Goal: Transaction & Acquisition: Purchase product/service

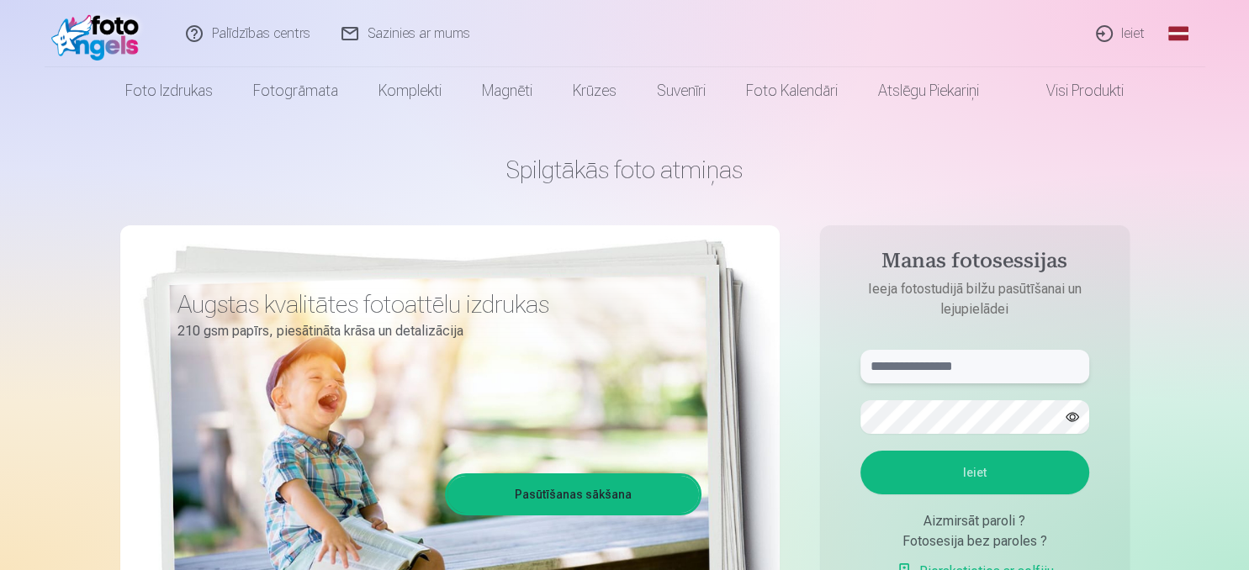
click at [970, 372] on input "text" at bounding box center [974, 367] width 229 height 34
type input "**********"
click at [860, 451] on button "Ieiet" at bounding box center [974, 473] width 229 height 44
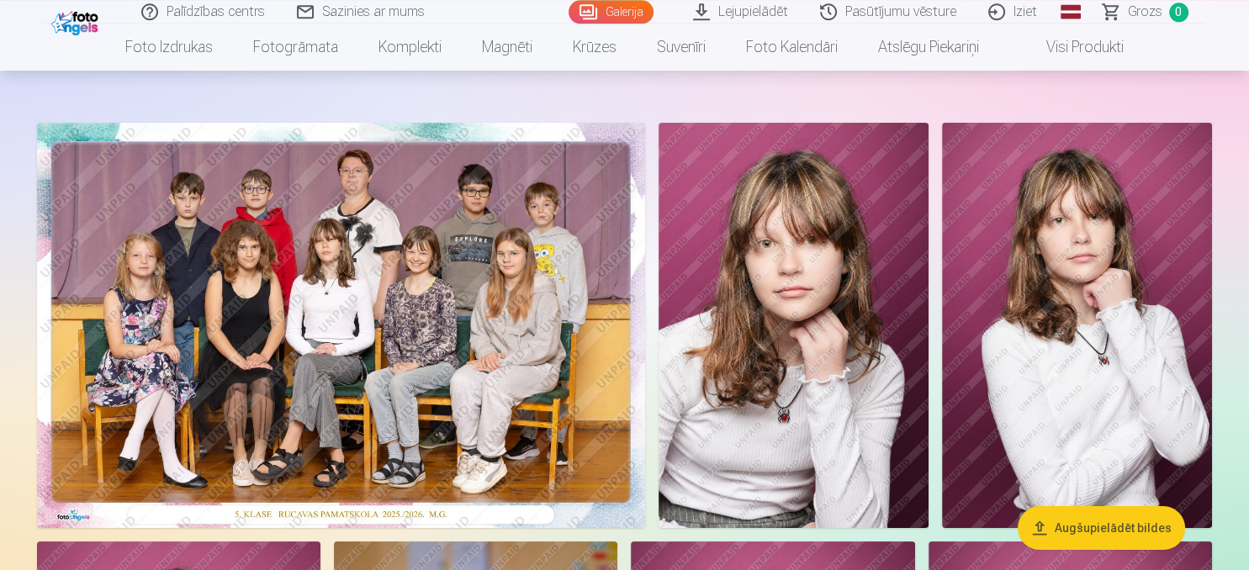
scroll to position [88, 0]
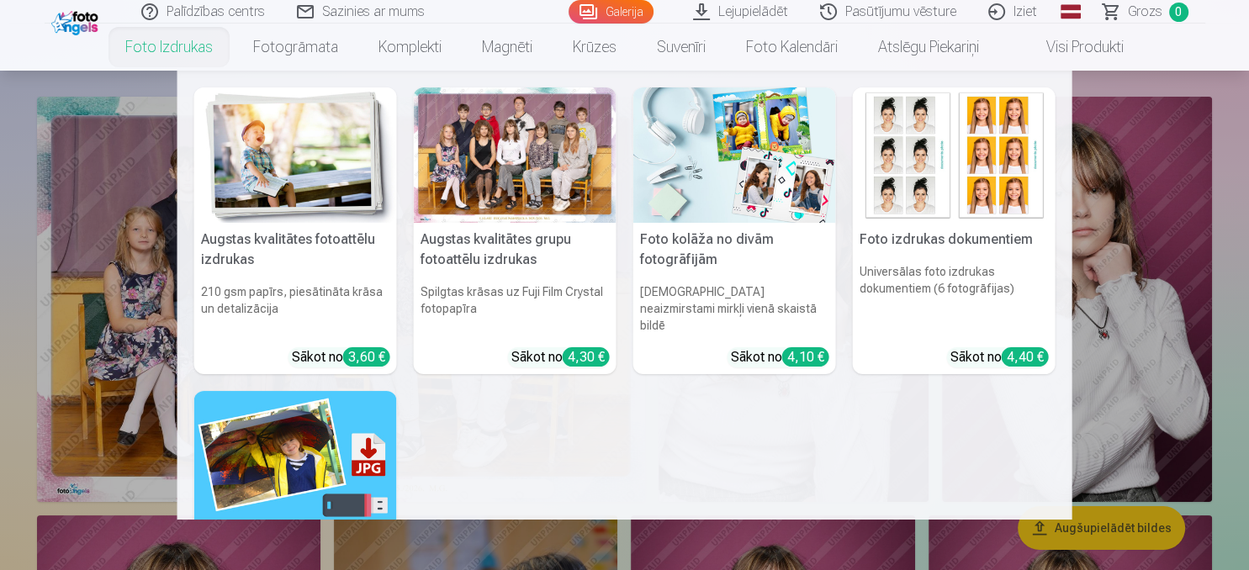
click at [163, 49] on link "Foto izdrukas" at bounding box center [169, 47] width 128 height 47
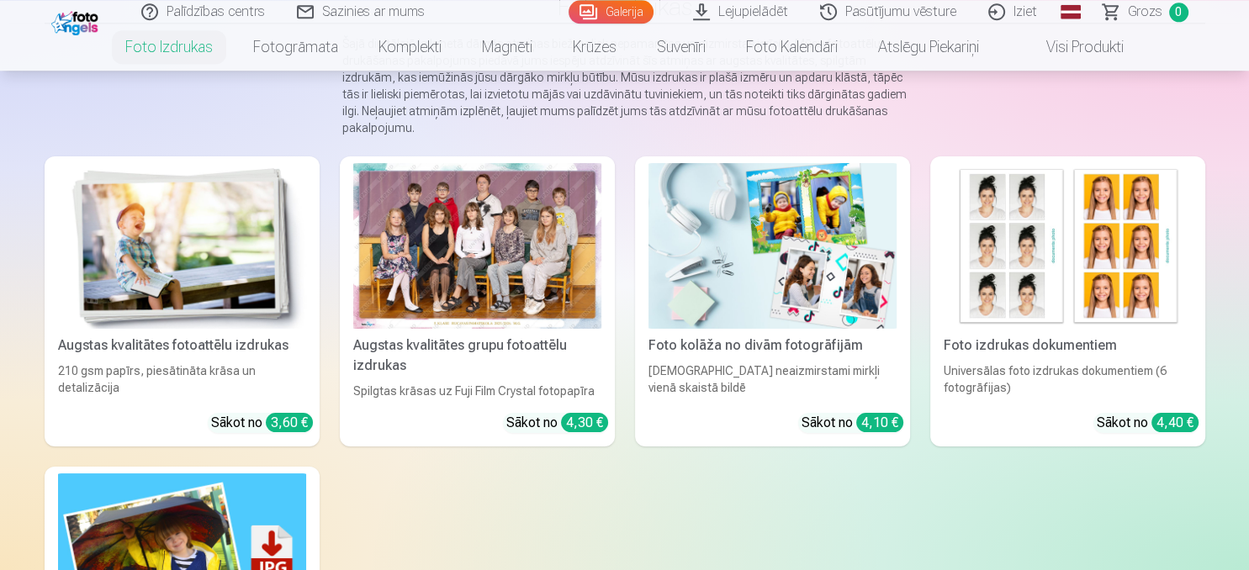
scroll to position [177, 0]
click at [471, 338] on div "Augstas kvalitātes grupu fotoattēlu izdrukas" at bounding box center [477, 355] width 262 height 40
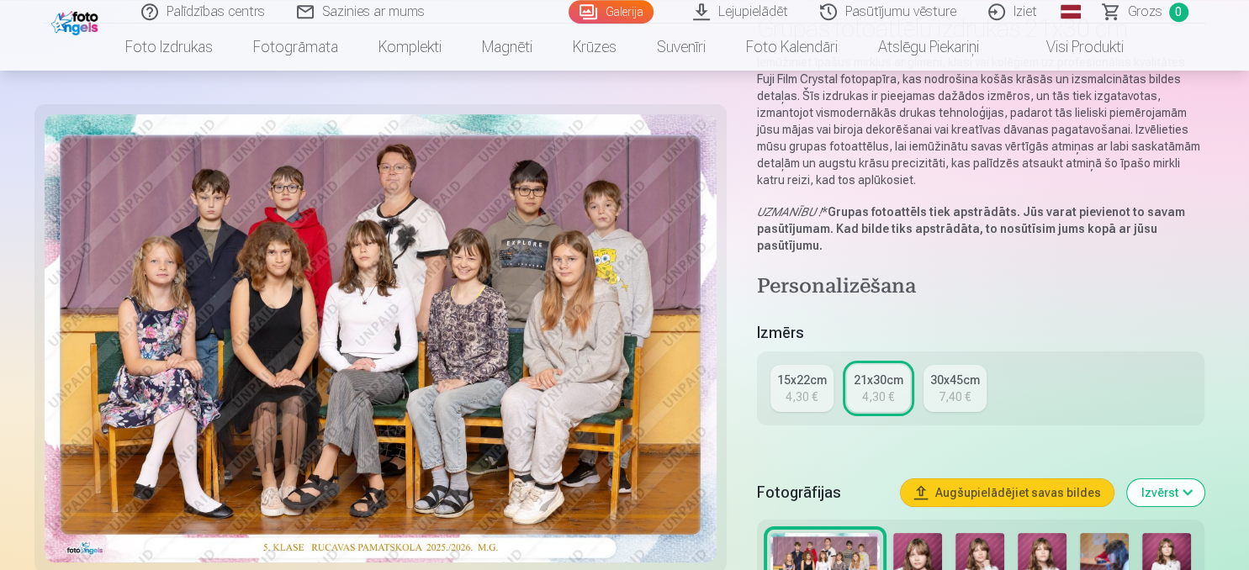
scroll to position [177, 0]
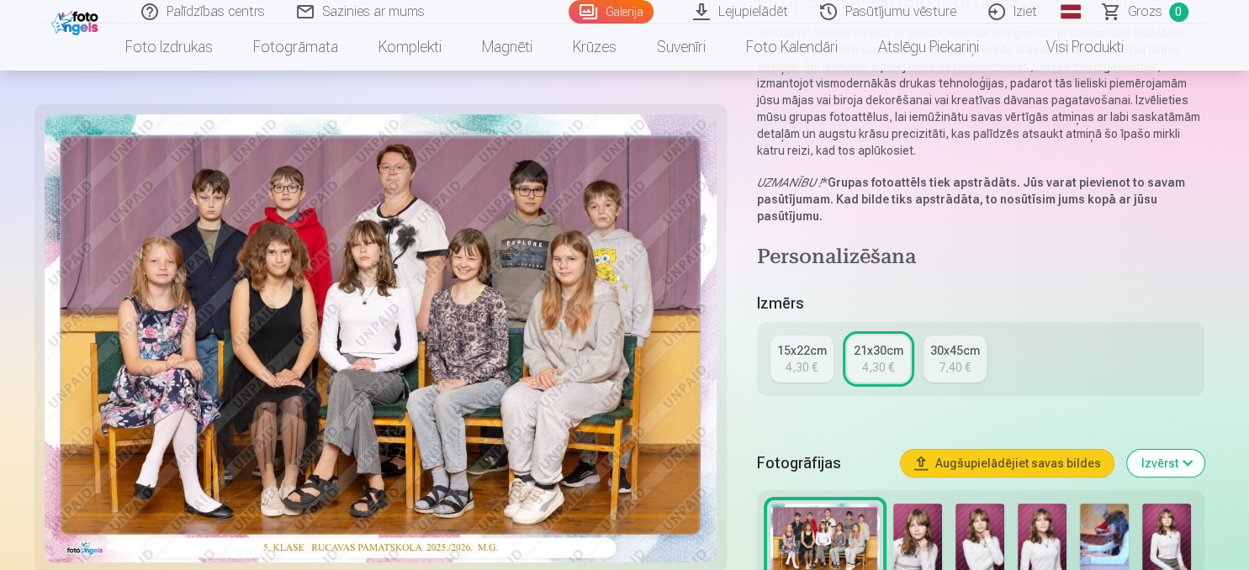
click at [885, 357] on div "21x30cm" at bounding box center [878, 350] width 50 height 17
click at [1013, 459] on button "Augšupielādējiet savas bildes" at bounding box center [1007, 463] width 213 height 27
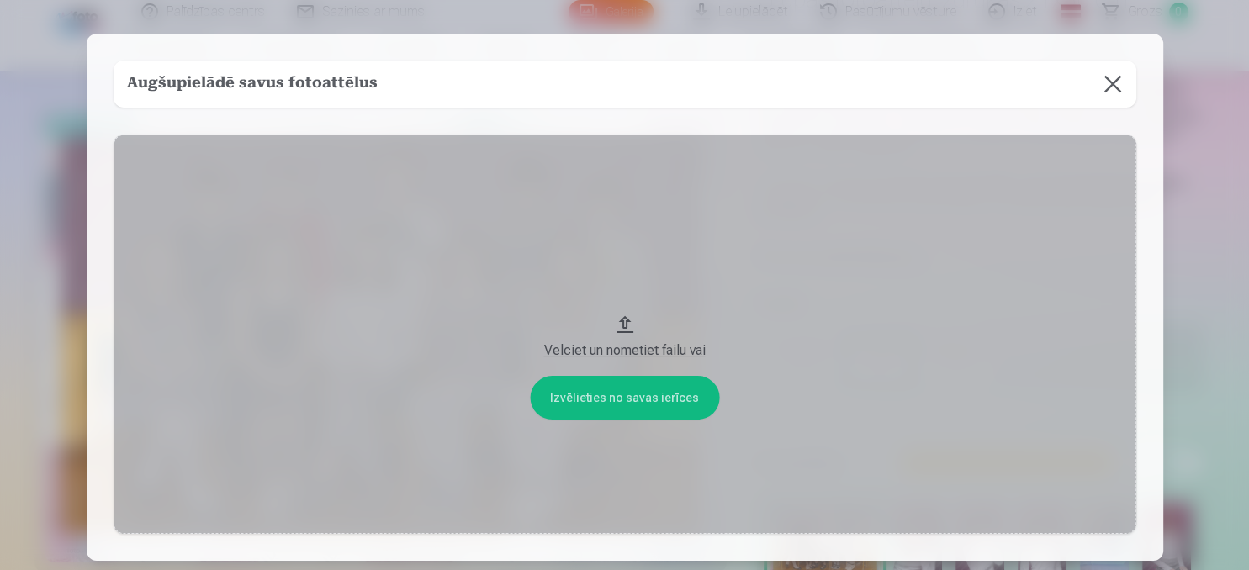
click at [1122, 79] on button at bounding box center [1112, 84] width 47 height 47
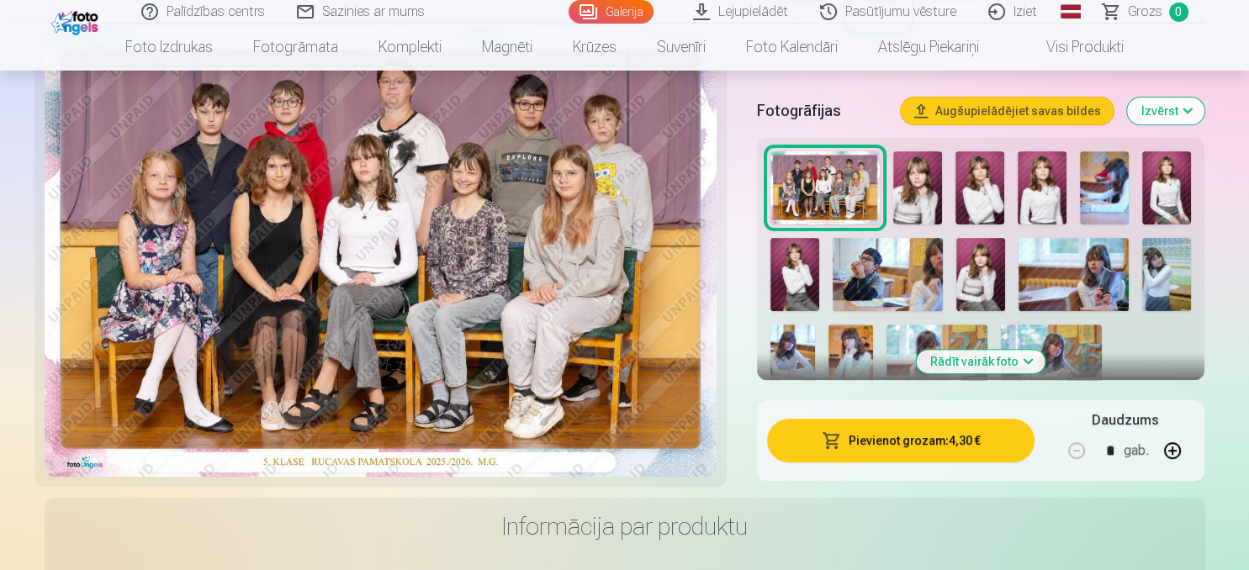
scroll to position [532, 0]
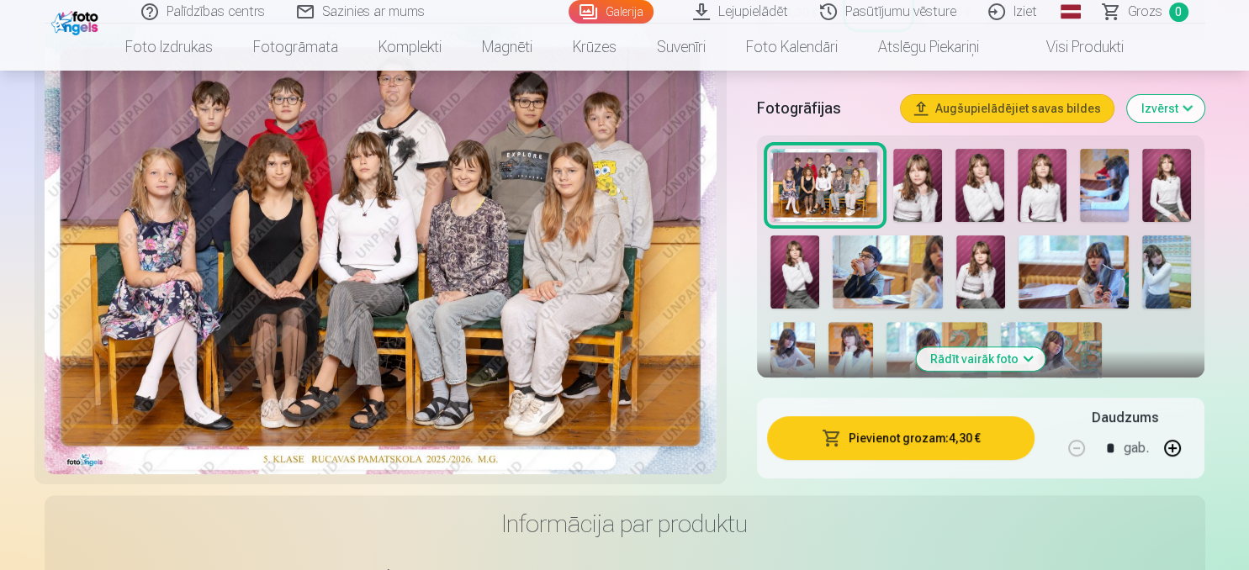
click at [945, 454] on button "Pievienot grozam : 4,30 €" at bounding box center [901, 438] width 268 height 44
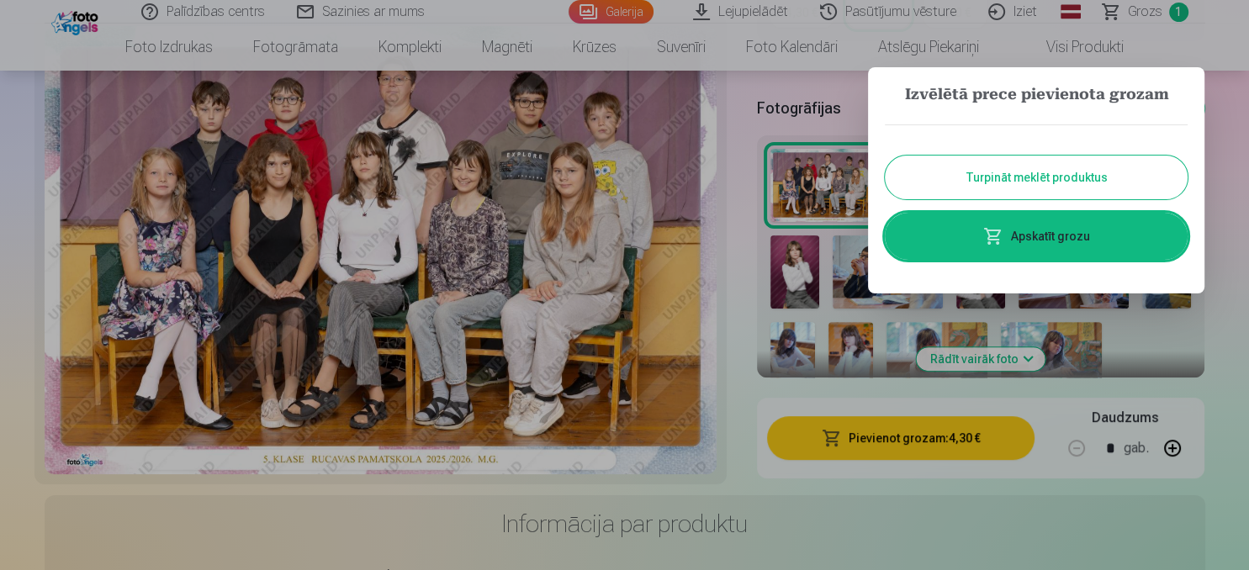
drag, startPoint x: 1024, startPoint y: 176, endPoint x: 890, endPoint y: 194, distance: 135.0
click at [1024, 176] on button "Turpināt meklēt produktus" at bounding box center [1036, 178] width 303 height 44
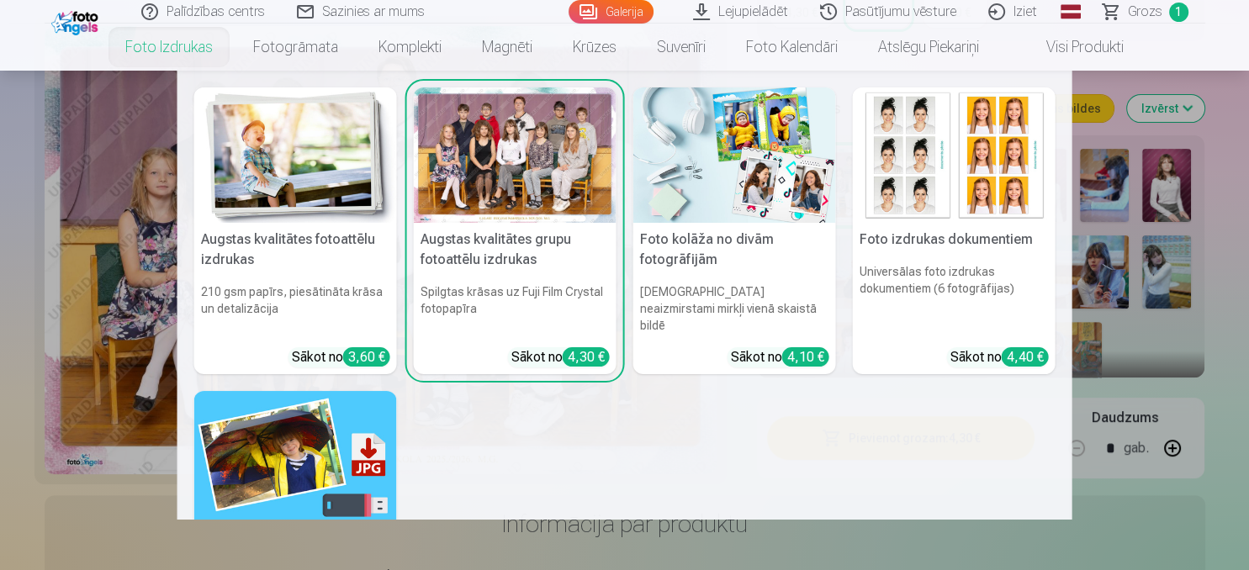
click at [180, 49] on link "Foto izdrukas" at bounding box center [169, 47] width 128 height 47
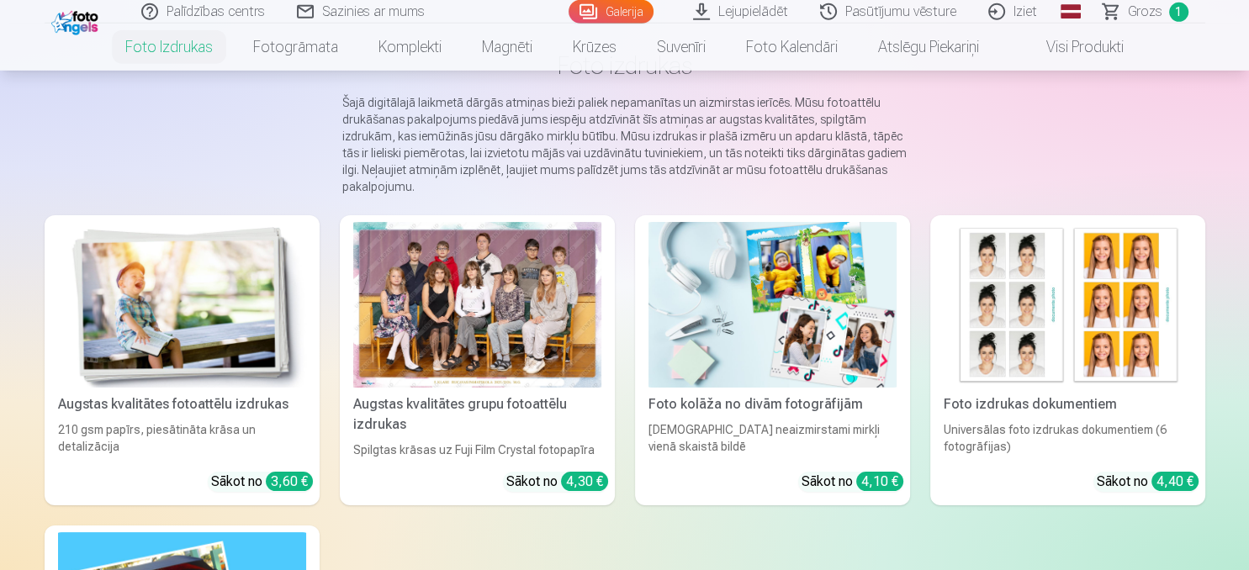
scroll to position [177, 0]
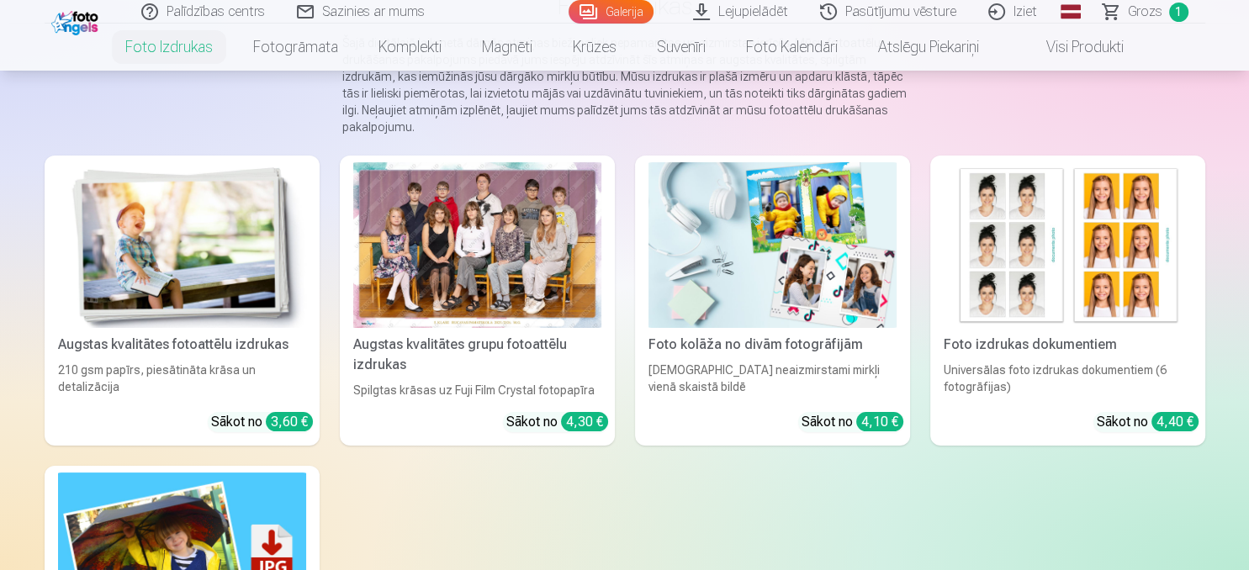
click at [172, 341] on div "Augstas kvalitātes fotoattēlu izdrukas" at bounding box center [182, 345] width 262 height 20
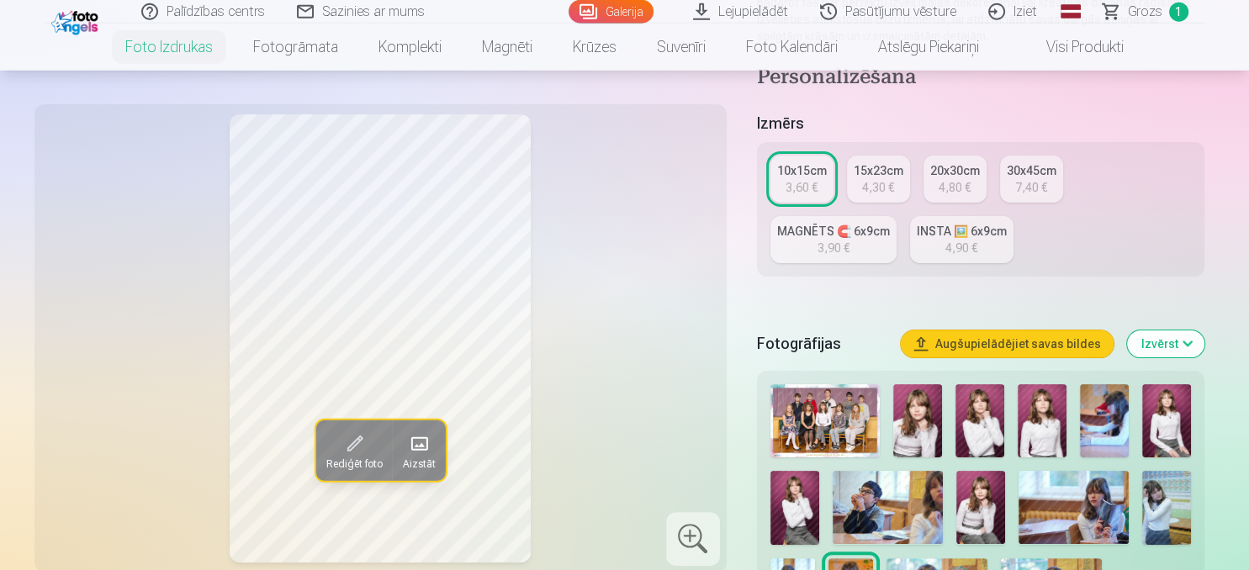
scroll to position [355, 0]
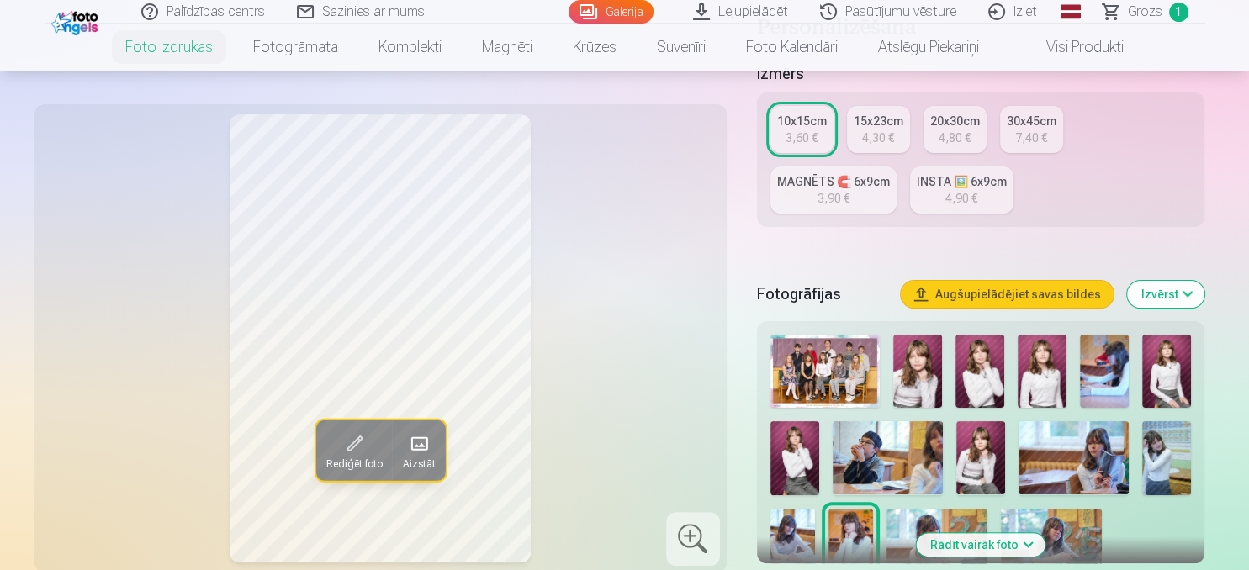
click at [921, 379] on img at bounding box center [917, 371] width 49 height 73
click at [999, 384] on img at bounding box center [979, 371] width 49 height 73
click at [1041, 368] on img at bounding box center [1041, 371] width 49 height 73
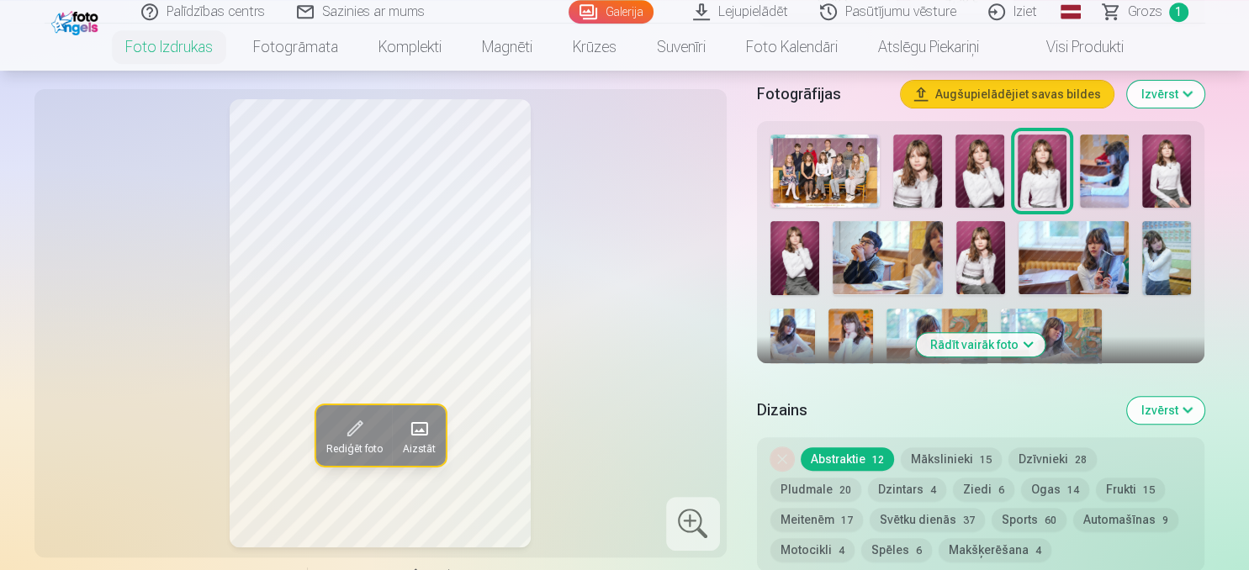
scroll to position [710, 0]
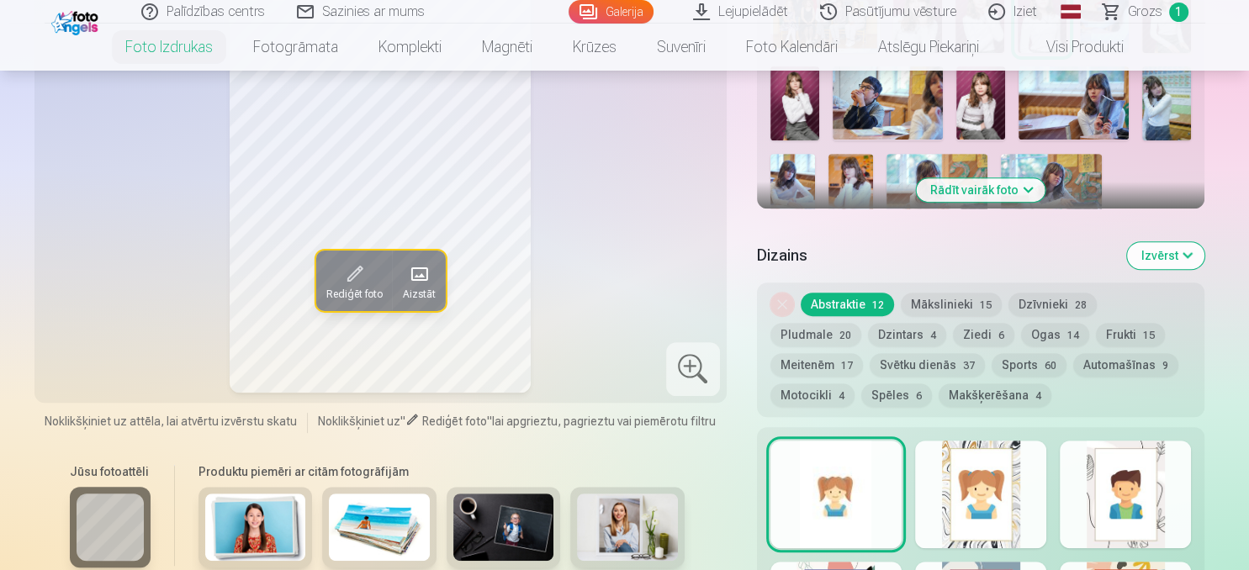
click at [984, 506] on div at bounding box center [980, 495] width 131 height 108
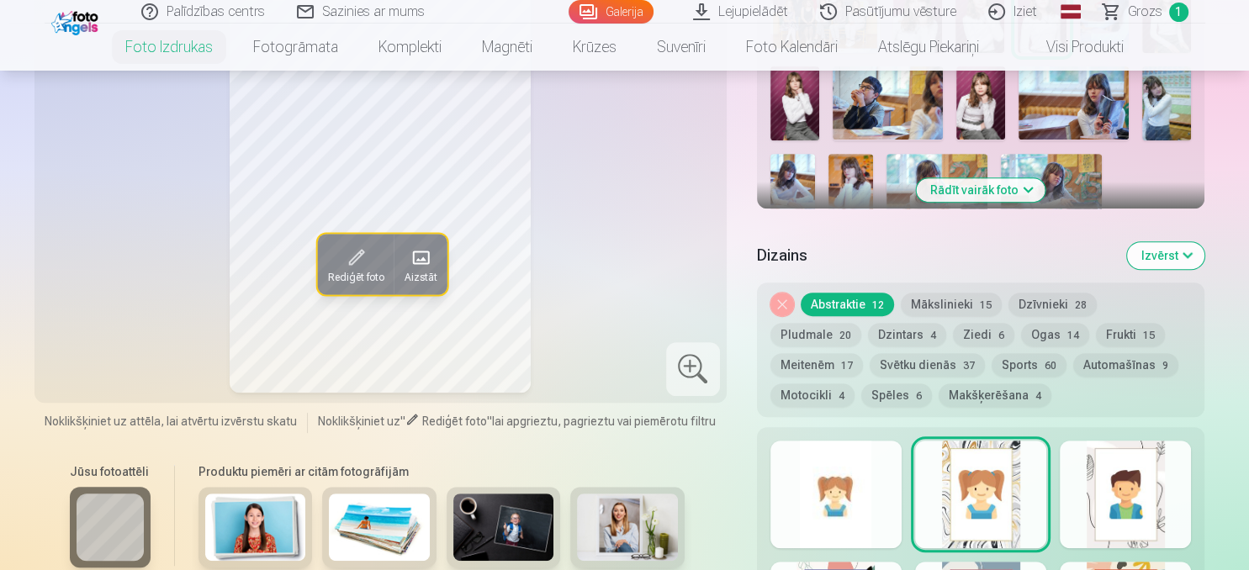
click at [854, 482] on div at bounding box center [835, 495] width 131 height 108
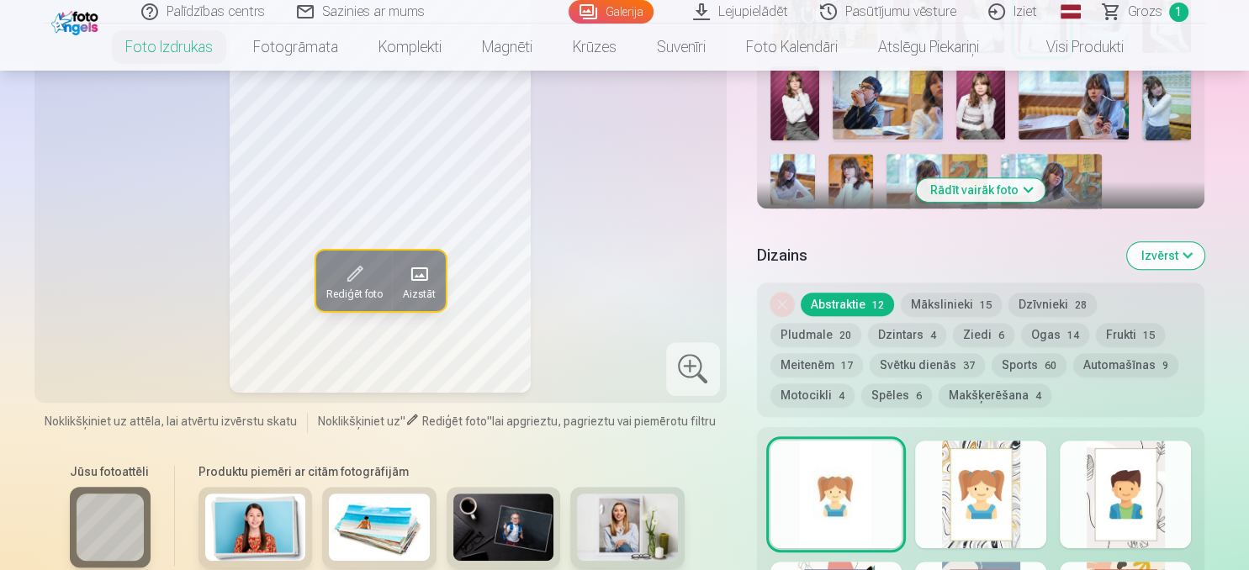
click at [1112, 479] on div at bounding box center [1124, 495] width 131 height 108
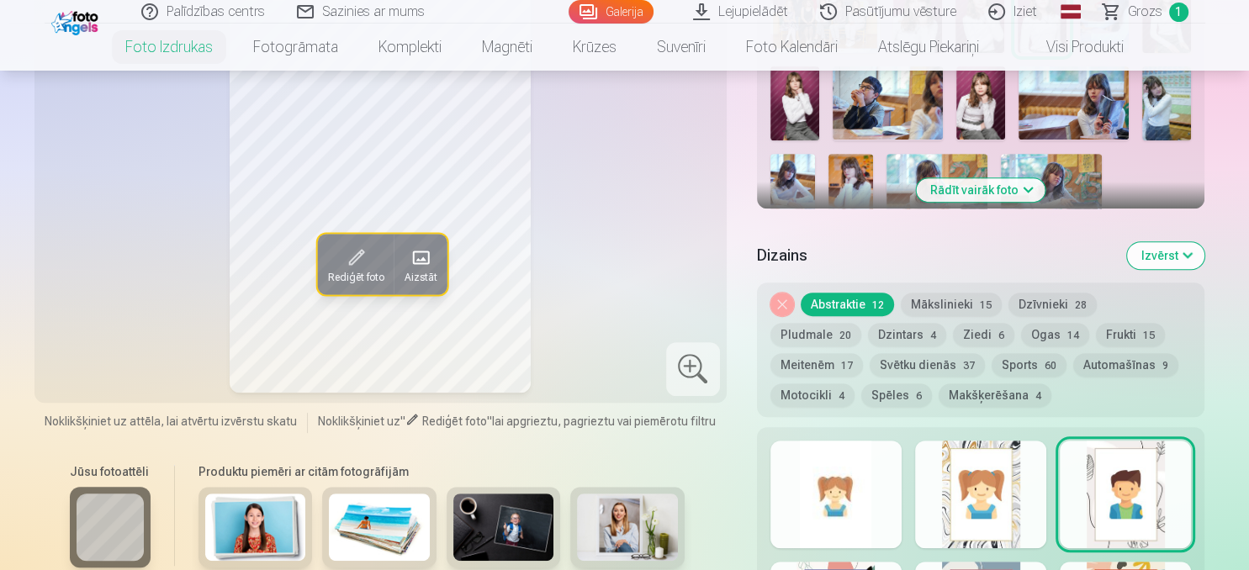
click at [847, 474] on div at bounding box center [835, 495] width 131 height 108
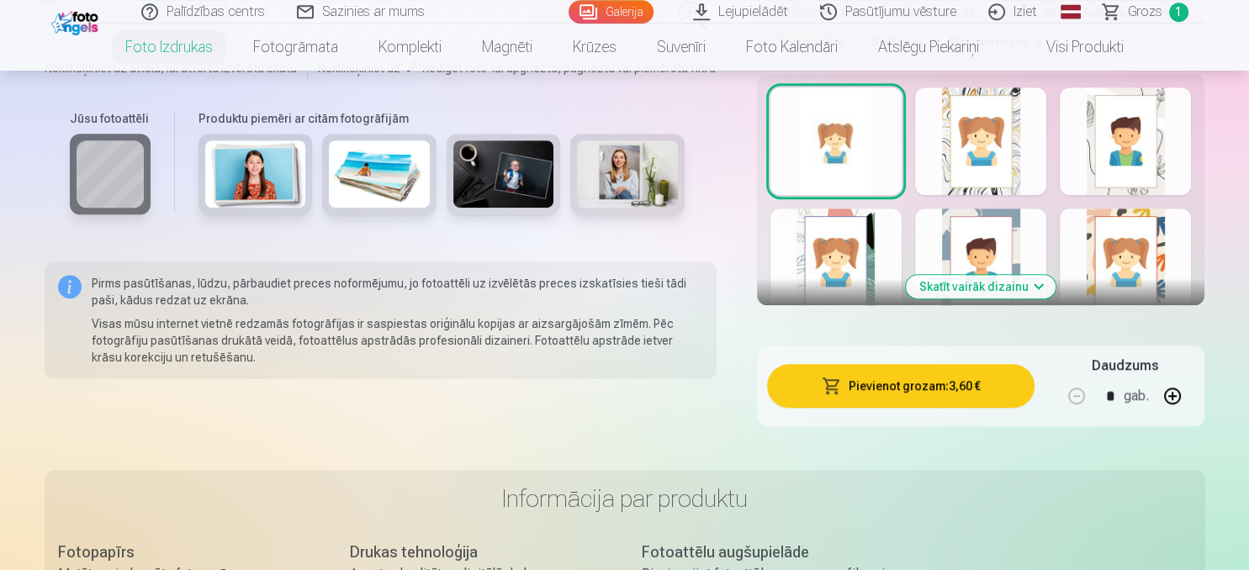
scroll to position [1065, 0]
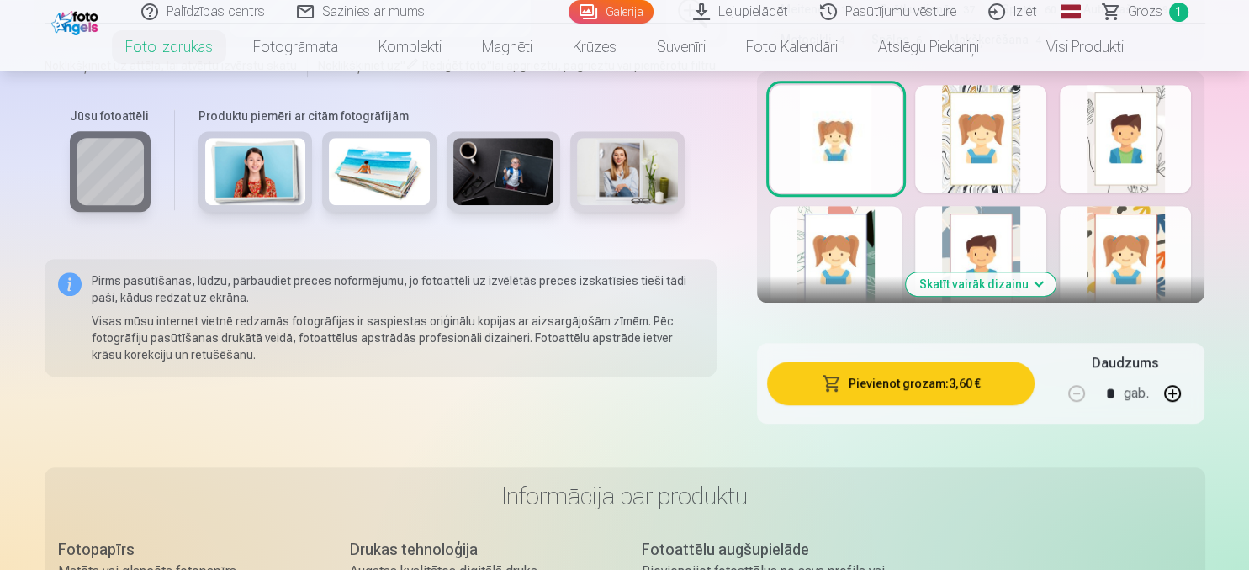
click at [933, 383] on button "Pievienot grozam : 3,60 €" at bounding box center [901, 384] width 268 height 44
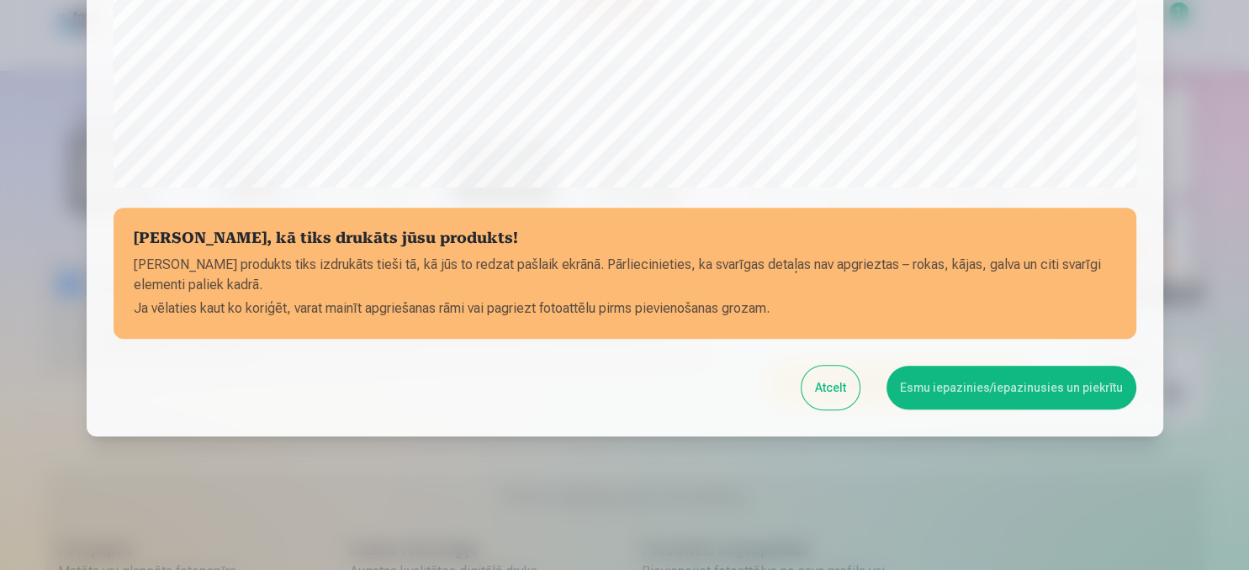
scroll to position [641, 0]
click at [1000, 397] on button "Esmu iepazinies/iepazinusies un piekrītu" at bounding box center [1011, 387] width 250 height 44
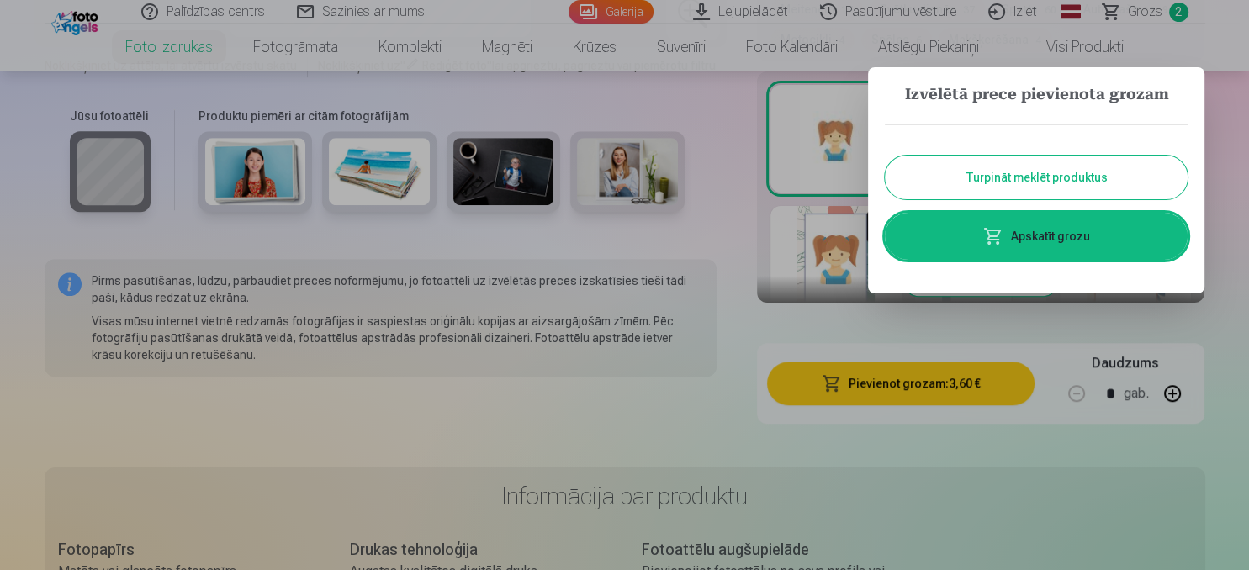
click at [1009, 159] on button "Turpināt meklēt produktus" at bounding box center [1036, 178] width 303 height 44
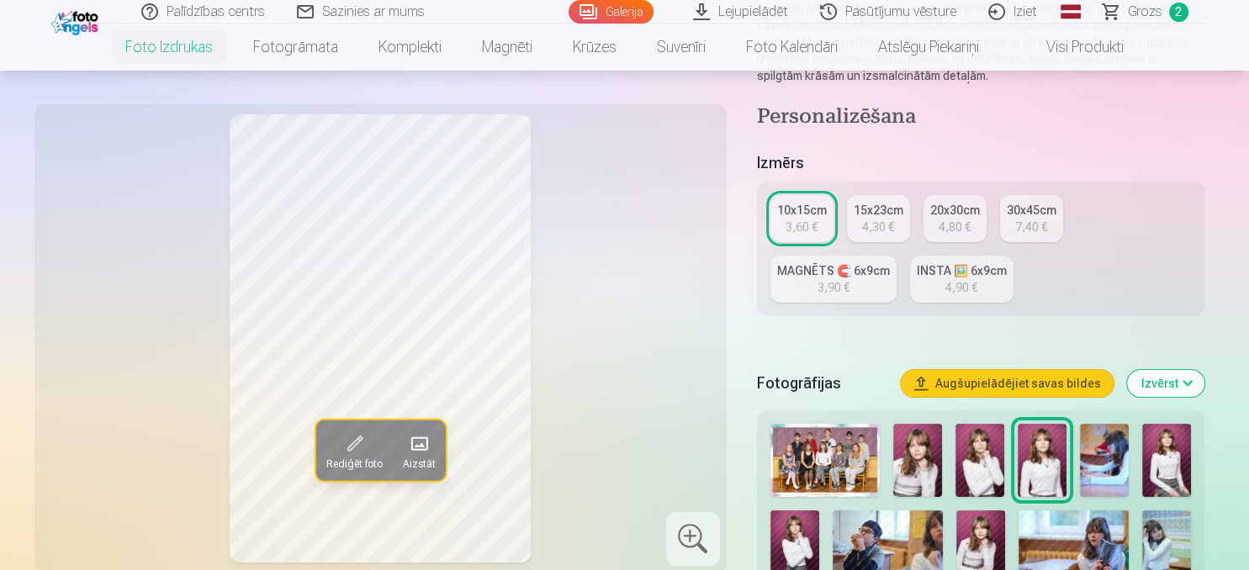
scroll to position [444, 0]
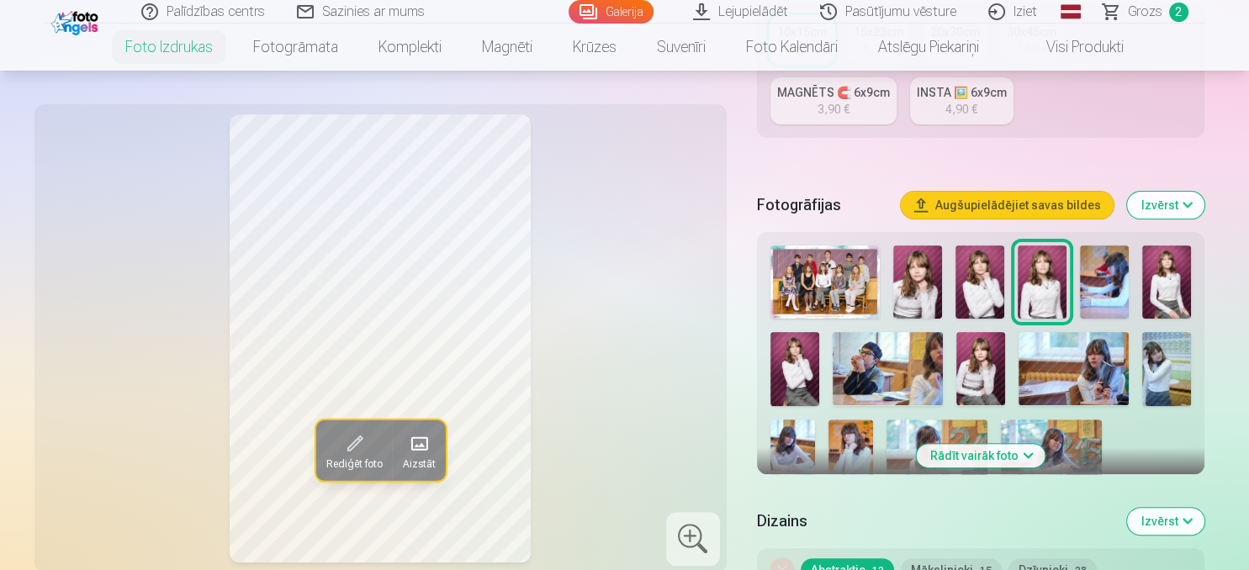
click at [1101, 310] on img at bounding box center [1104, 282] width 49 height 73
click at [1166, 273] on img at bounding box center [1166, 282] width 49 height 73
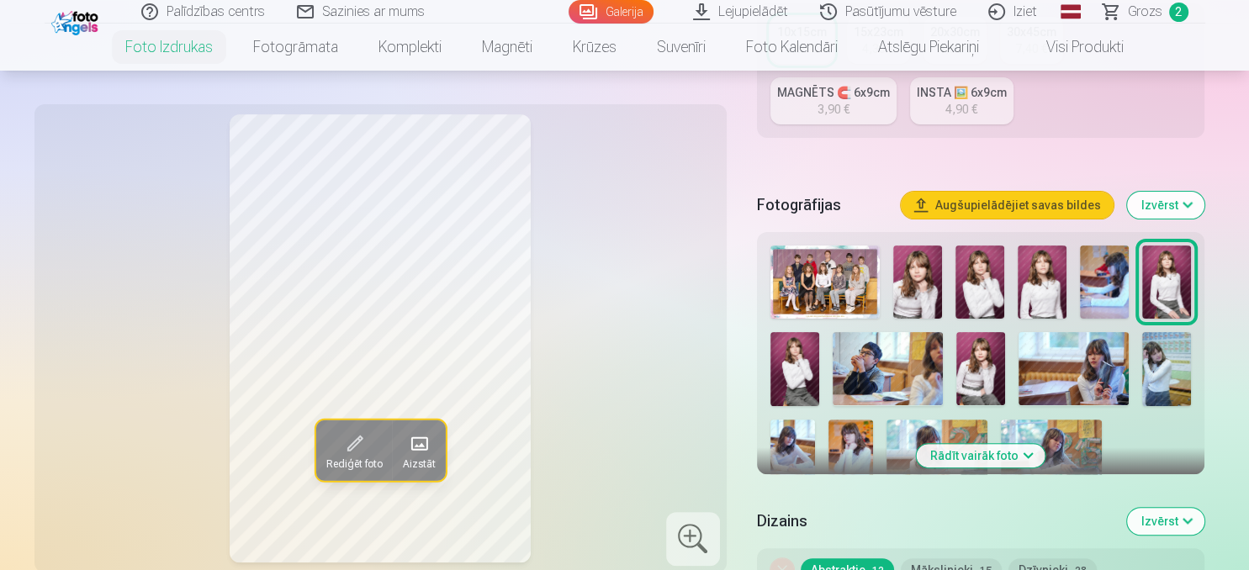
click at [808, 385] on img at bounding box center [794, 368] width 49 height 73
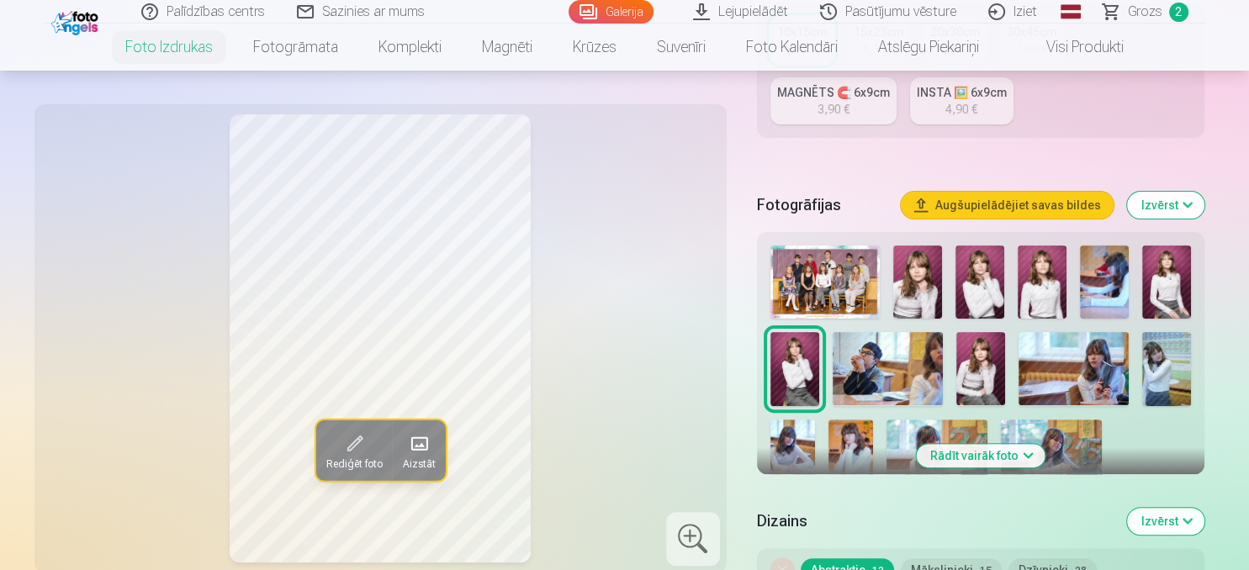
click at [873, 385] on img at bounding box center [887, 368] width 110 height 73
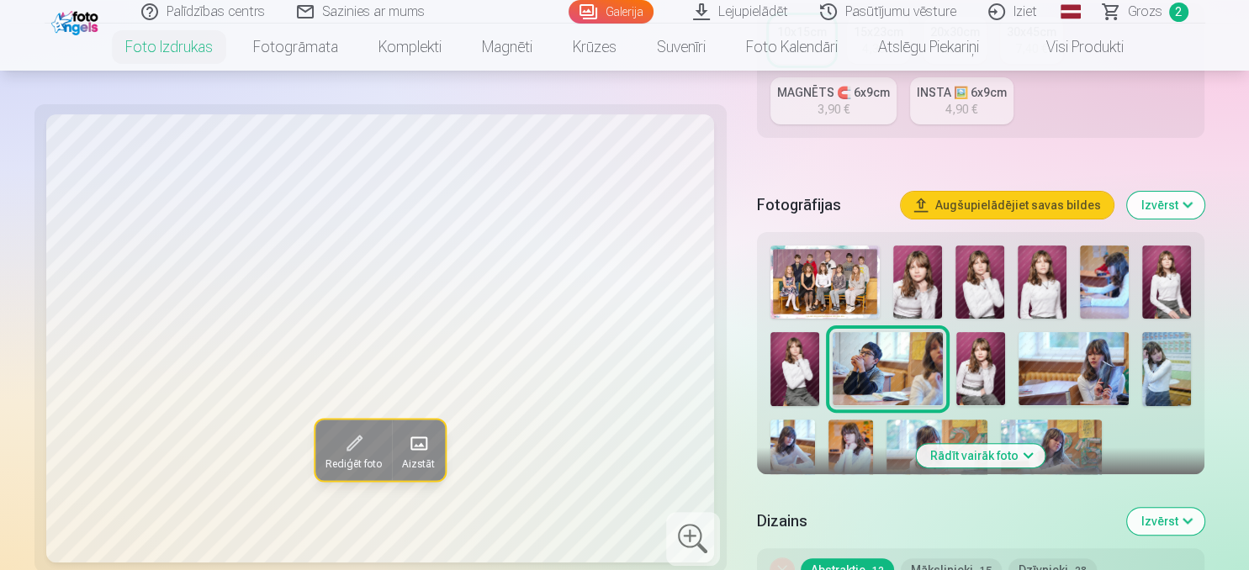
click at [1016, 368] on div at bounding box center [980, 366] width 435 height 255
click at [1052, 360] on img at bounding box center [1073, 368] width 110 height 73
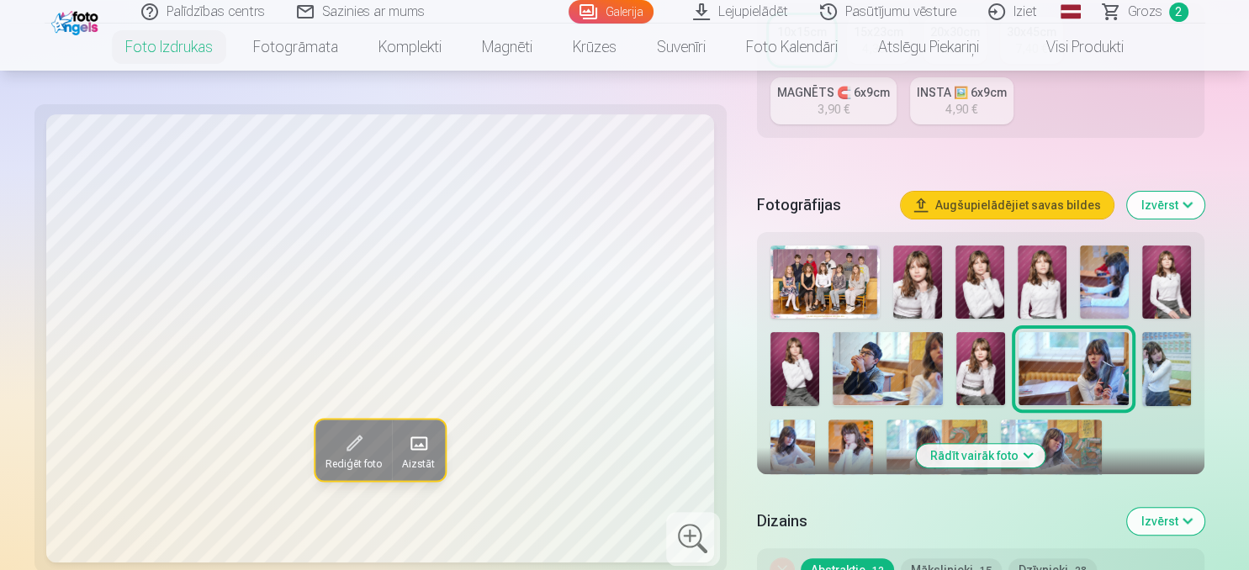
click at [1027, 365] on img at bounding box center [1073, 368] width 110 height 73
click at [1173, 369] on img at bounding box center [1166, 368] width 49 height 73
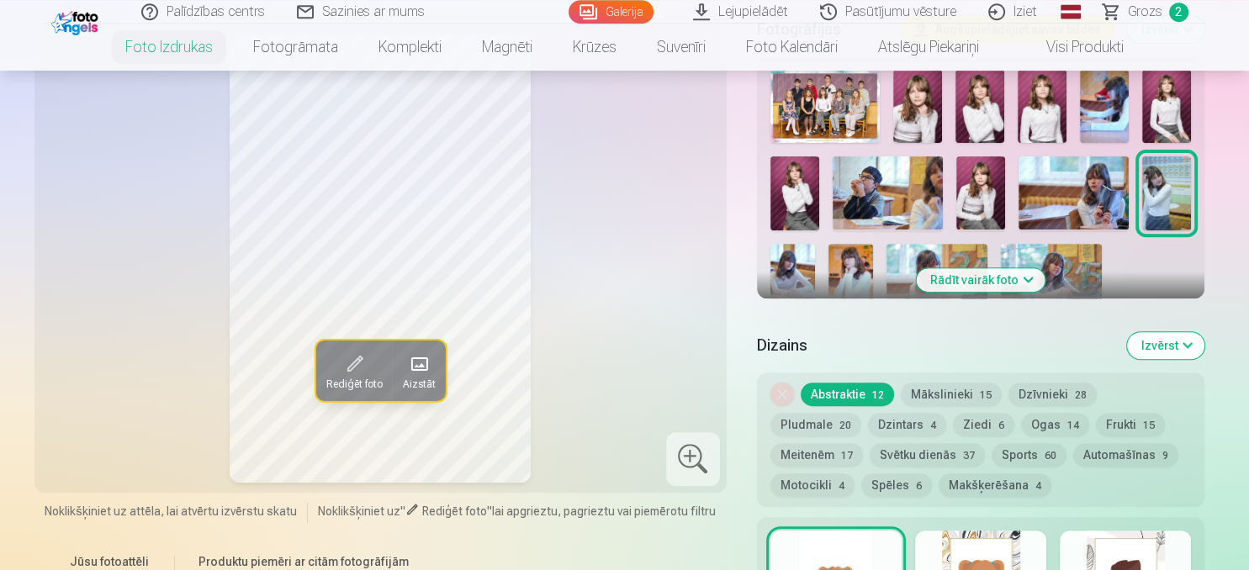
scroll to position [621, 0]
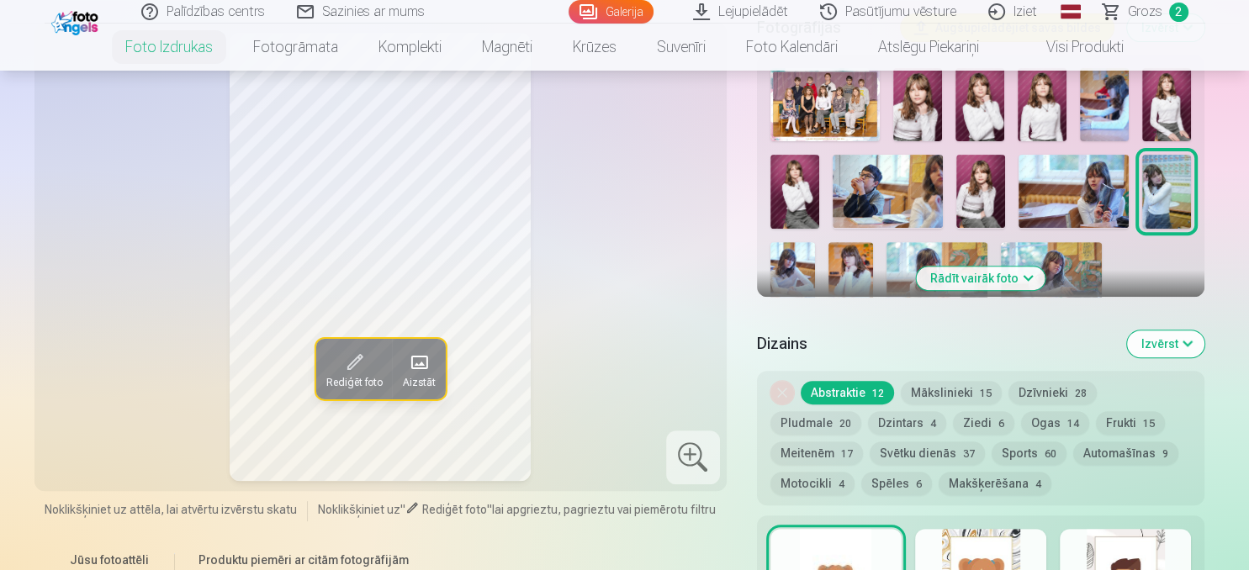
click at [785, 267] on img at bounding box center [792, 275] width 45 height 67
drag, startPoint x: 946, startPoint y: 274, endPoint x: 927, endPoint y: 276, distance: 19.4
click at [943, 275] on button "Rādīt vairāk foto" at bounding box center [981, 279] width 129 height 24
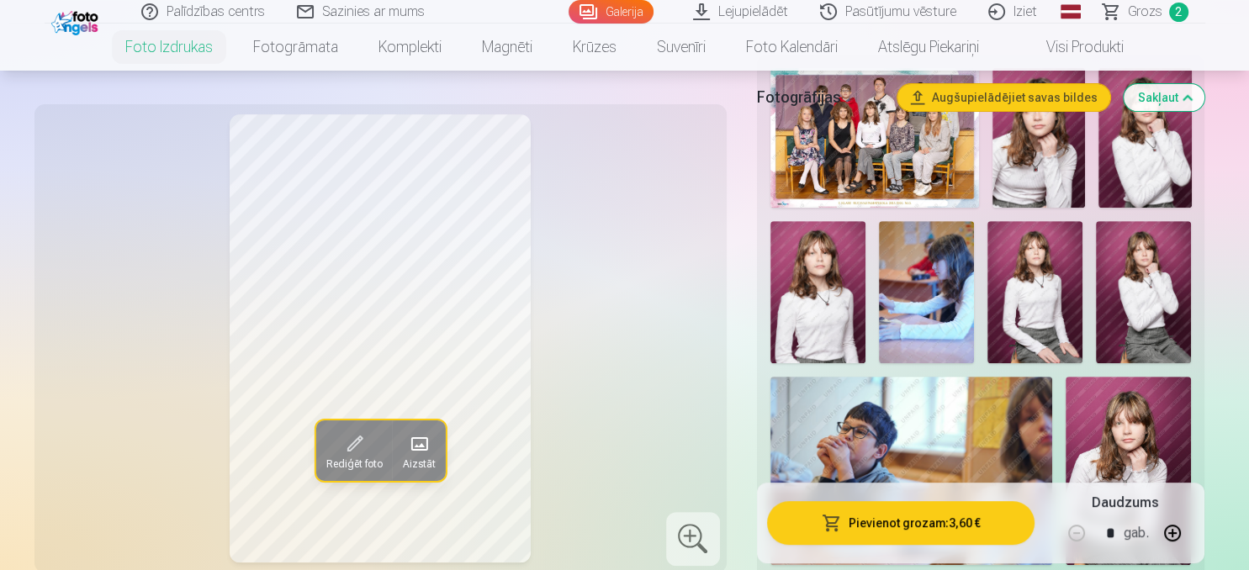
drag, startPoint x: 1044, startPoint y: 307, endPoint x: 1065, endPoint y: 307, distance: 20.2
click at [1046, 307] on img at bounding box center [1034, 292] width 95 height 143
drag, startPoint x: 1144, startPoint y: 303, endPoint x: 1135, endPoint y: 420, distance: 118.1
click at [1144, 304] on img at bounding box center [1143, 292] width 95 height 143
click at [1139, 433] on img at bounding box center [1127, 471] width 125 height 188
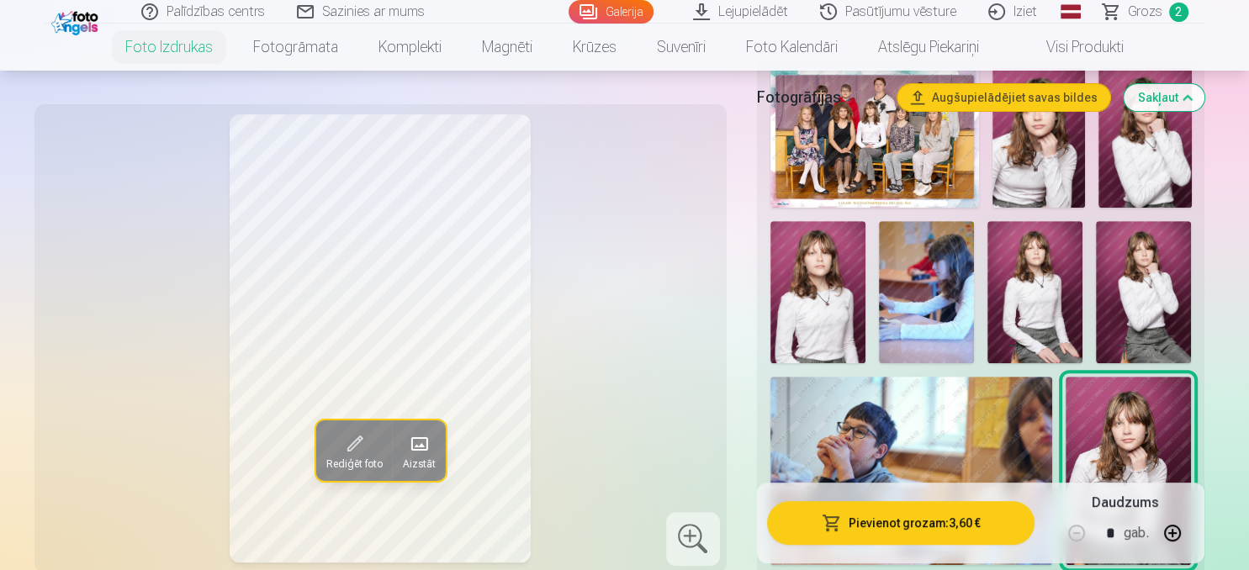
click at [1024, 436] on img at bounding box center [911, 471] width 283 height 188
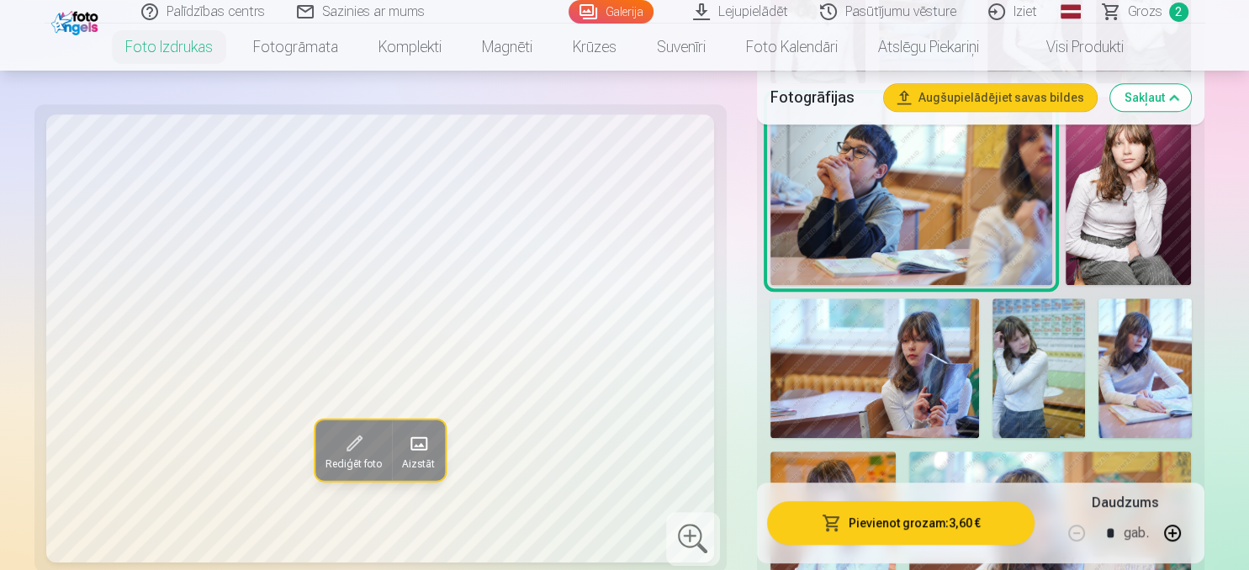
scroll to position [976, 0]
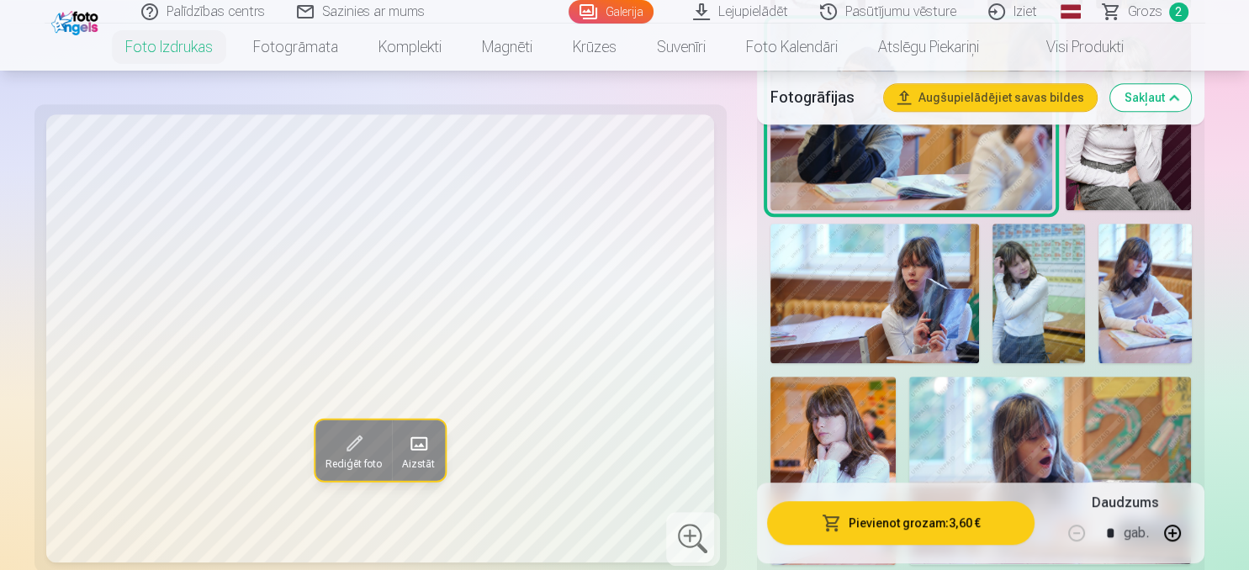
click at [1039, 318] on img at bounding box center [1038, 294] width 92 height 140
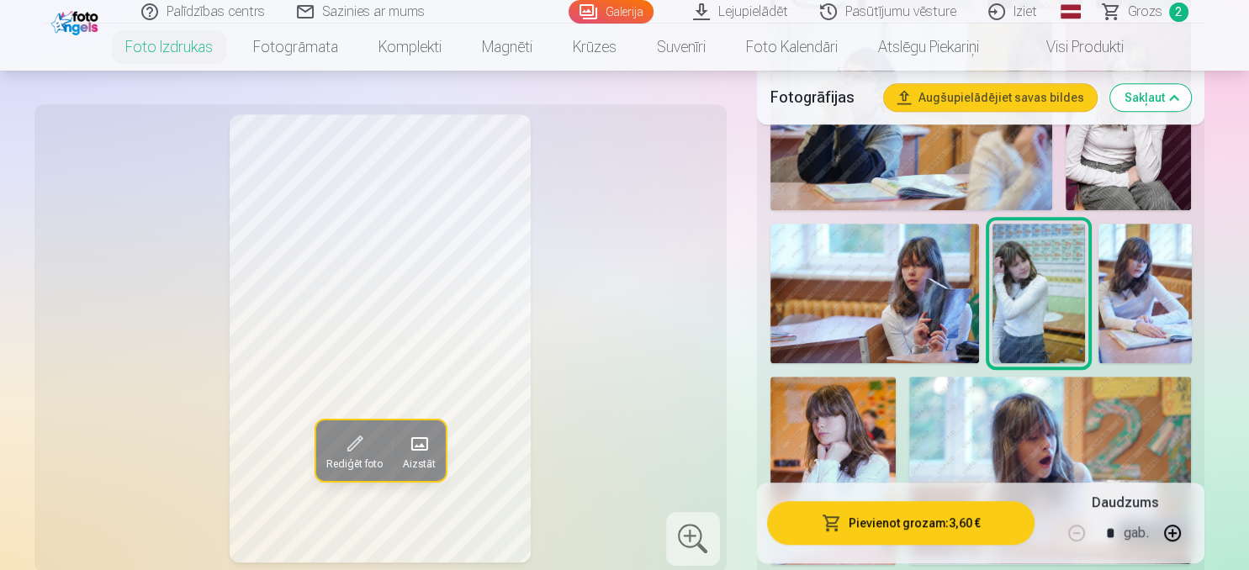
click at [1144, 299] on img at bounding box center [1144, 294] width 92 height 140
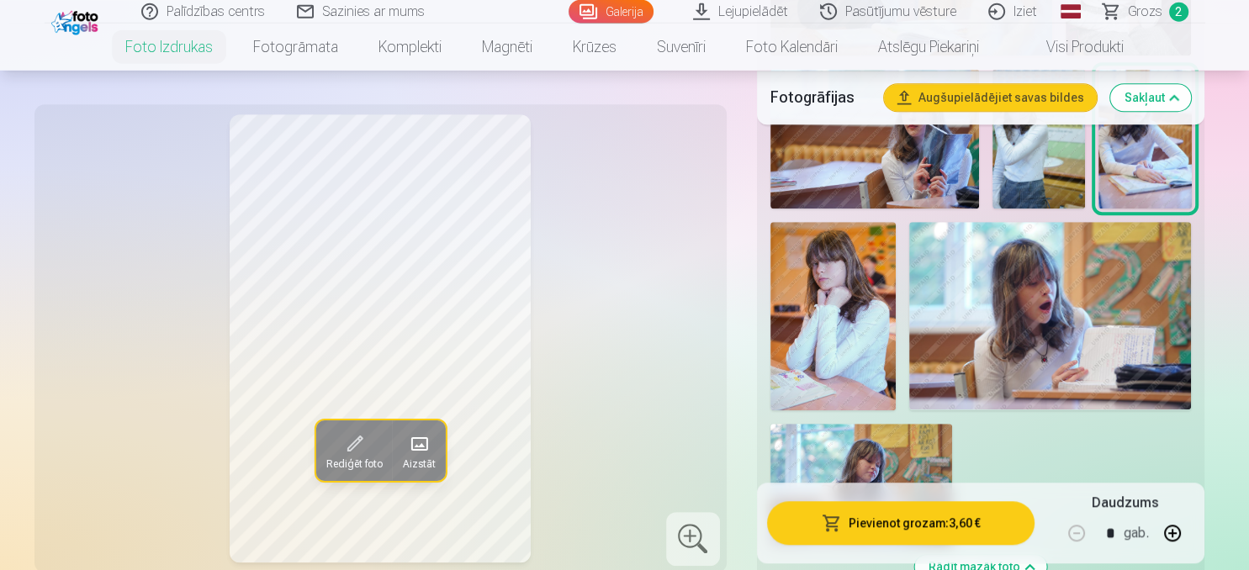
scroll to position [1154, 0]
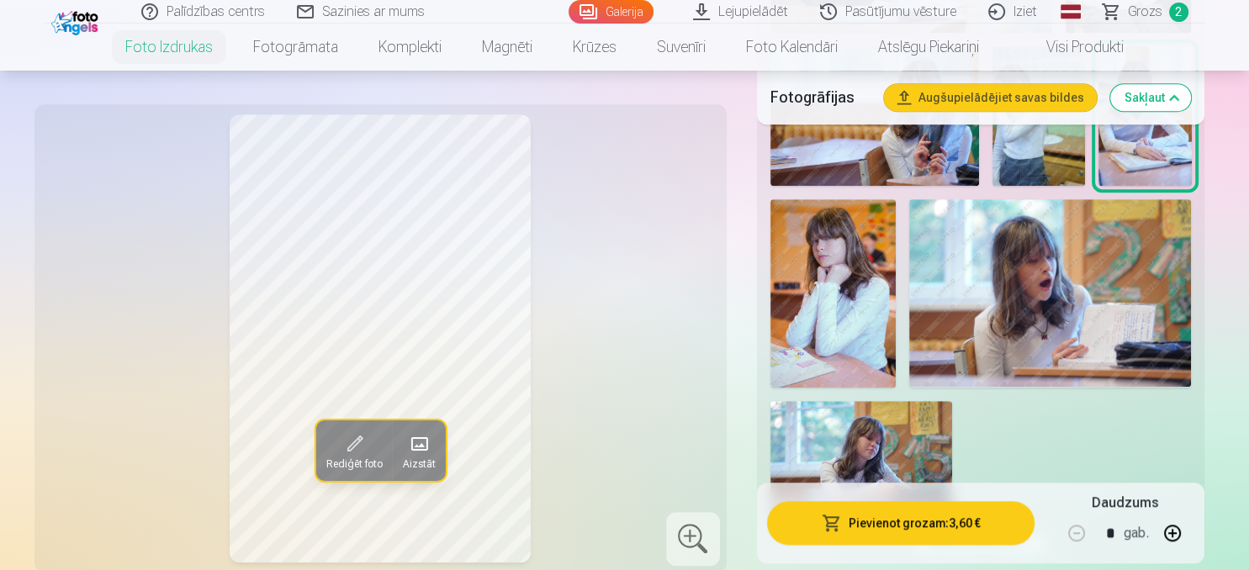
click at [822, 329] on img at bounding box center [832, 293] width 125 height 188
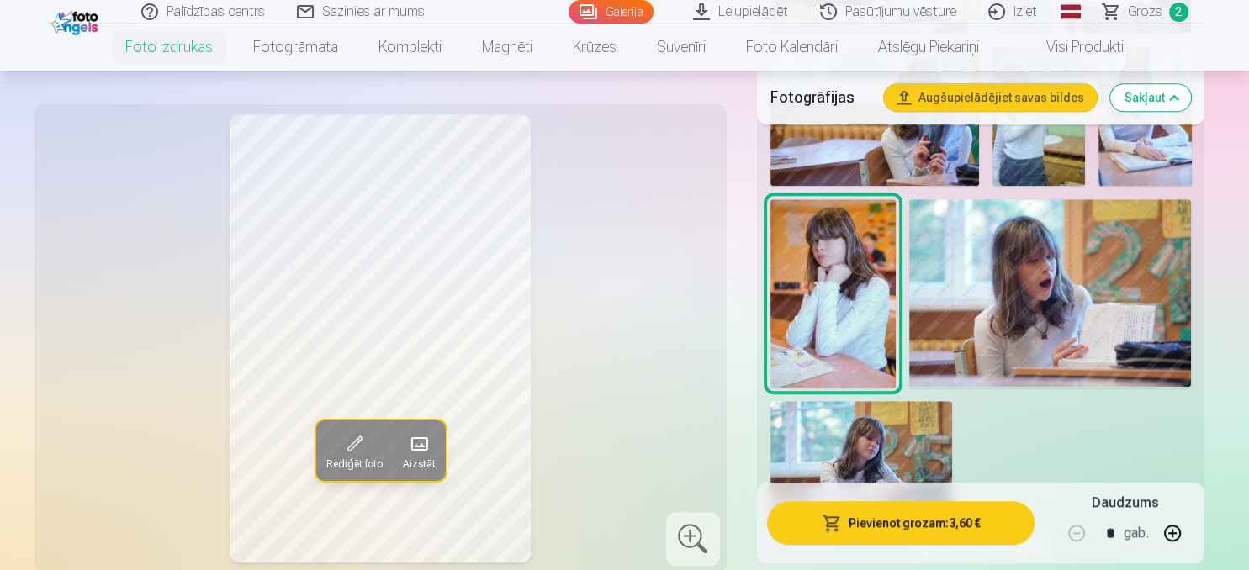
click at [917, 449] on img at bounding box center [861, 461] width 182 height 121
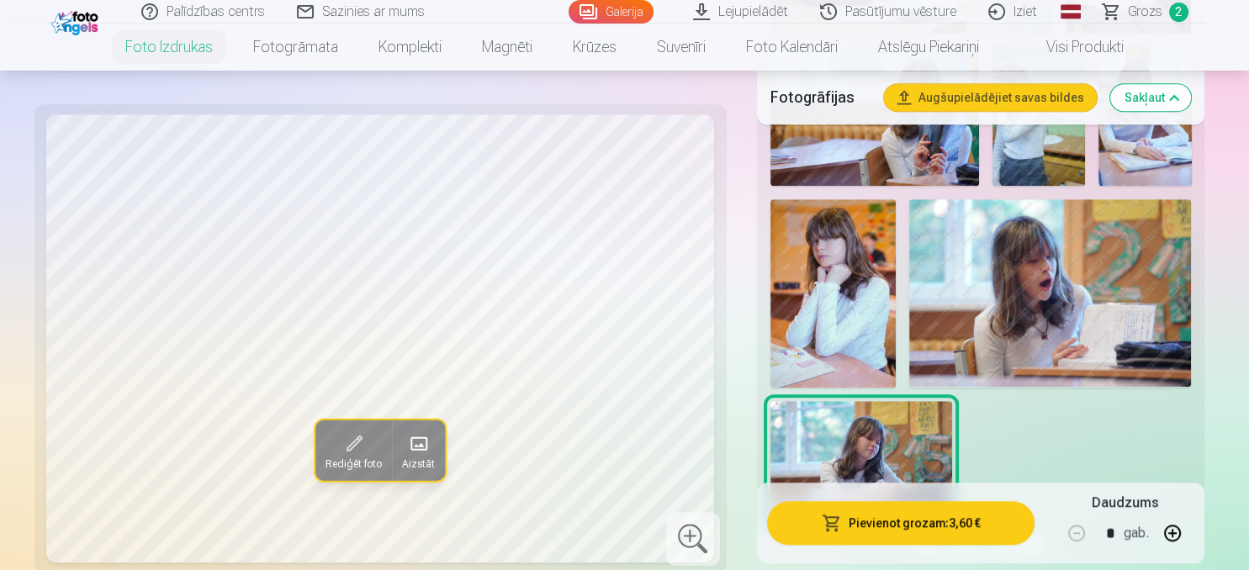
click at [853, 324] on img at bounding box center [832, 293] width 125 height 188
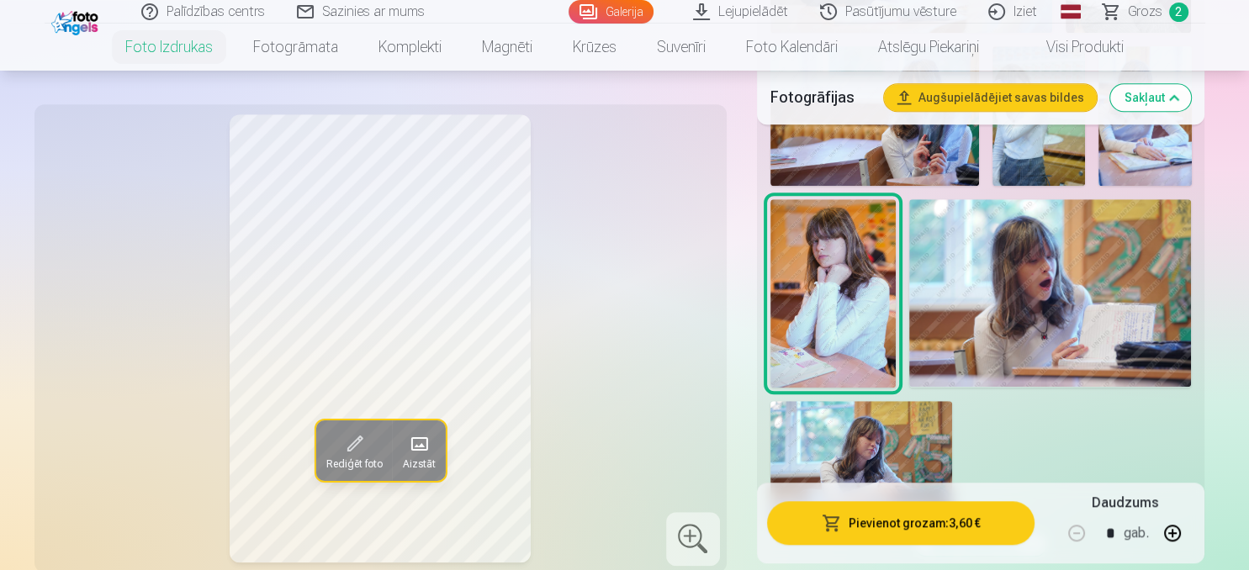
click at [952, 521] on button "Pievienot grozam : 3,60 €" at bounding box center [901, 523] width 268 height 44
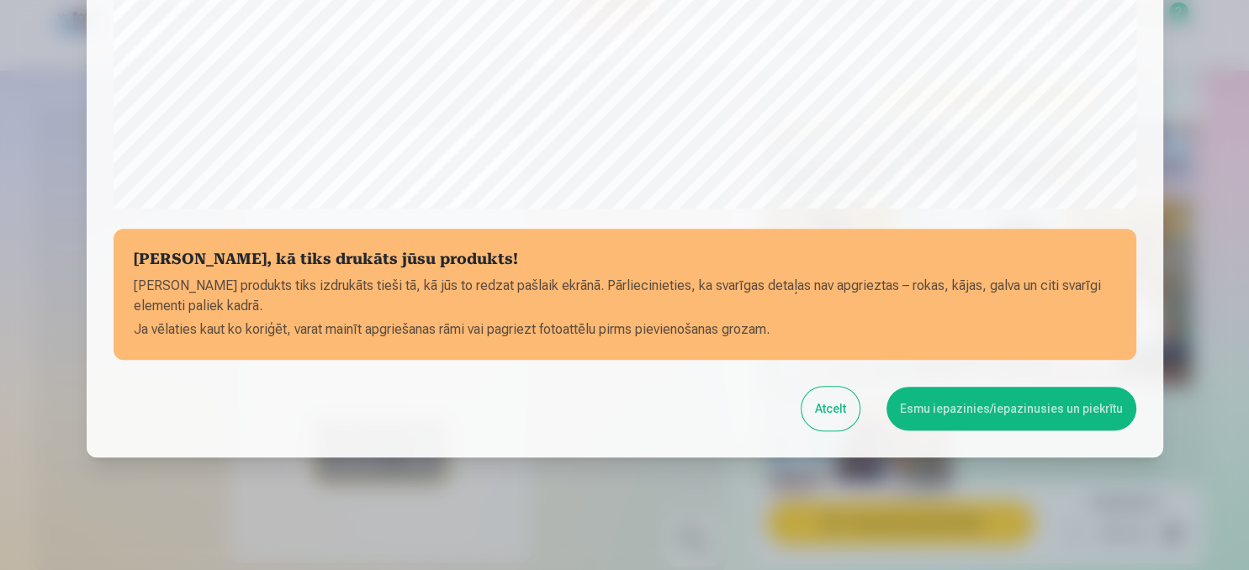
scroll to position [641, 0]
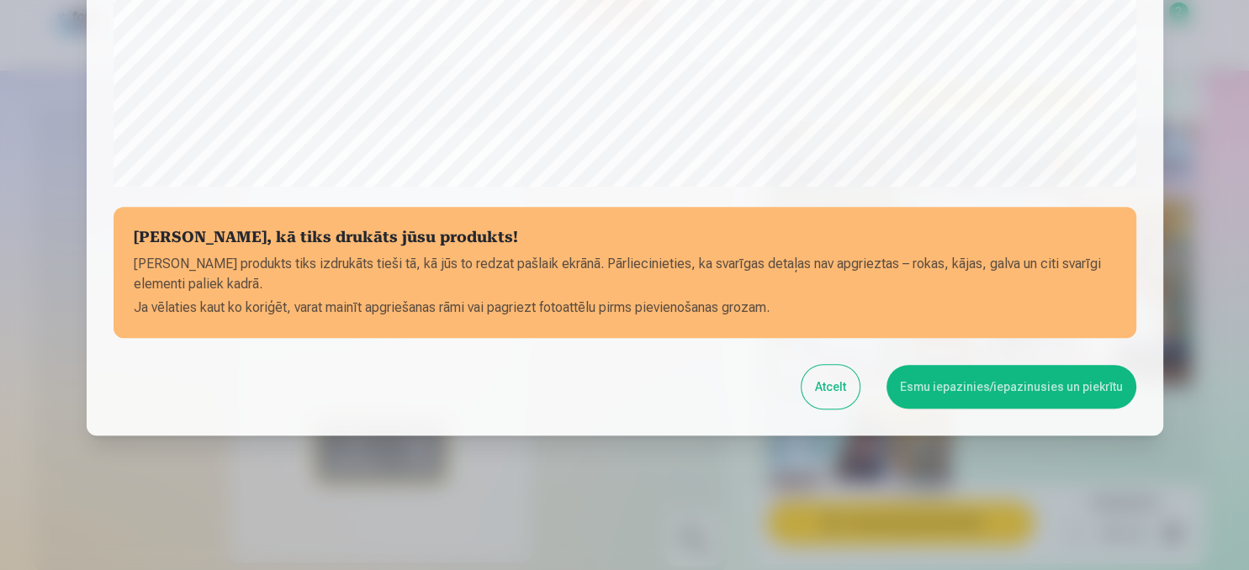
click at [1011, 402] on button "Esmu iepazinies/iepazinusies un piekrītu" at bounding box center [1011, 387] width 250 height 44
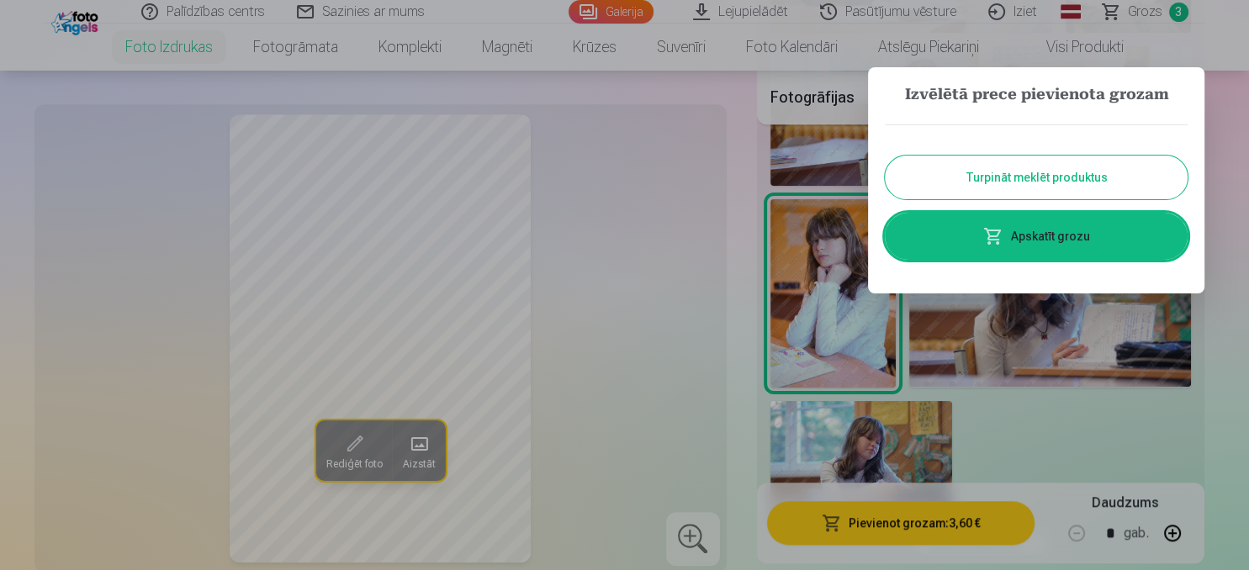
drag, startPoint x: 1043, startPoint y: 183, endPoint x: 1115, endPoint y: 306, distance: 142.1
click at [1044, 183] on button "Turpināt meklēt produktus" at bounding box center [1036, 178] width 303 height 44
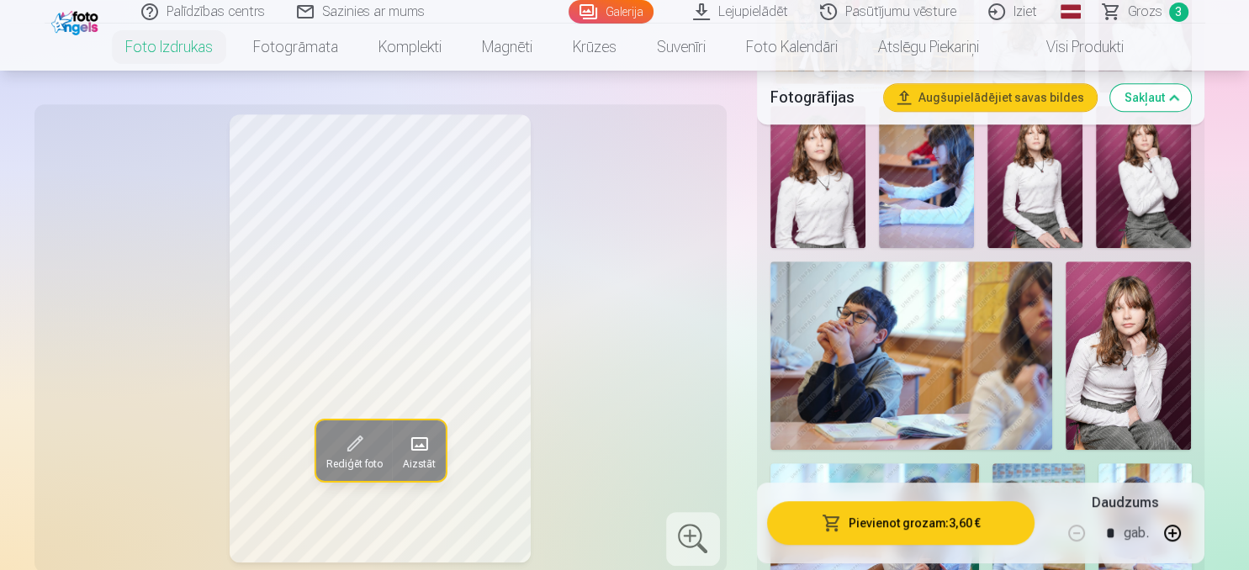
scroll to position [532, 0]
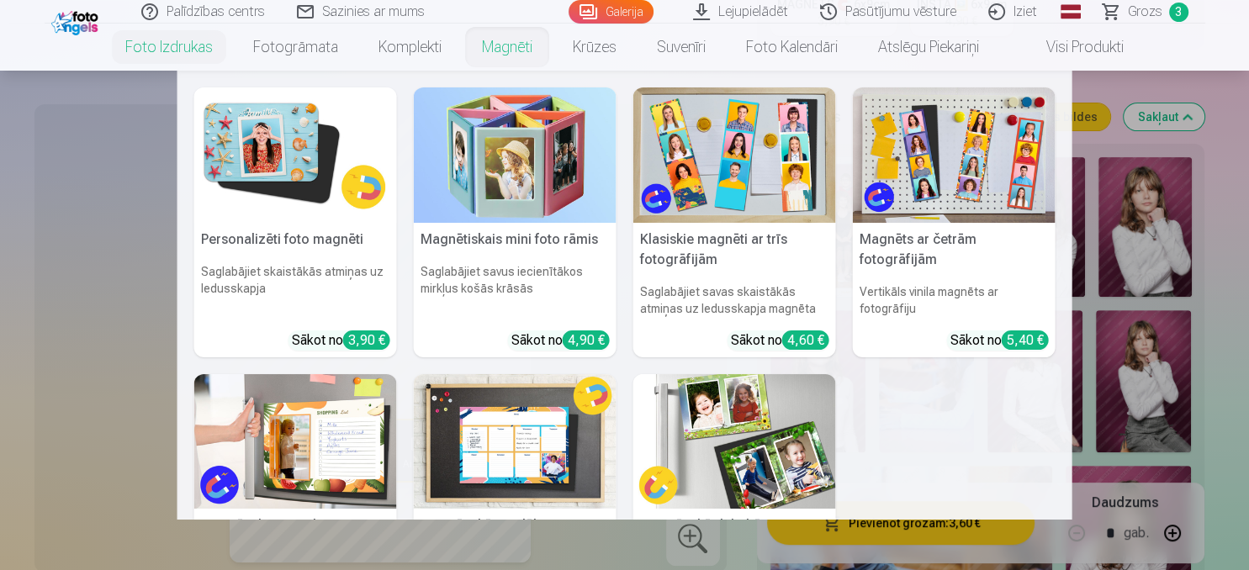
click at [532, 50] on link "Magnēti" at bounding box center [507, 47] width 91 height 47
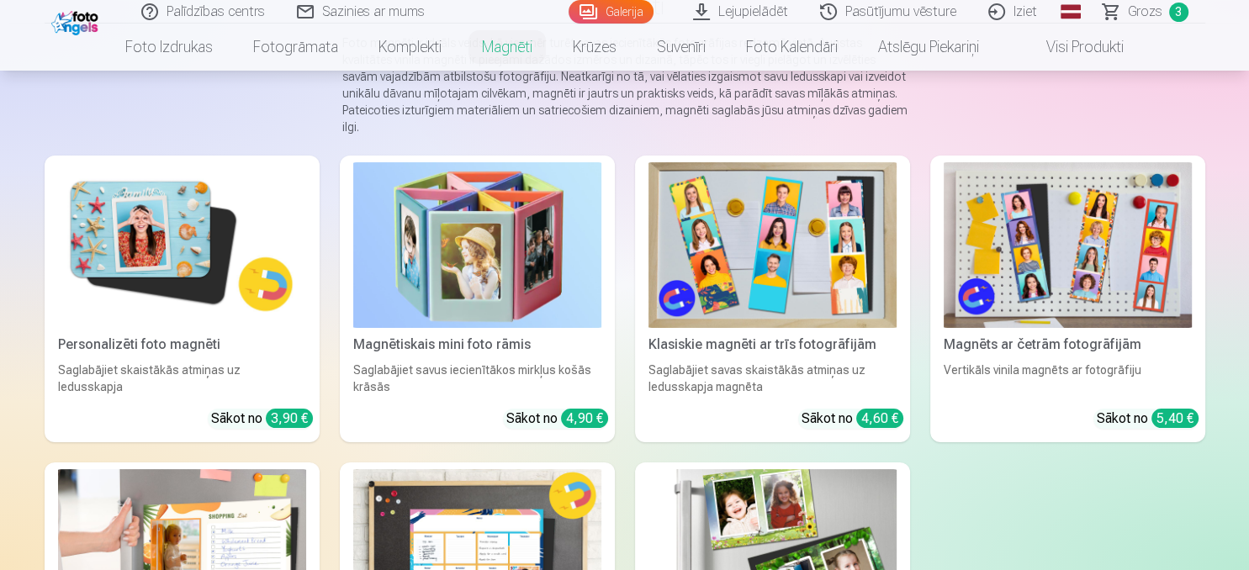
scroll to position [444, 0]
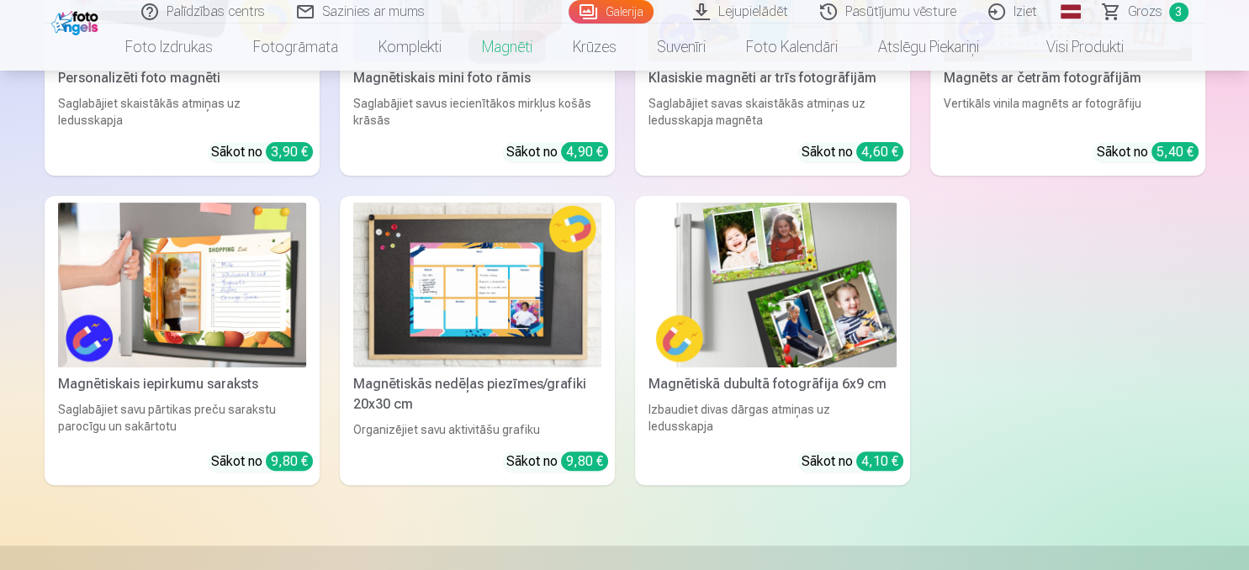
click at [774, 259] on img at bounding box center [772, 286] width 248 height 166
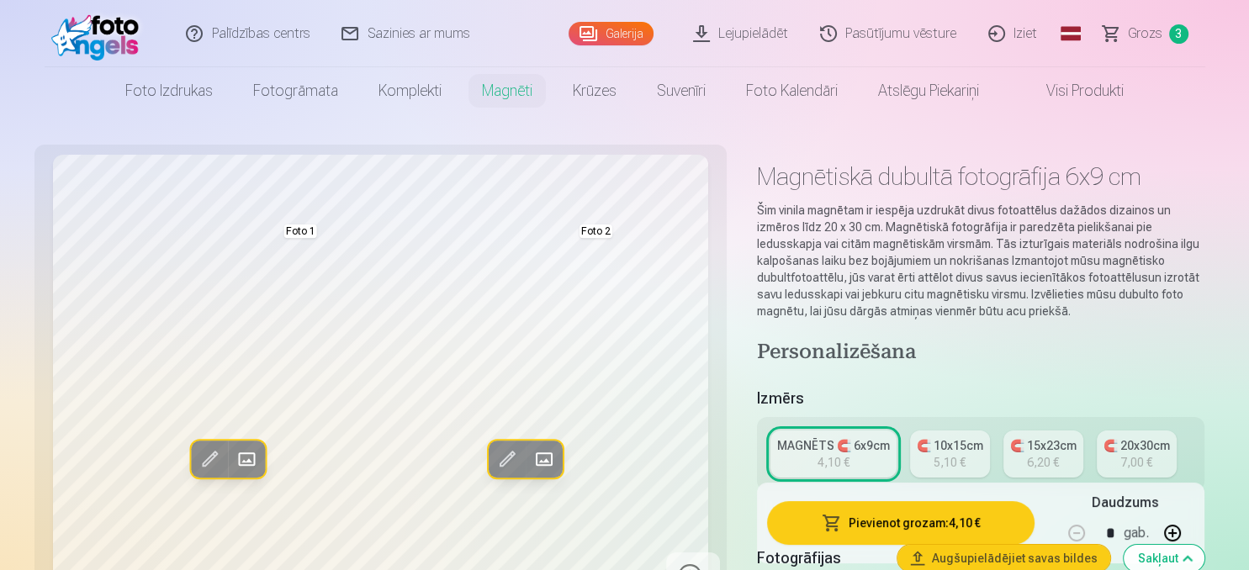
click at [945, 446] on div "🧲 10x15cm" at bounding box center [950, 445] width 66 height 17
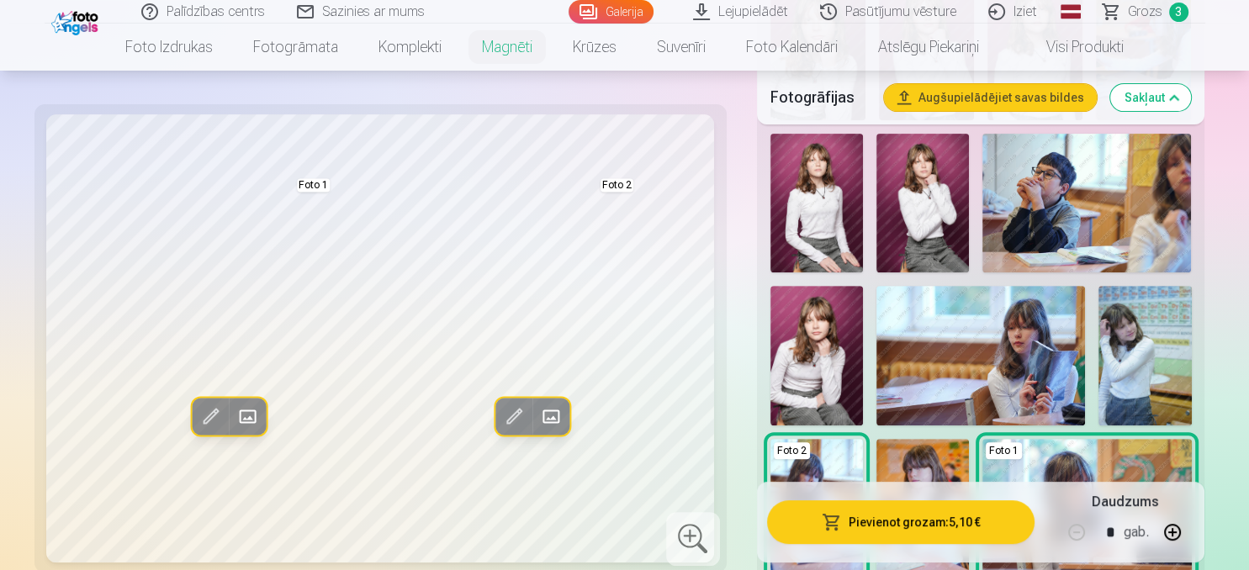
scroll to position [355, 0]
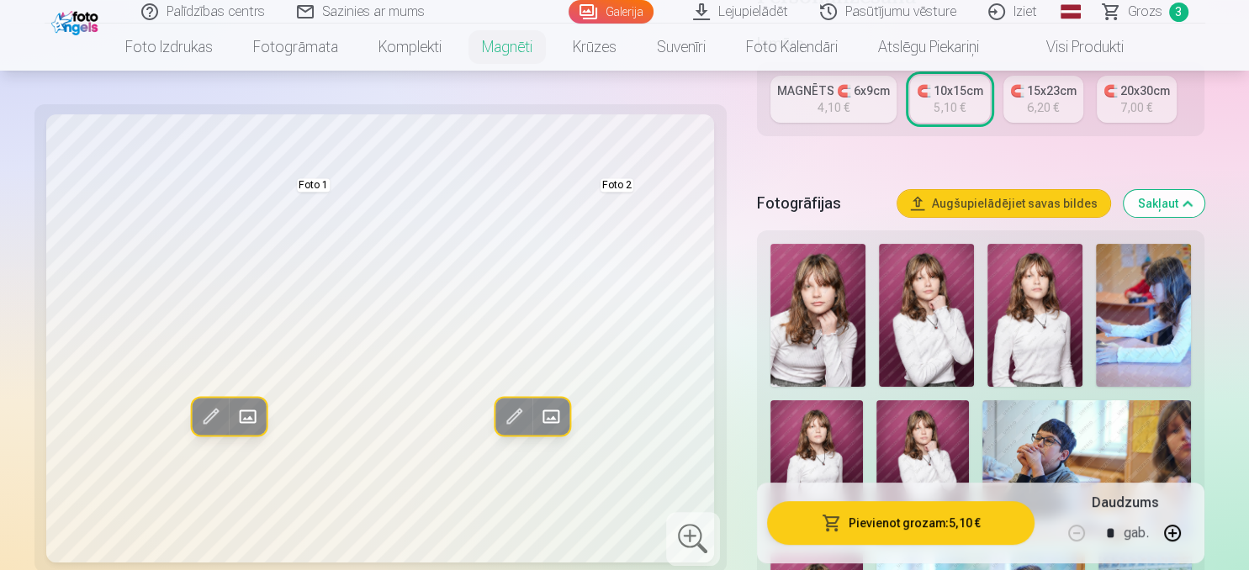
click at [1031, 362] on img at bounding box center [1034, 315] width 95 height 143
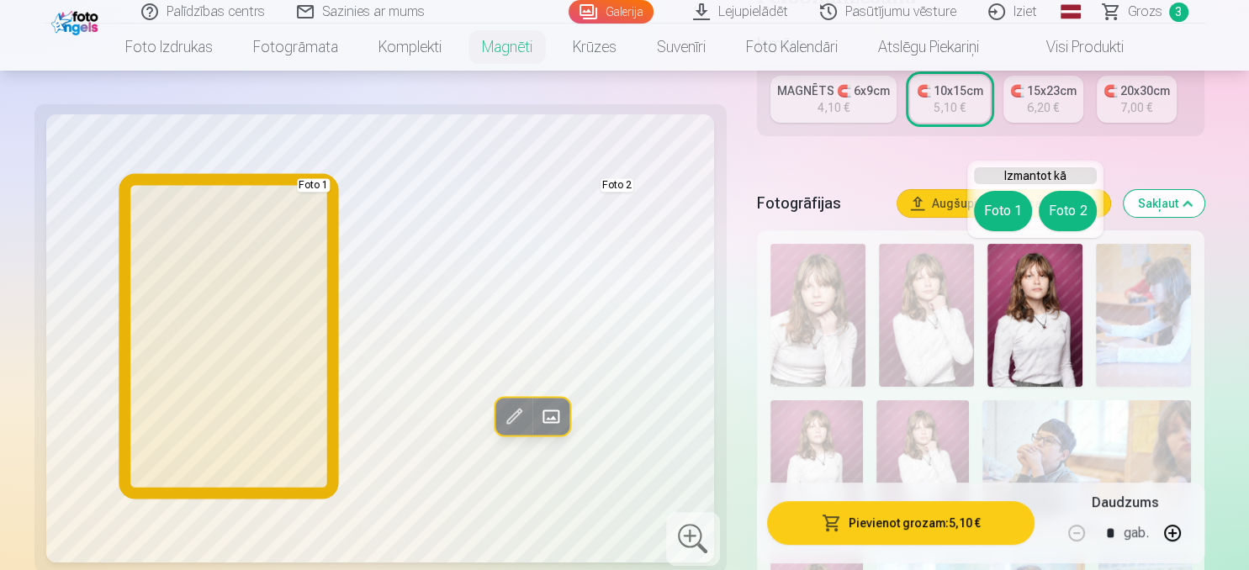
click at [1005, 210] on button "Foto 1" at bounding box center [1003, 211] width 58 height 40
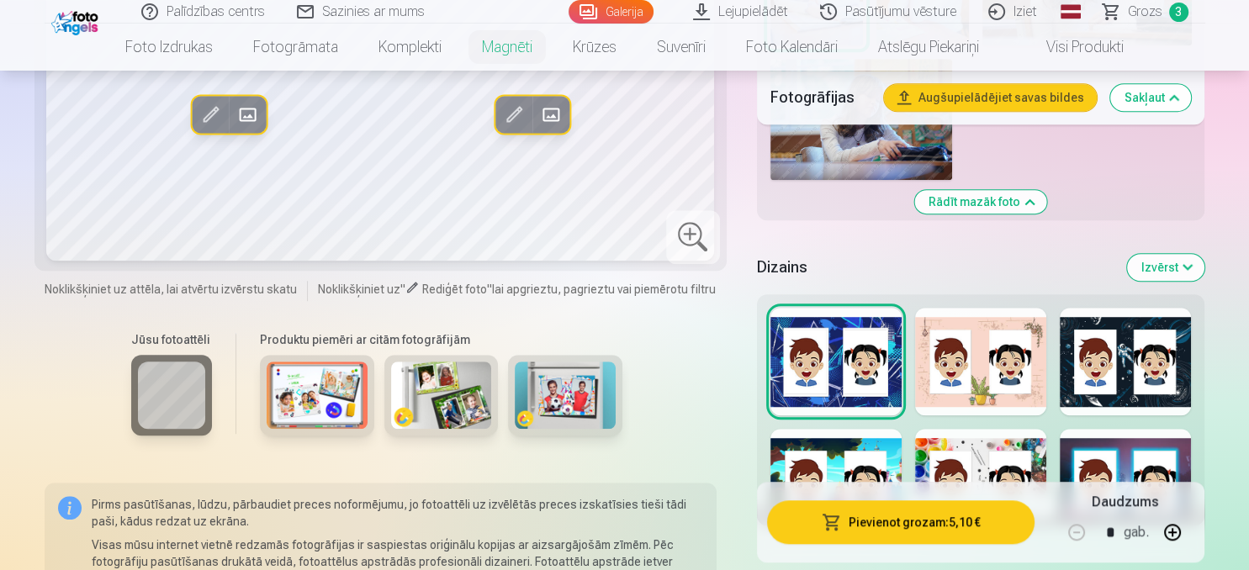
scroll to position [799, 0]
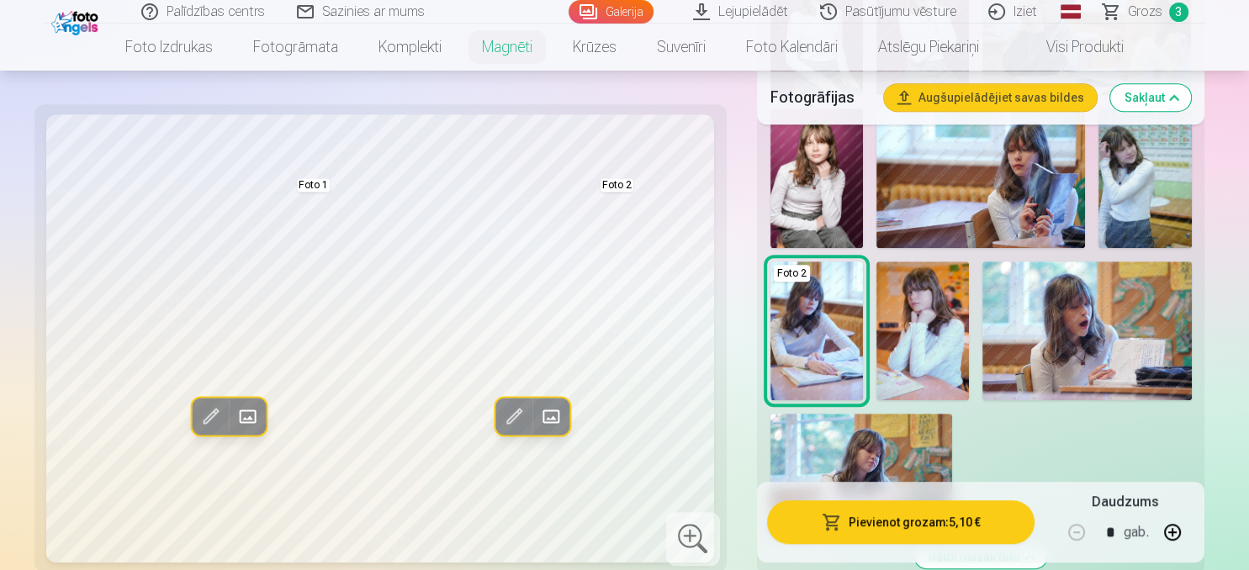
click at [799, 346] on img at bounding box center [816, 332] width 92 height 140
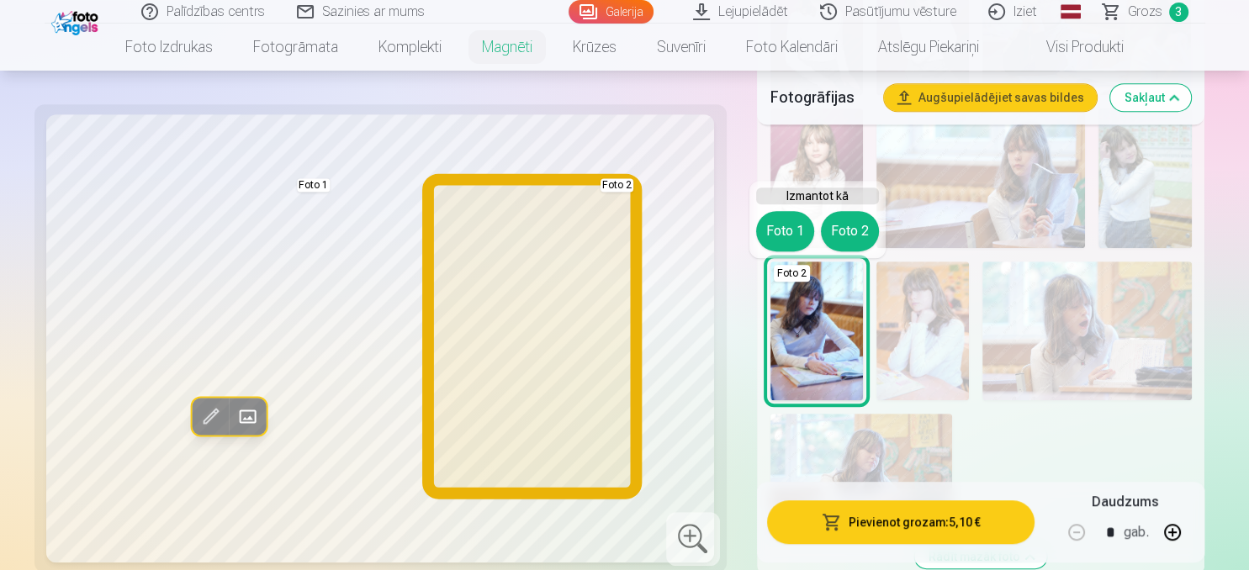
click at [864, 236] on button "Foto 2" at bounding box center [850, 231] width 58 height 40
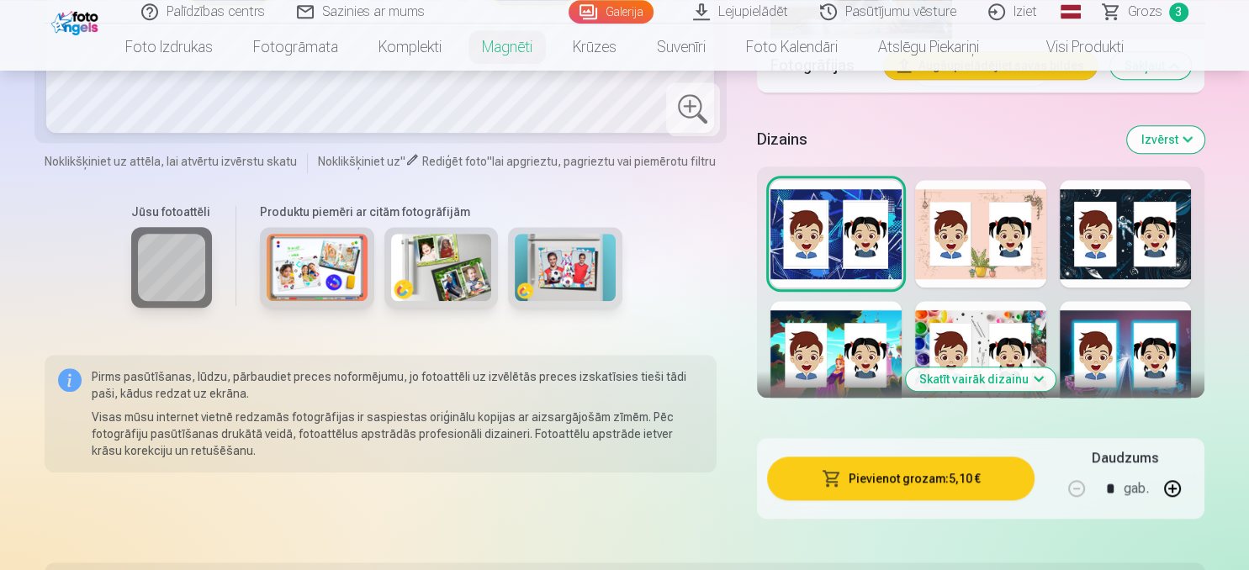
scroll to position [1332, 0]
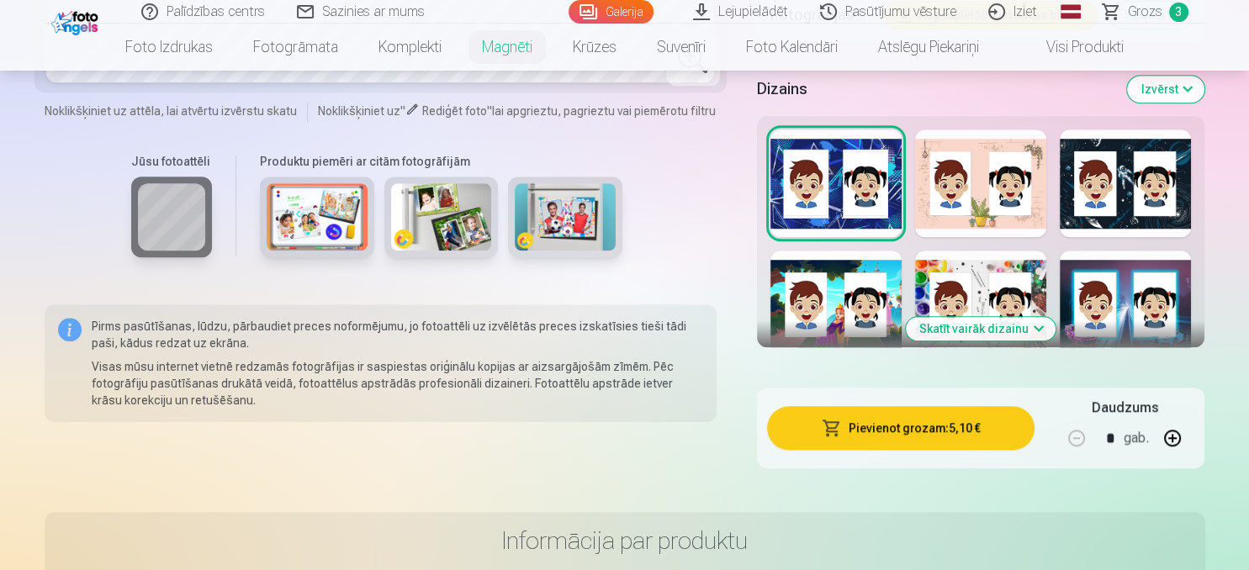
click at [1012, 326] on button "Skatīt vairāk dizainu" at bounding box center [981, 329] width 150 height 24
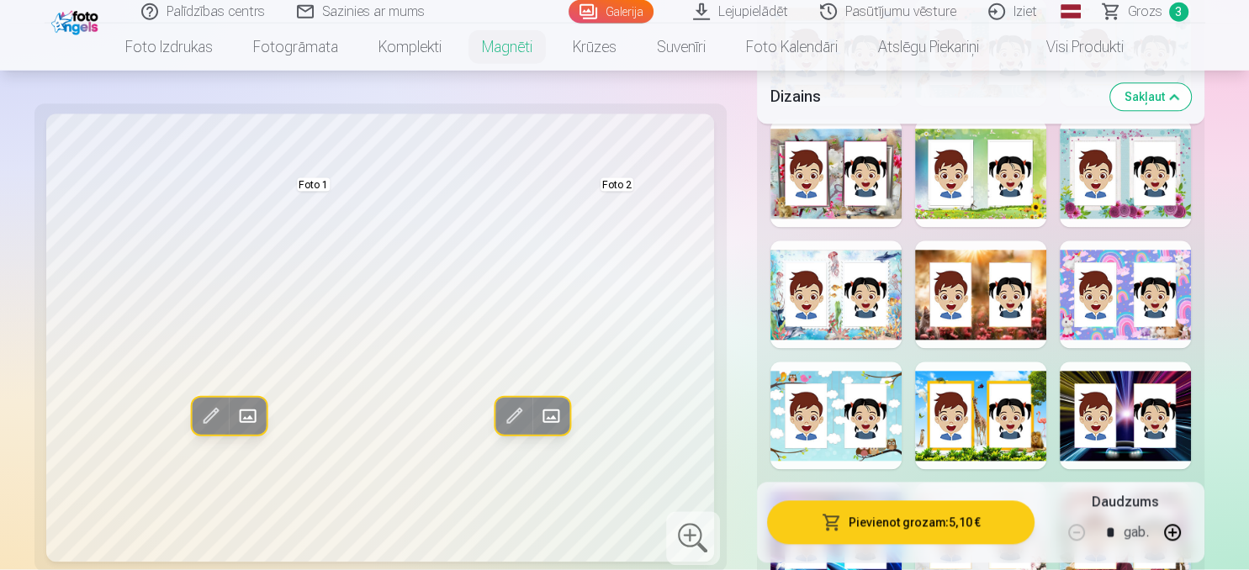
scroll to position [1598, 0]
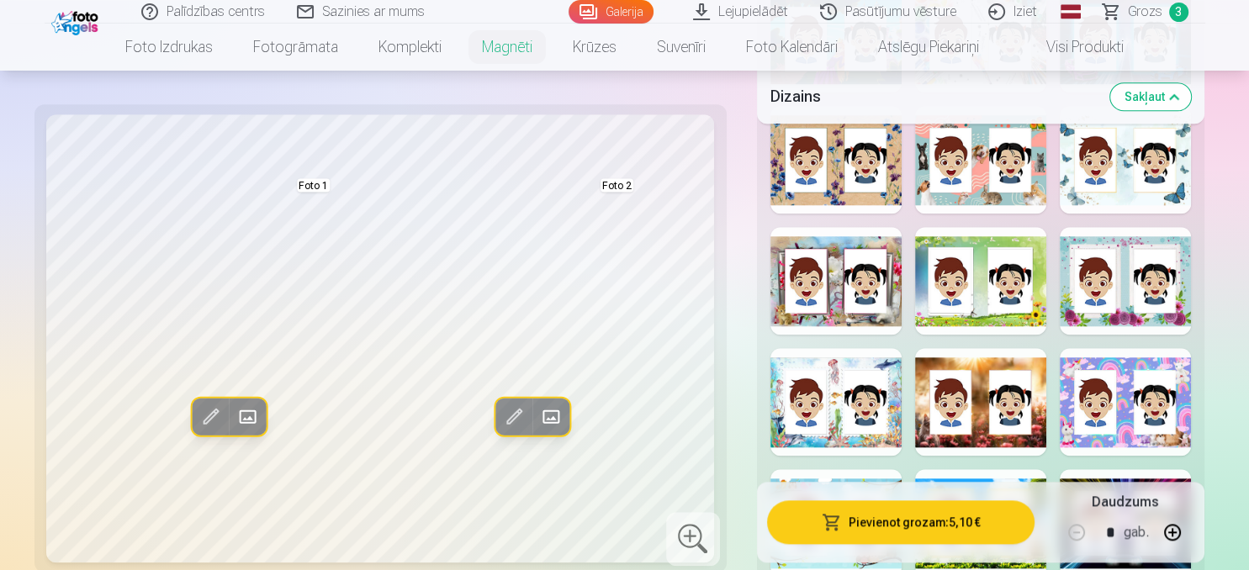
click at [860, 315] on div at bounding box center [835, 281] width 131 height 108
click at [1158, 298] on div at bounding box center [1124, 281] width 131 height 108
click at [1123, 190] on div at bounding box center [1124, 160] width 131 height 108
click at [981, 184] on div at bounding box center [980, 160] width 131 height 108
click at [819, 179] on div at bounding box center [835, 160] width 131 height 108
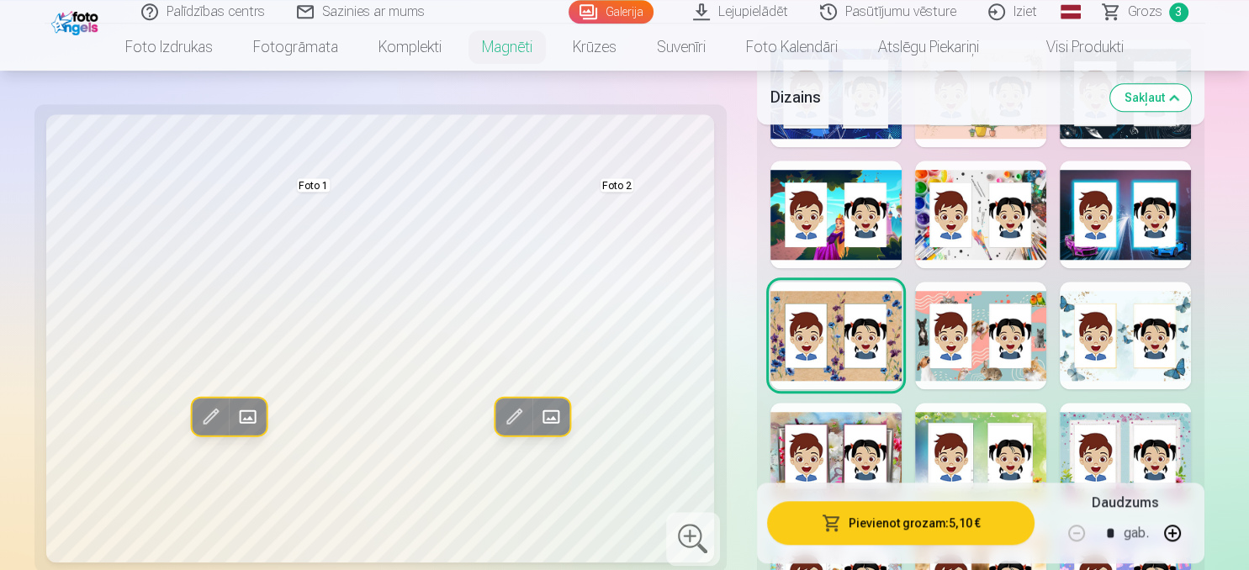
scroll to position [1420, 0]
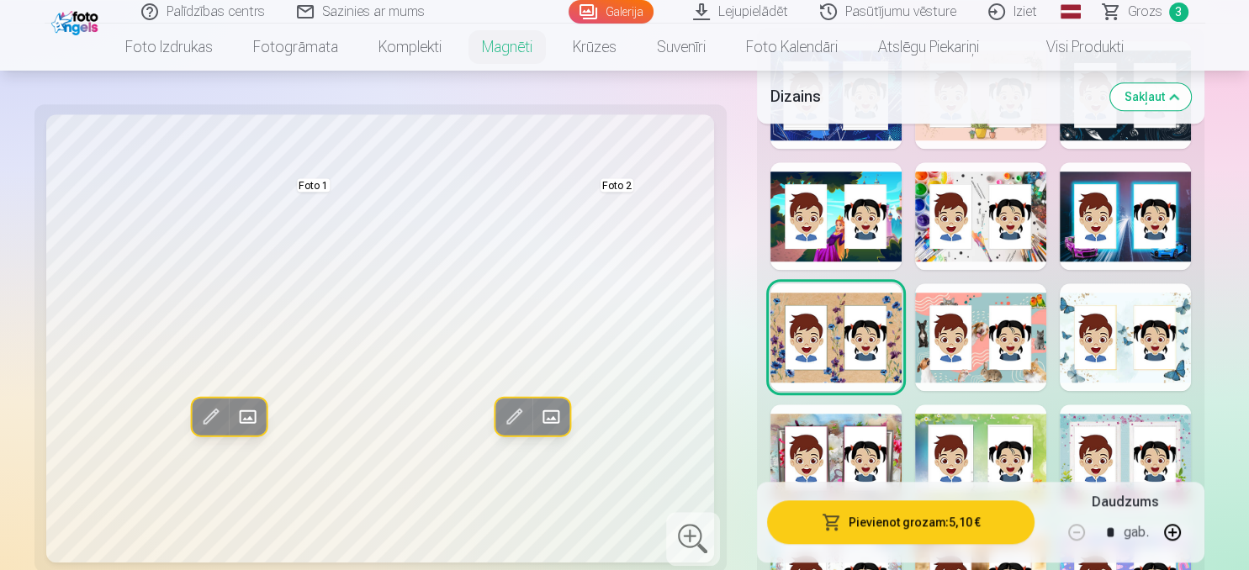
click at [808, 186] on div at bounding box center [835, 216] width 131 height 108
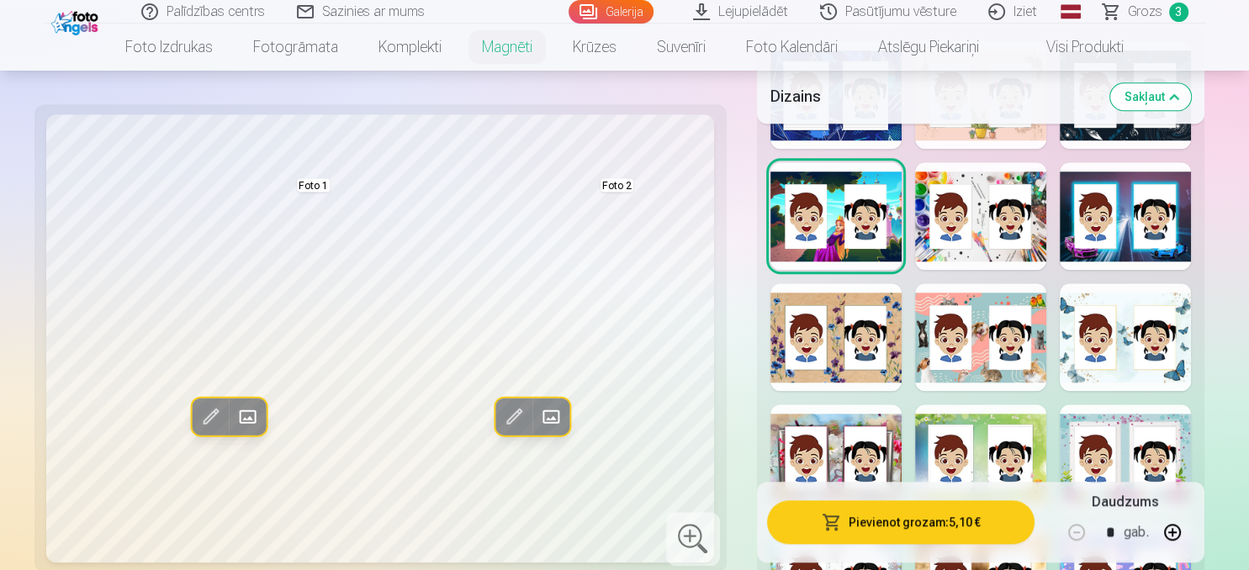
click at [1009, 222] on div at bounding box center [980, 216] width 131 height 108
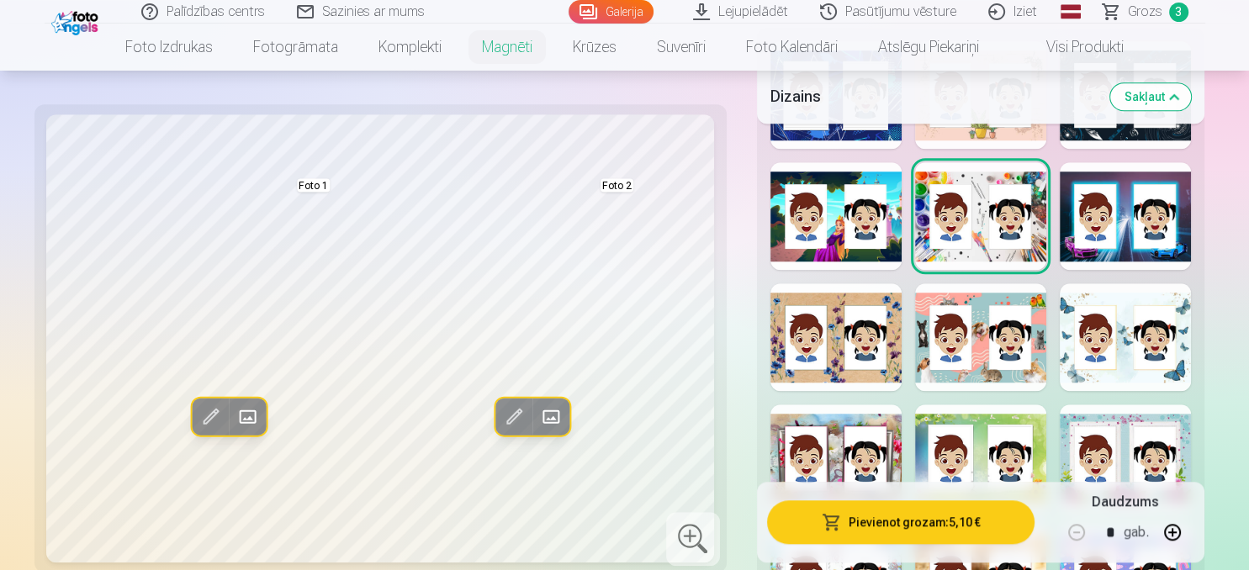
click at [961, 513] on button "Pievienot grozam : 5,10 €" at bounding box center [901, 523] width 268 height 44
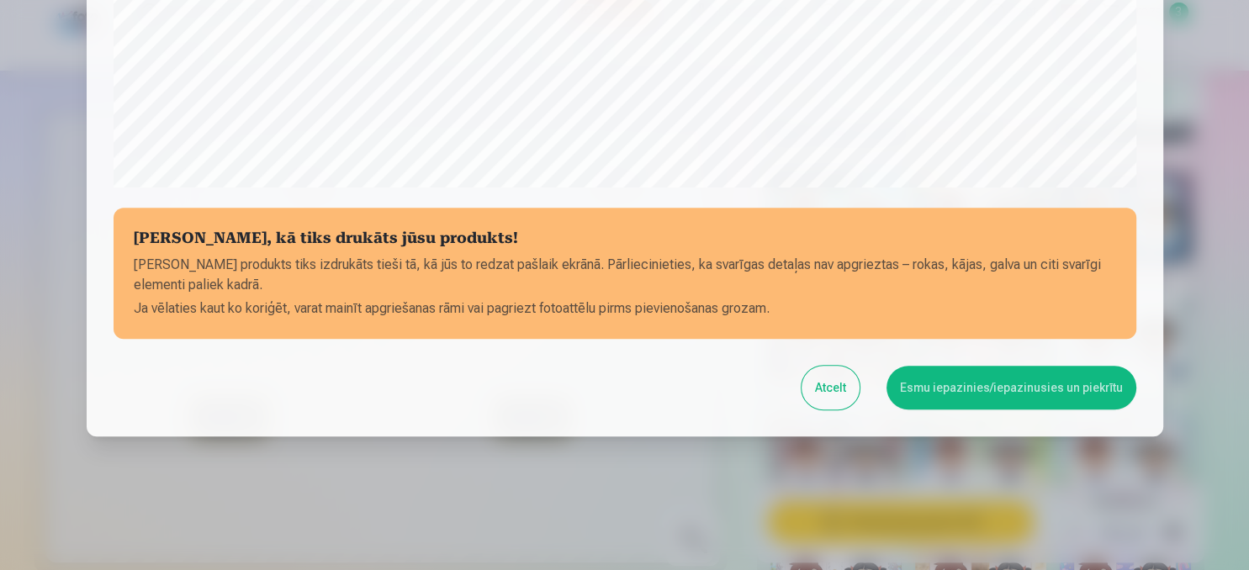
scroll to position [641, 0]
click at [1043, 393] on button "Esmu iepazinies/iepazinusies un piekrītu" at bounding box center [1011, 387] width 250 height 44
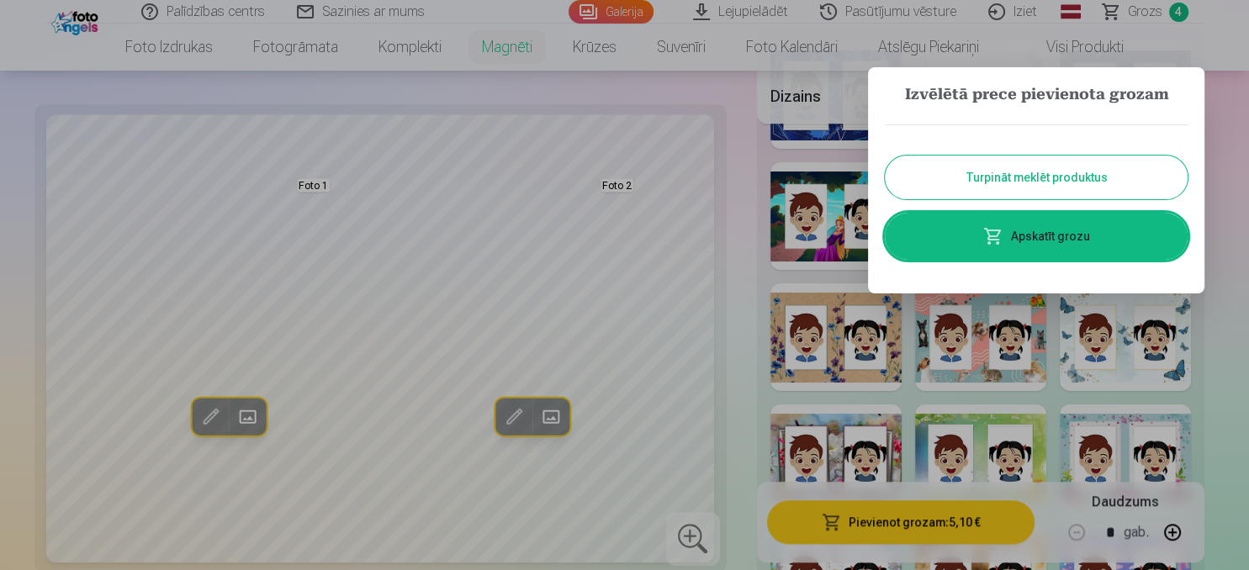
click at [1098, 186] on button "Turpināt meklēt produktus" at bounding box center [1036, 178] width 303 height 44
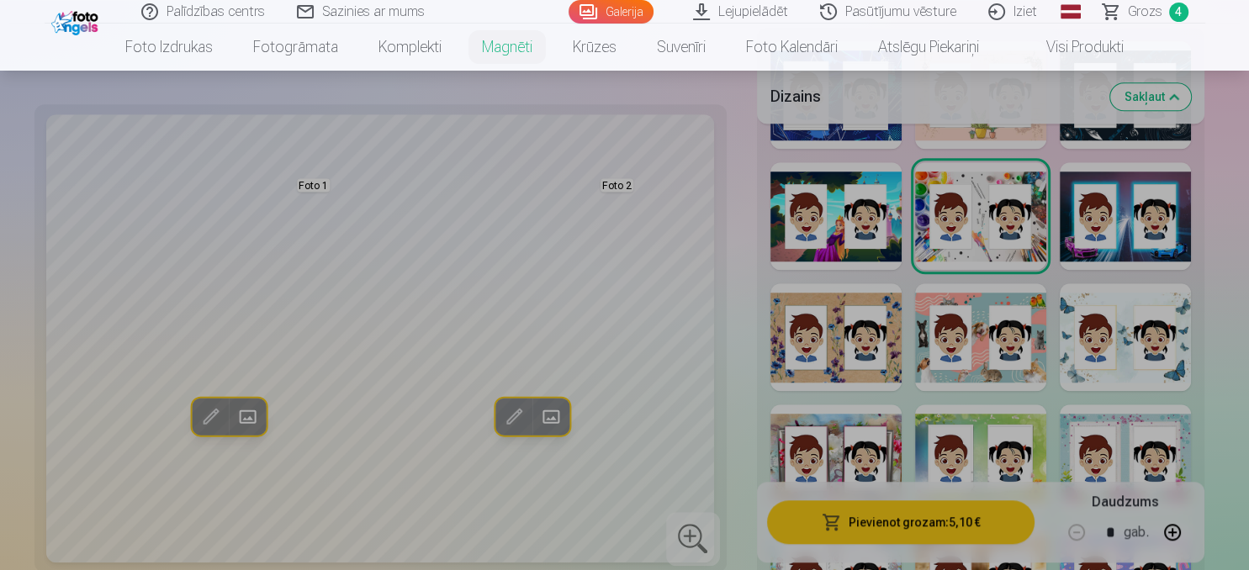
click at [606, 62] on link "Krūzes" at bounding box center [594, 47] width 84 height 47
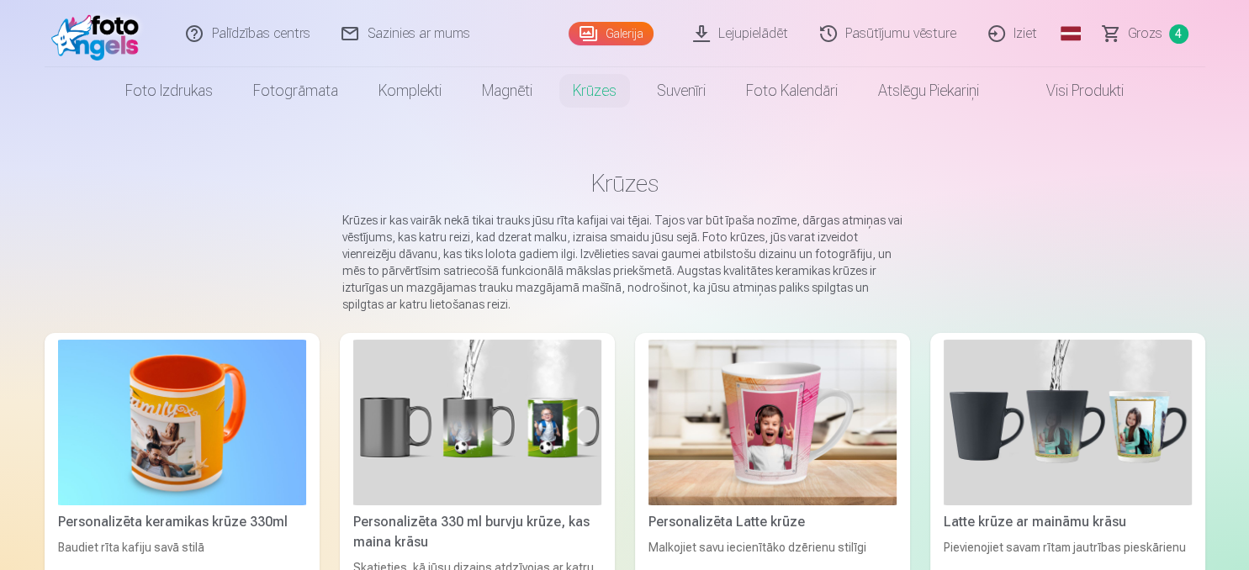
click at [795, 446] on img at bounding box center [772, 423] width 248 height 166
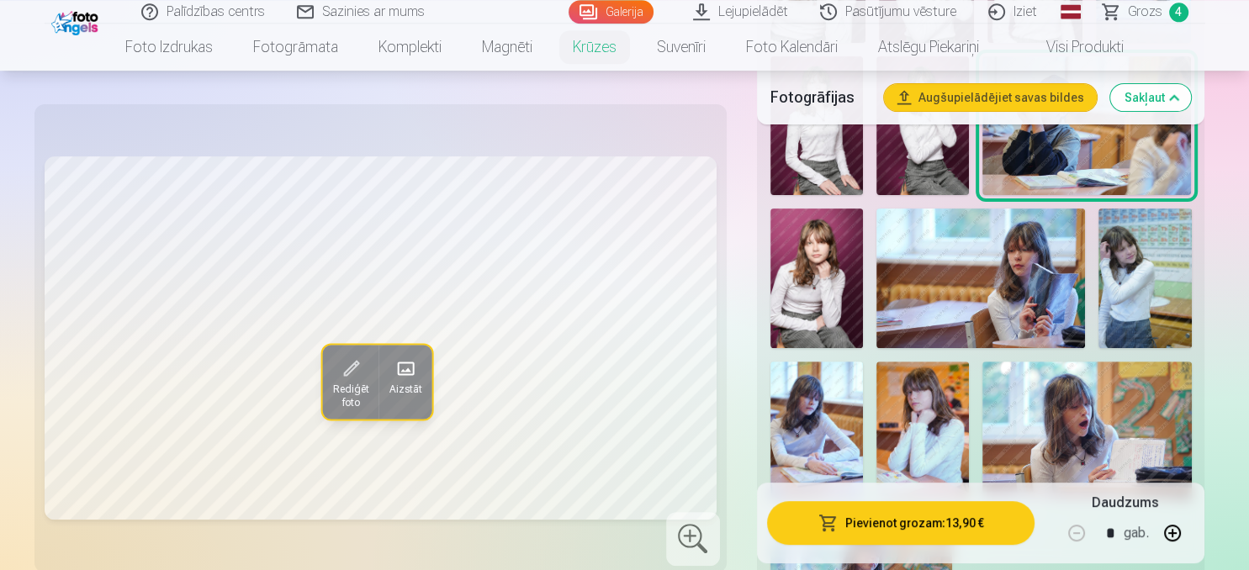
scroll to position [532, 0]
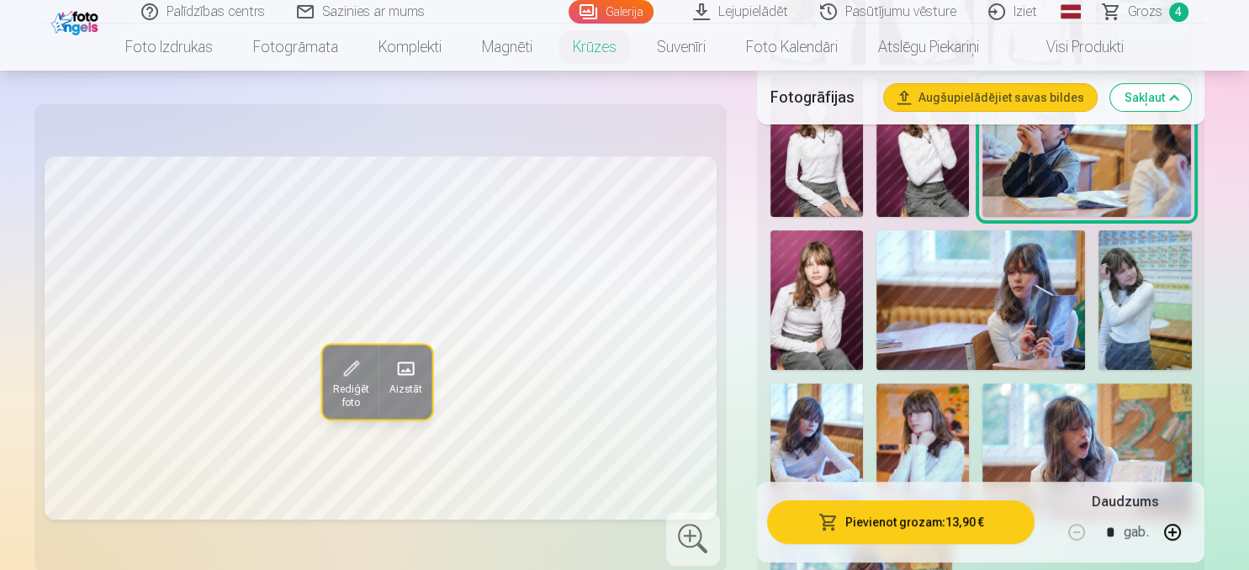
click at [813, 471] on img at bounding box center [816, 453] width 92 height 140
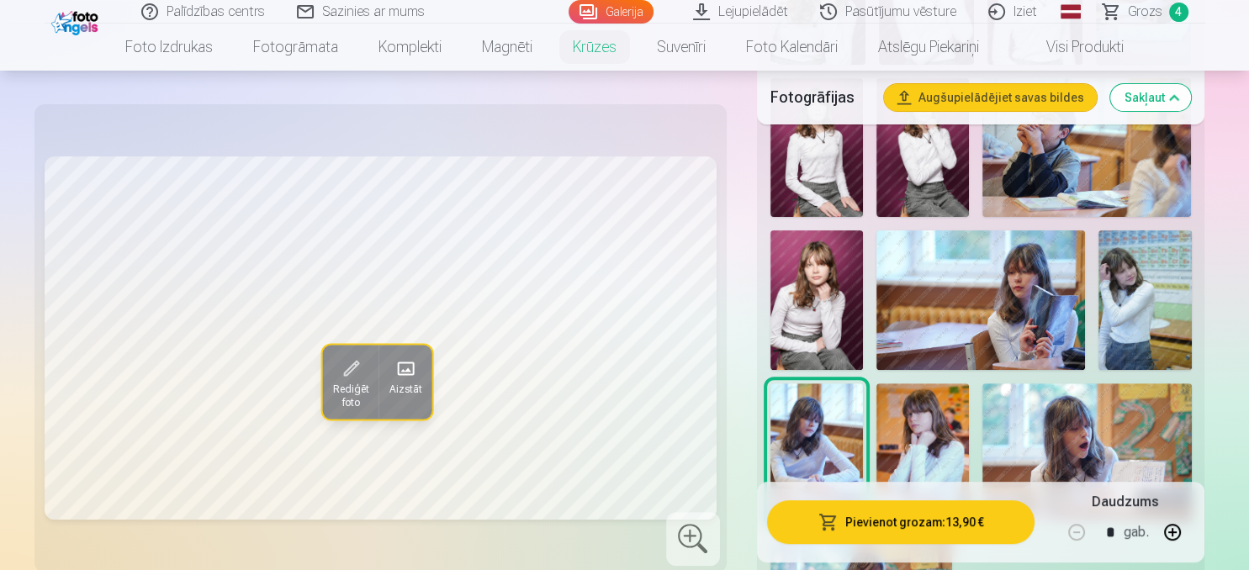
click at [801, 311] on img at bounding box center [816, 300] width 92 height 140
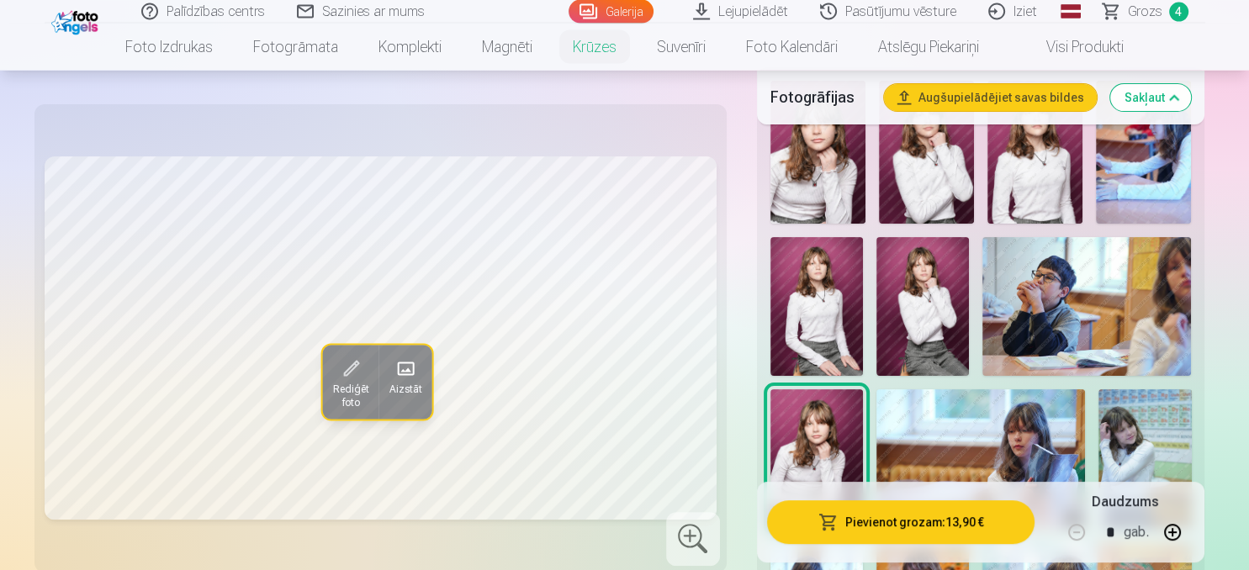
scroll to position [355, 0]
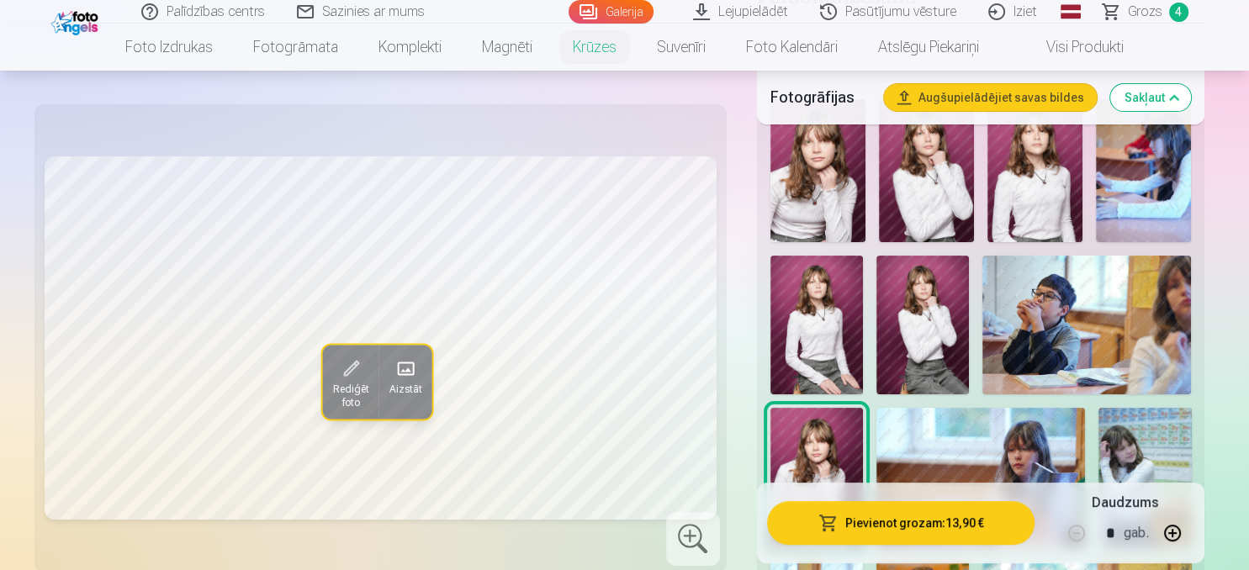
click at [796, 311] on img at bounding box center [816, 325] width 92 height 139
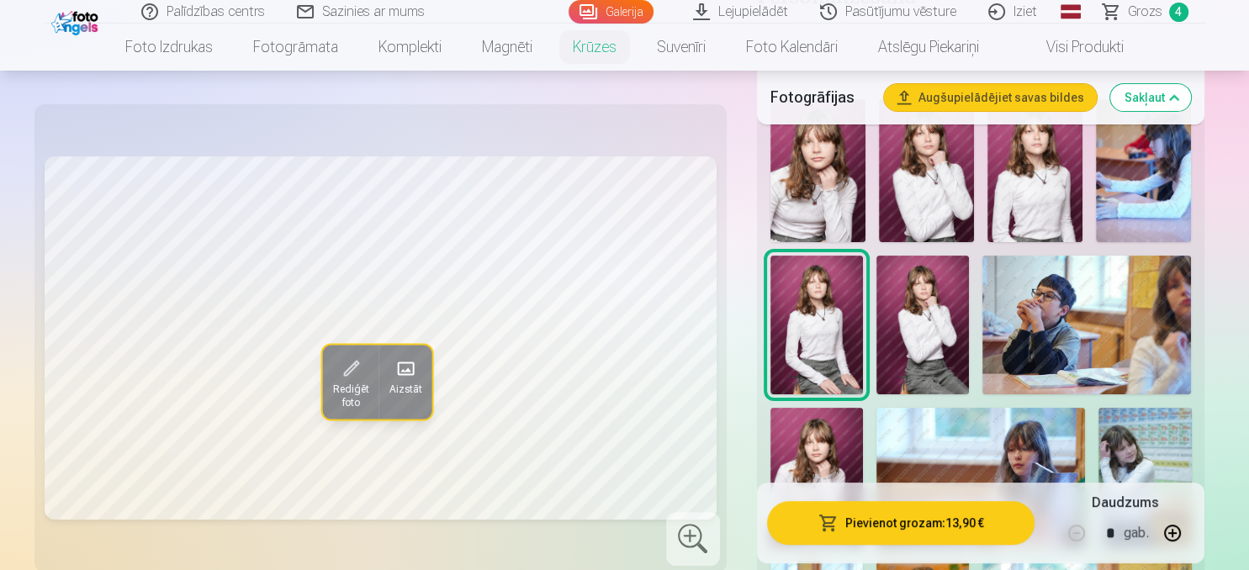
click at [918, 313] on img at bounding box center [922, 326] width 92 height 140
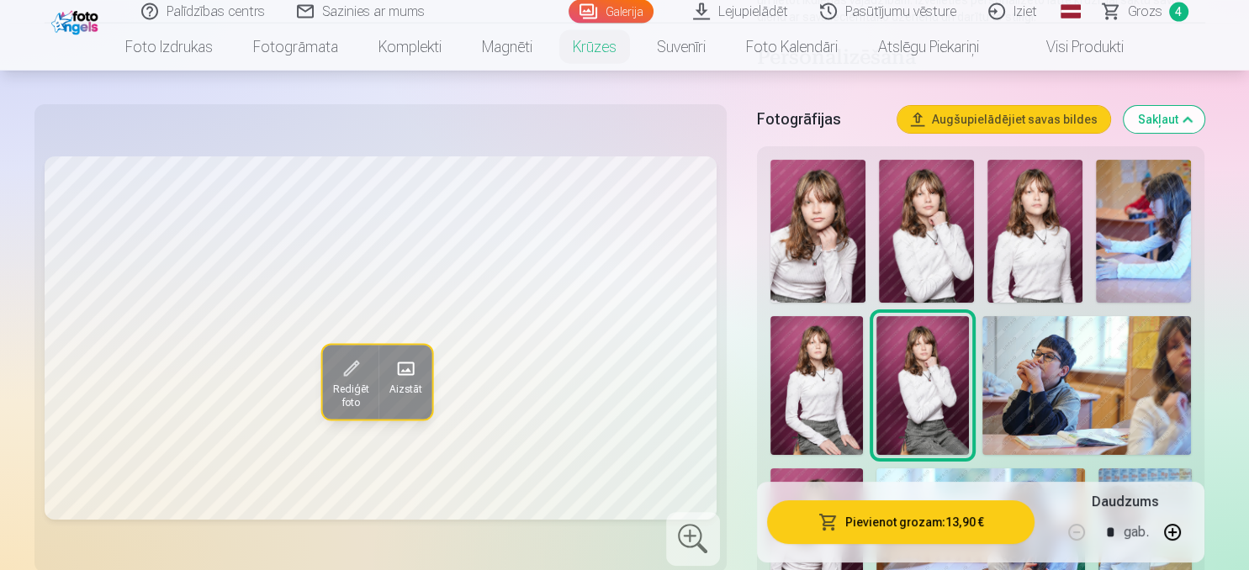
scroll to position [266, 0]
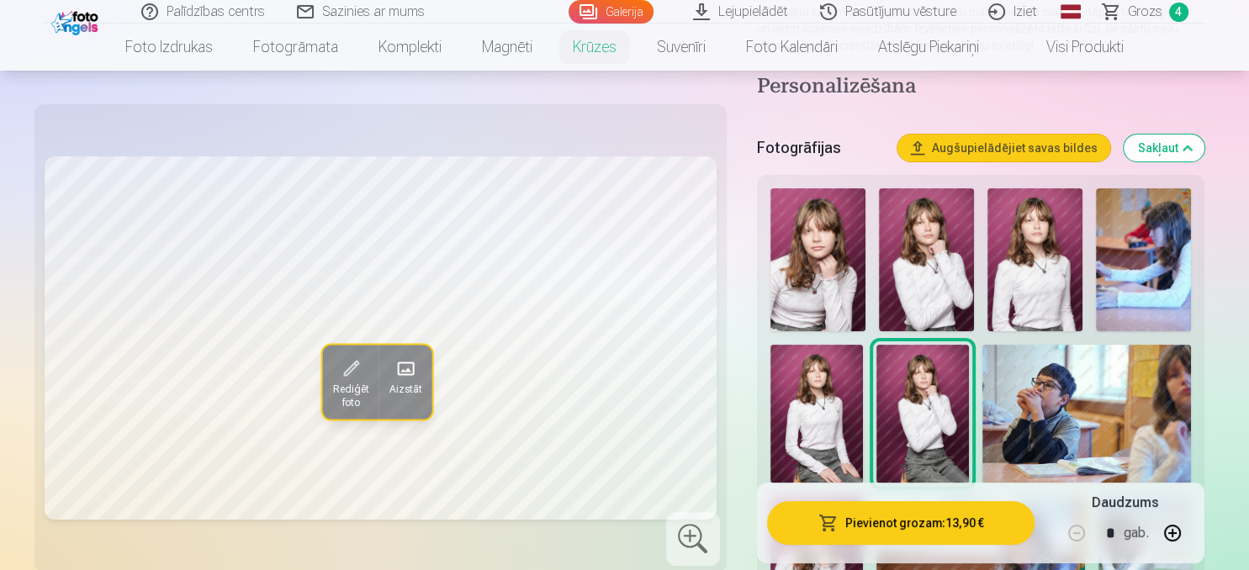
click at [927, 284] on img at bounding box center [926, 259] width 95 height 143
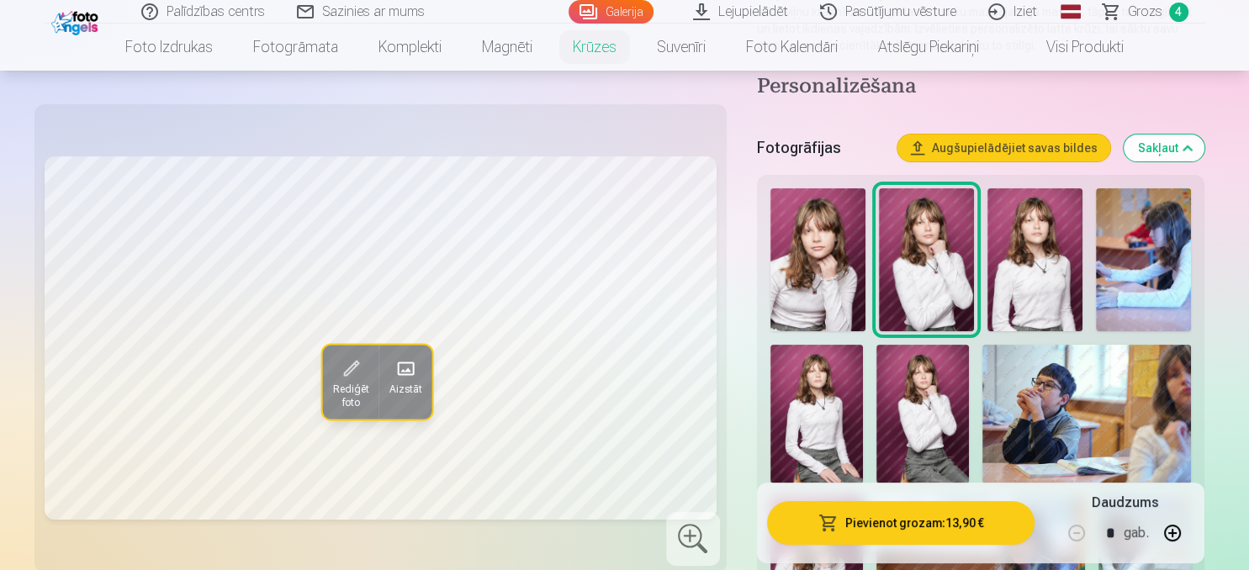
click at [826, 277] on img at bounding box center [817, 259] width 95 height 143
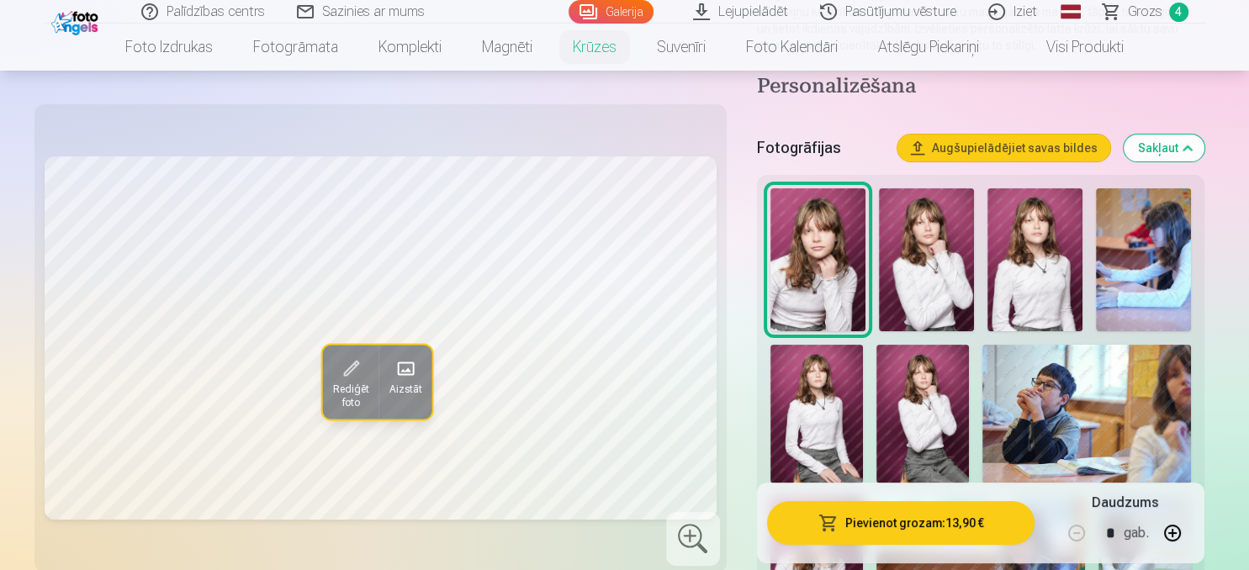
click at [1015, 269] on img at bounding box center [1034, 259] width 95 height 143
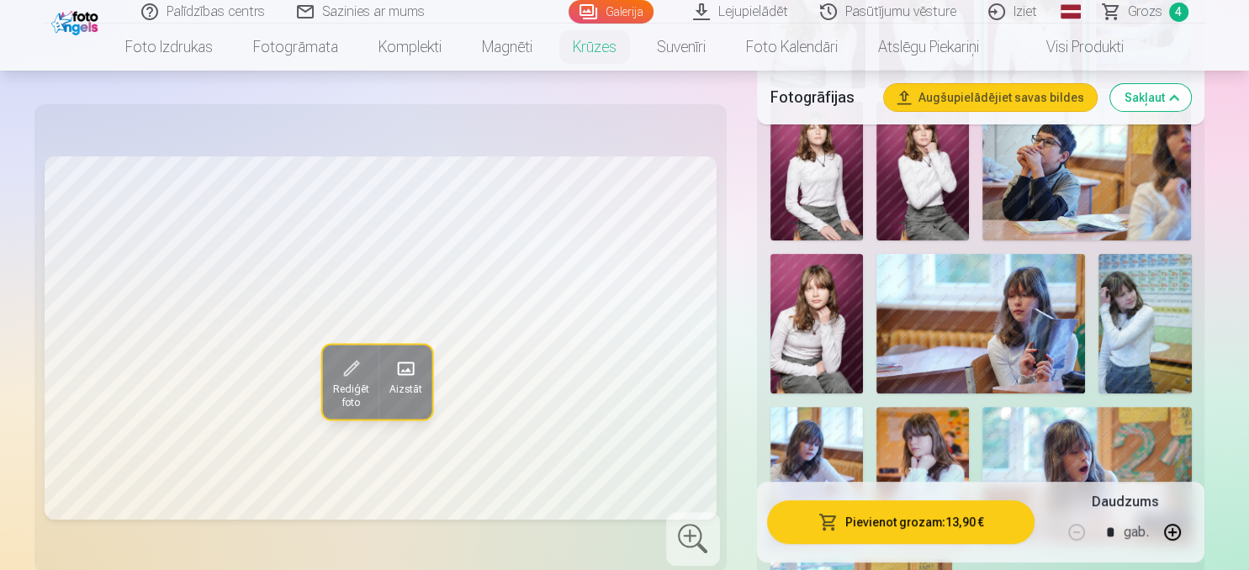
scroll to position [710, 0]
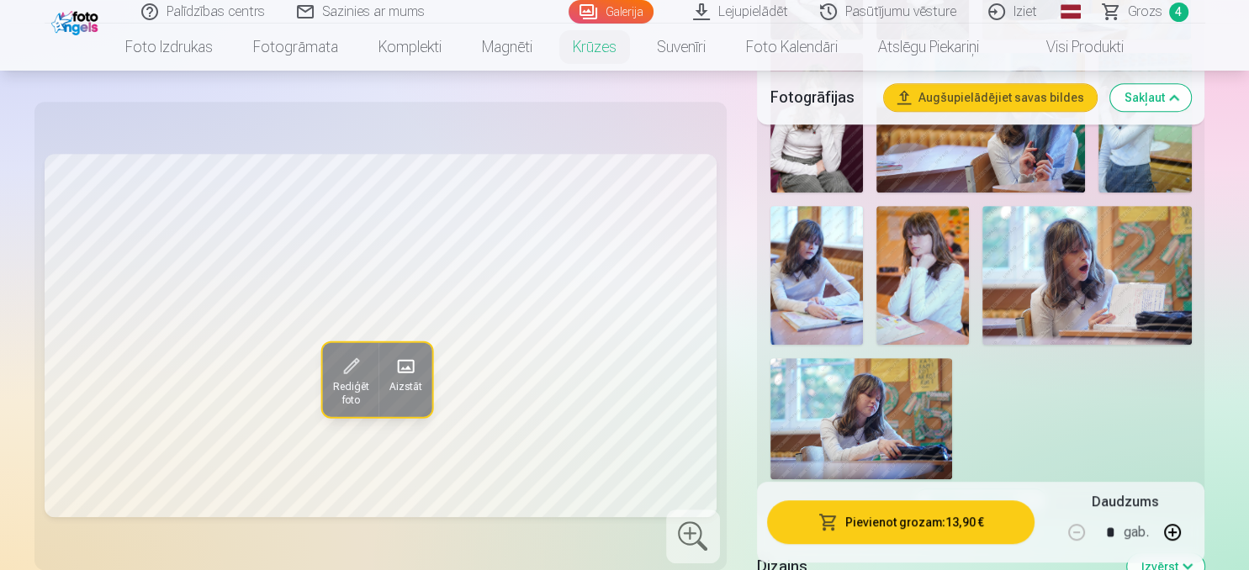
click at [923, 269] on img at bounding box center [922, 276] width 92 height 140
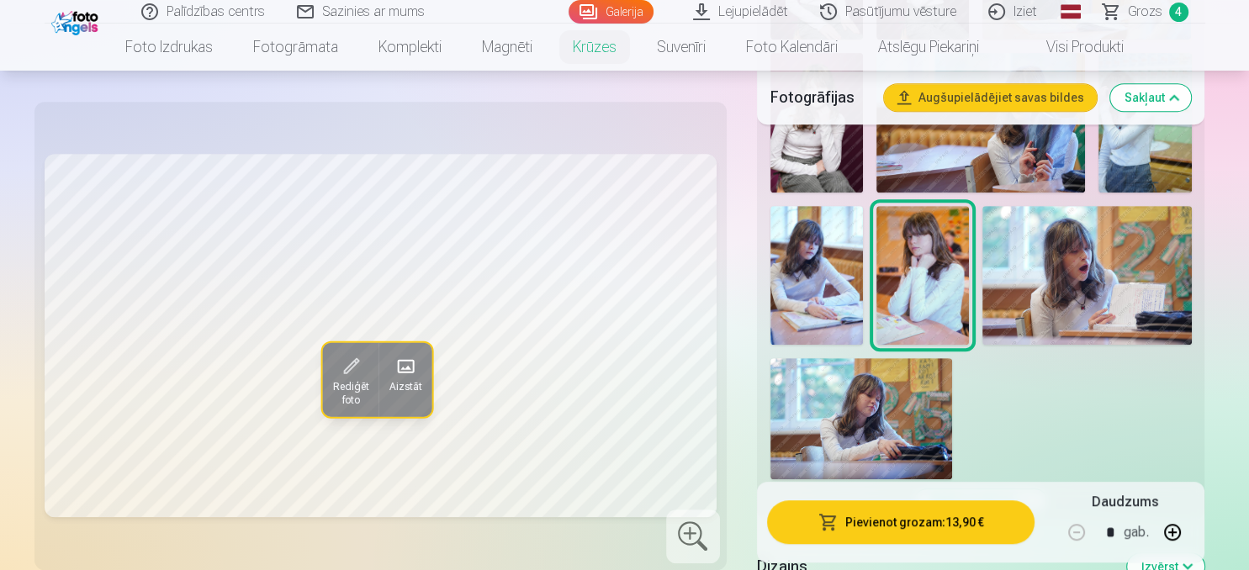
click at [808, 288] on img at bounding box center [816, 276] width 92 height 140
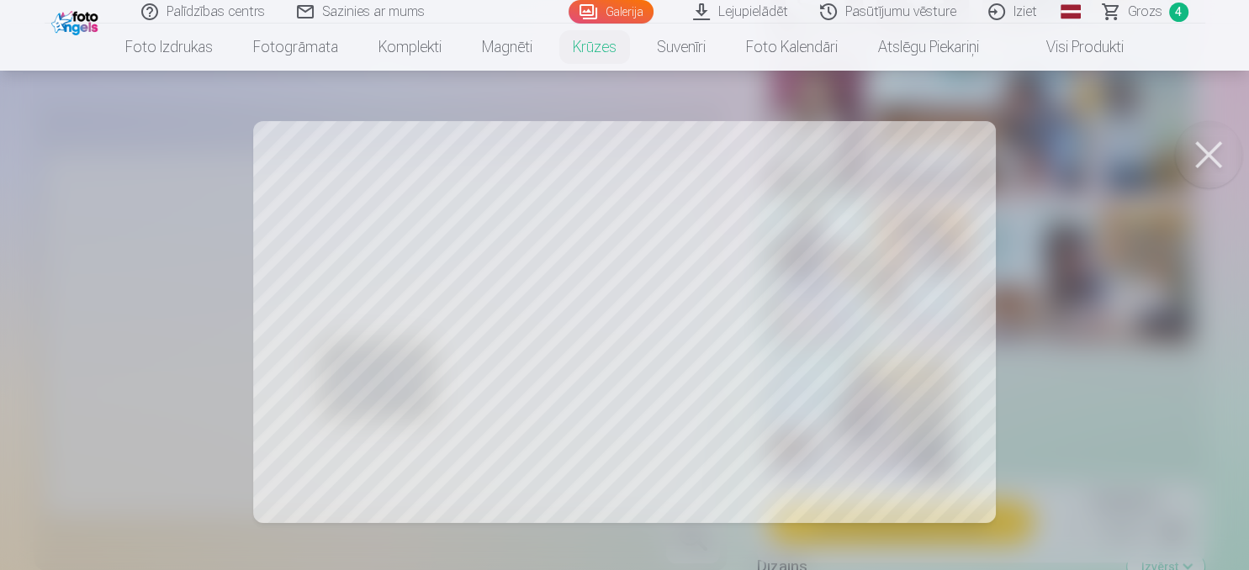
drag, startPoint x: 571, startPoint y: 277, endPoint x: 635, endPoint y: 291, distance: 65.3
click at [635, 291] on div at bounding box center [624, 285] width 1249 height 570
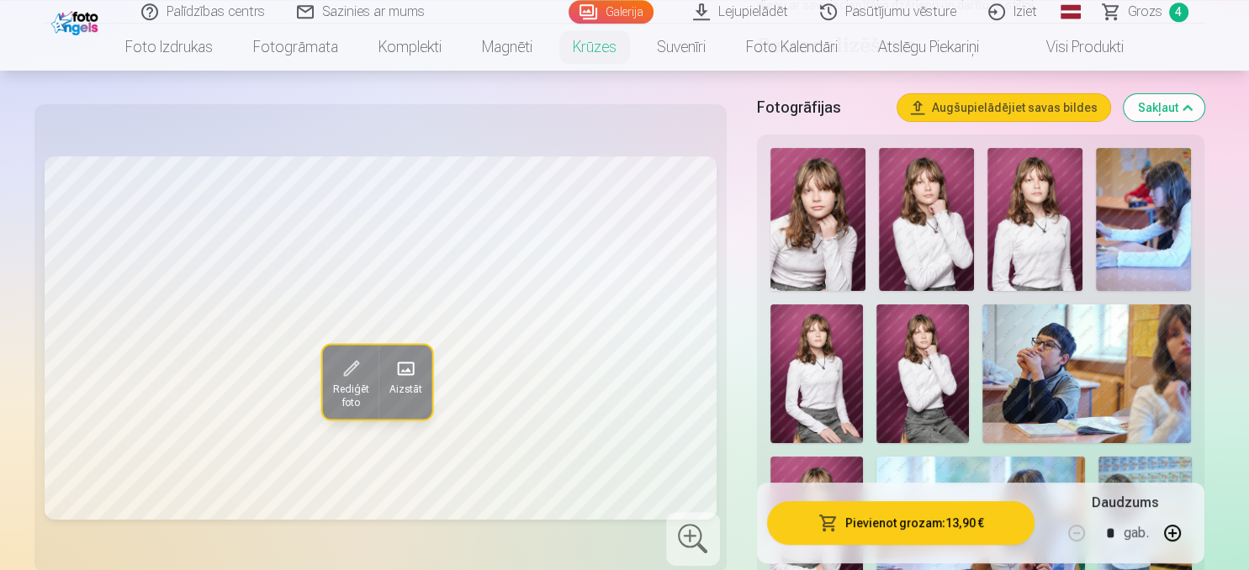
scroll to position [266, 0]
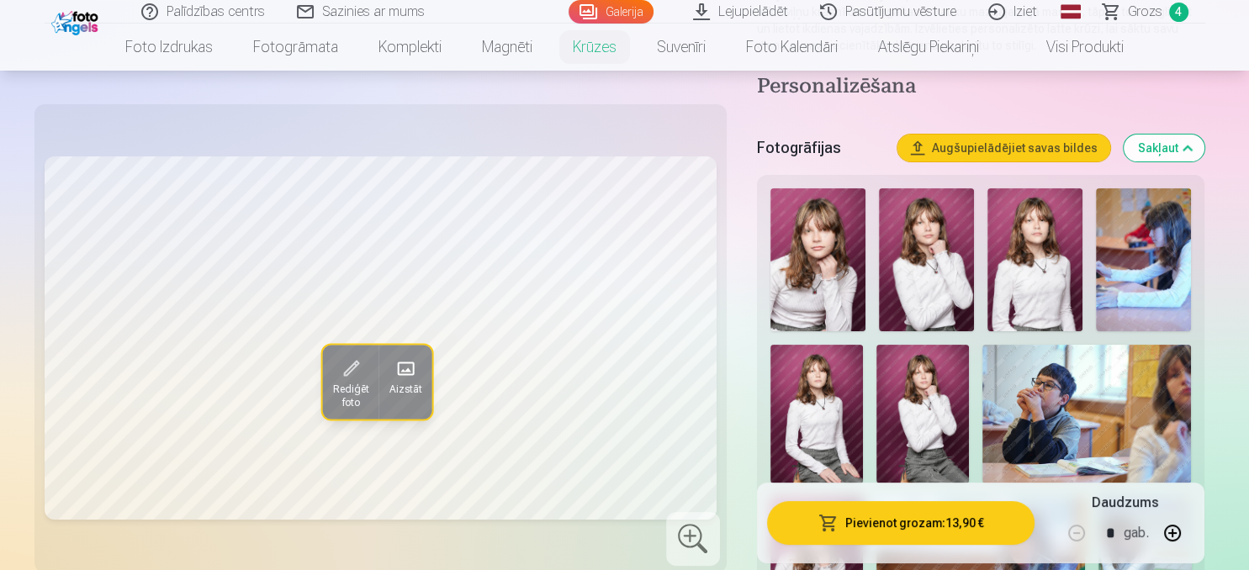
click at [923, 268] on img at bounding box center [926, 259] width 95 height 143
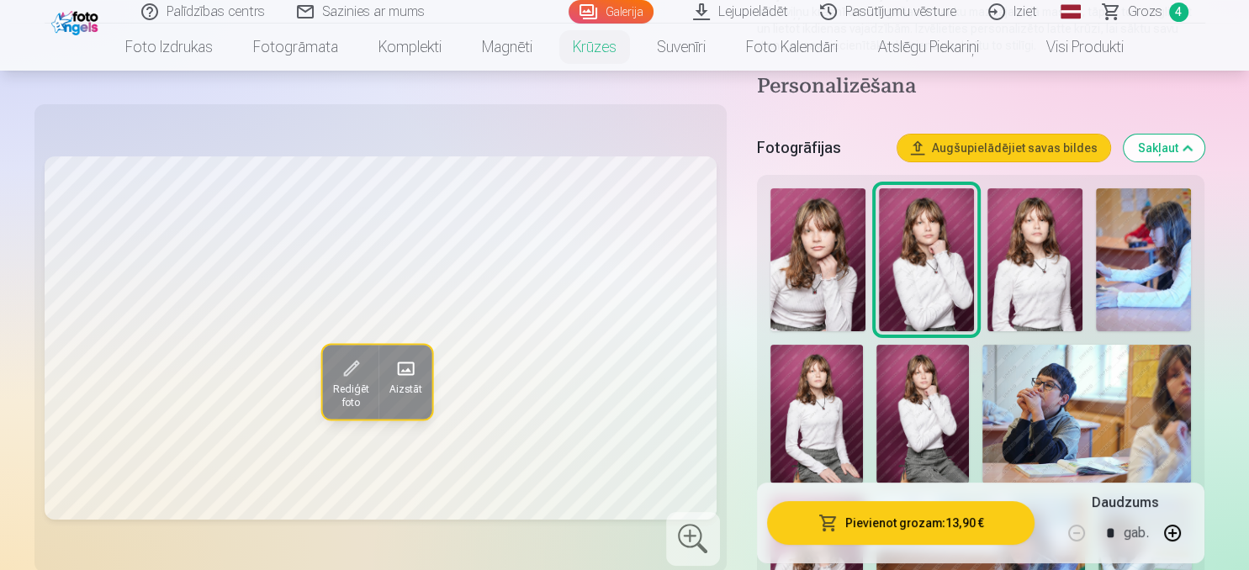
click at [345, 395] on span "Rediģēt foto" at bounding box center [350, 395] width 36 height 27
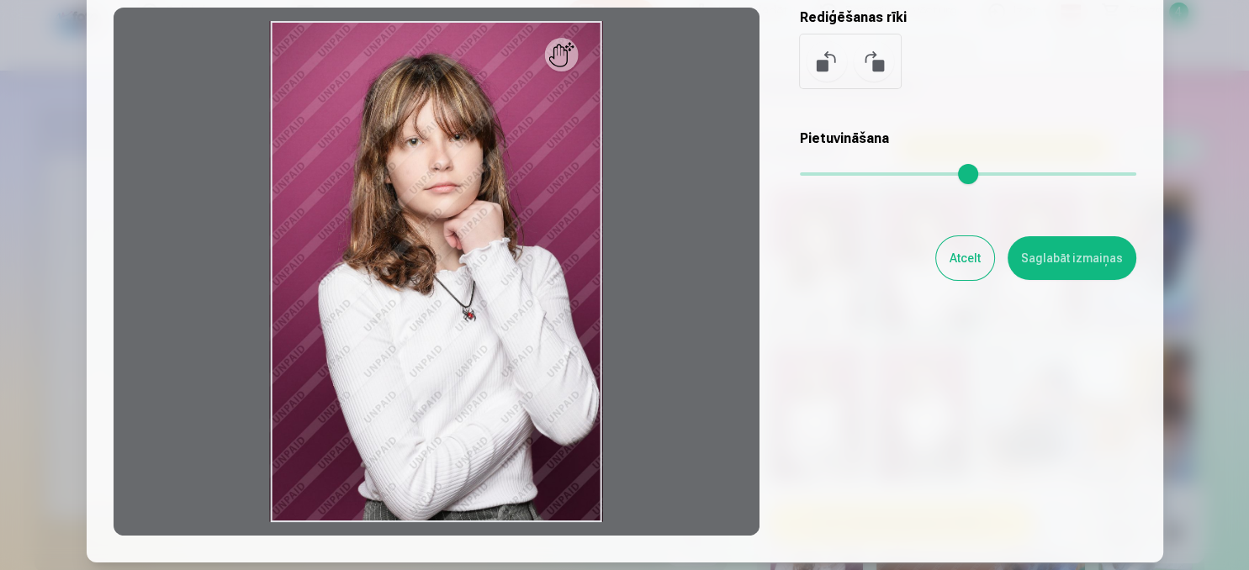
scroll to position [279, 0]
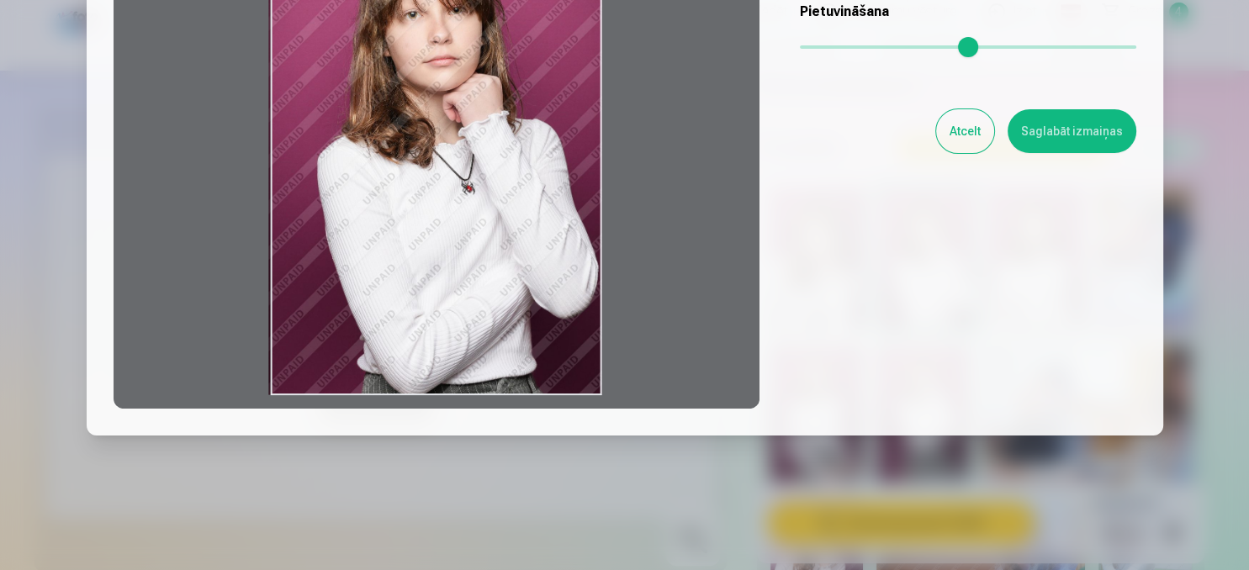
drag, startPoint x: 530, startPoint y: 392, endPoint x: 514, endPoint y: 333, distance: 61.0
click at [514, 333] on div at bounding box center [437, 145] width 646 height 528
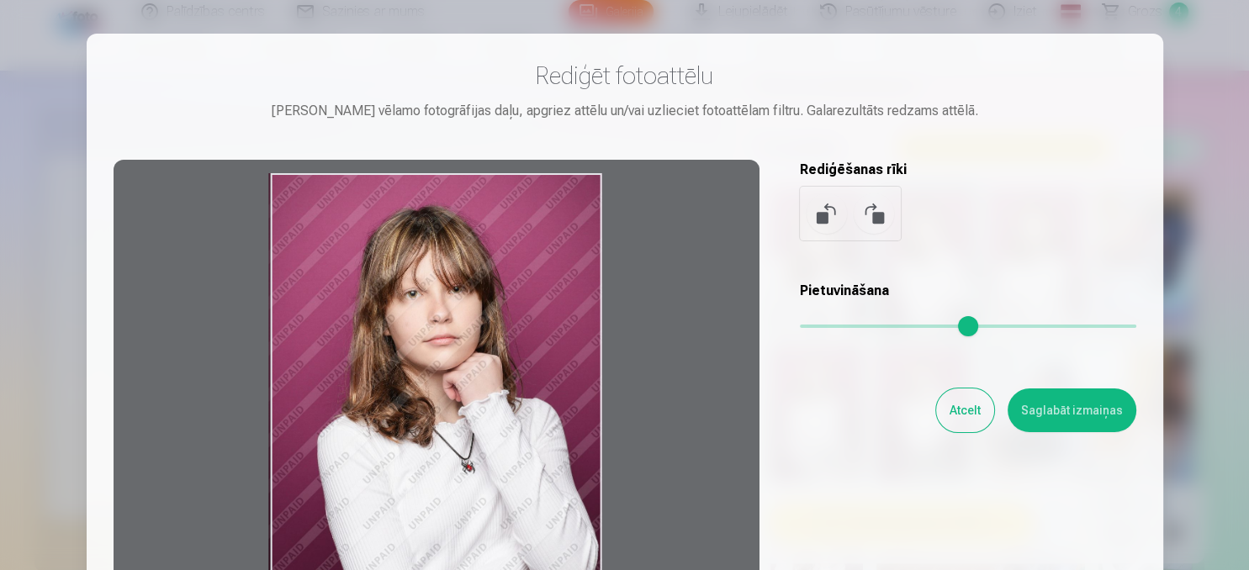
drag, startPoint x: 587, startPoint y: 177, endPoint x: 567, endPoint y: 257, distance: 83.2
click at [564, 251] on div at bounding box center [437, 424] width 646 height 528
drag, startPoint x: 600, startPoint y: 345, endPoint x: 520, endPoint y: 340, distance: 80.9
click at [520, 340] on div at bounding box center [437, 424] width 646 height 528
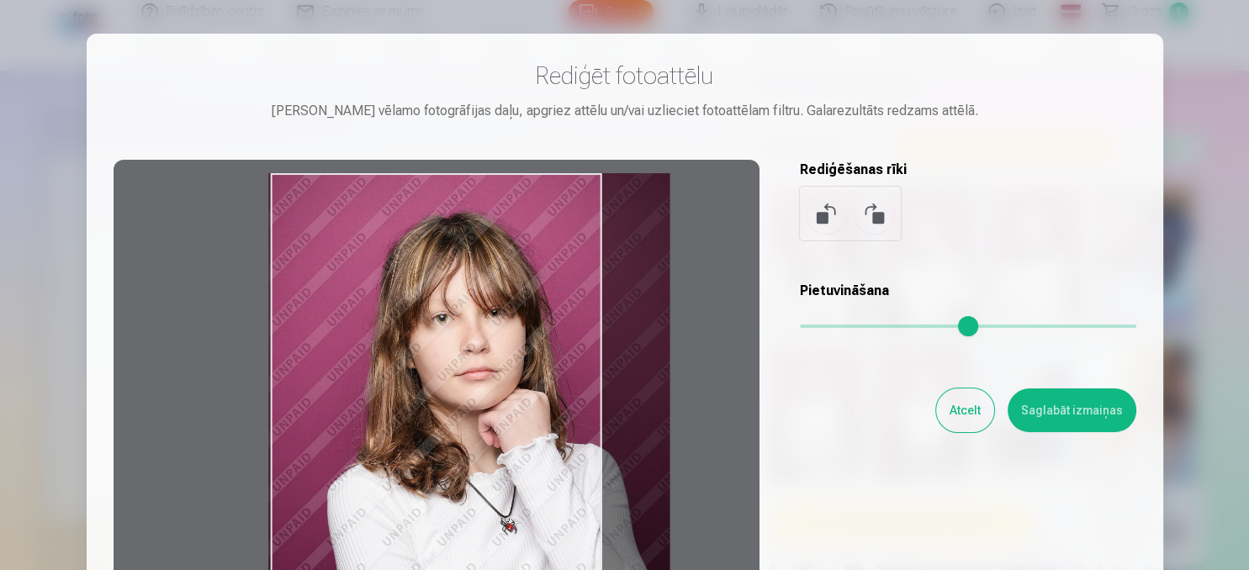
drag, startPoint x: 811, startPoint y: 321, endPoint x: 845, endPoint y: 314, distance: 35.1
click at [845, 325] on input "range" at bounding box center [968, 326] width 336 height 3
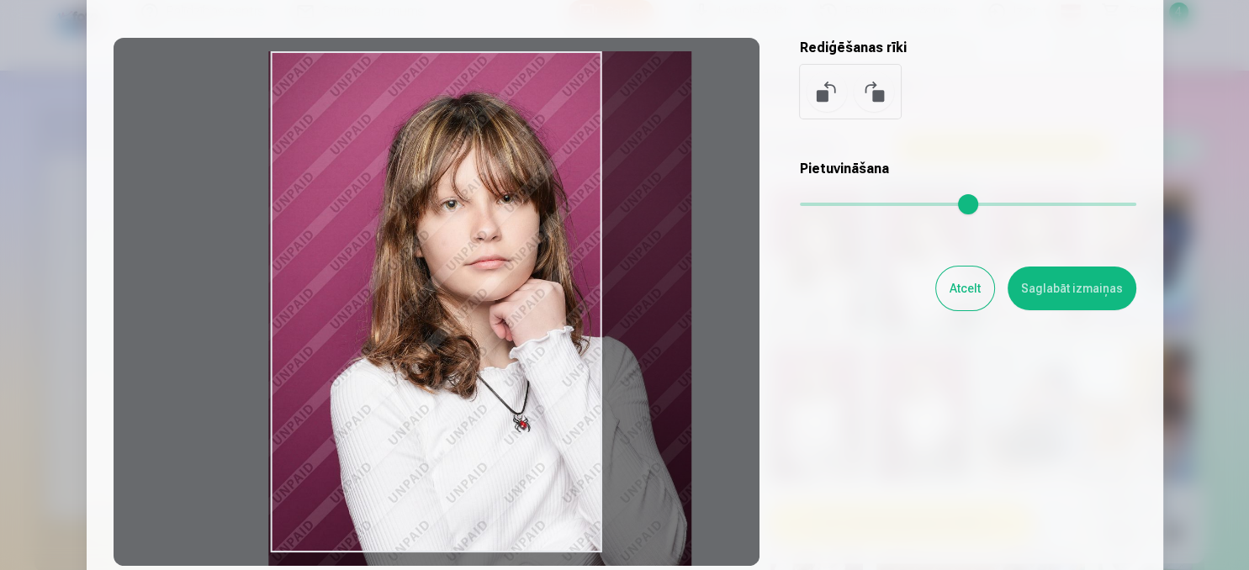
scroll to position [70, 0]
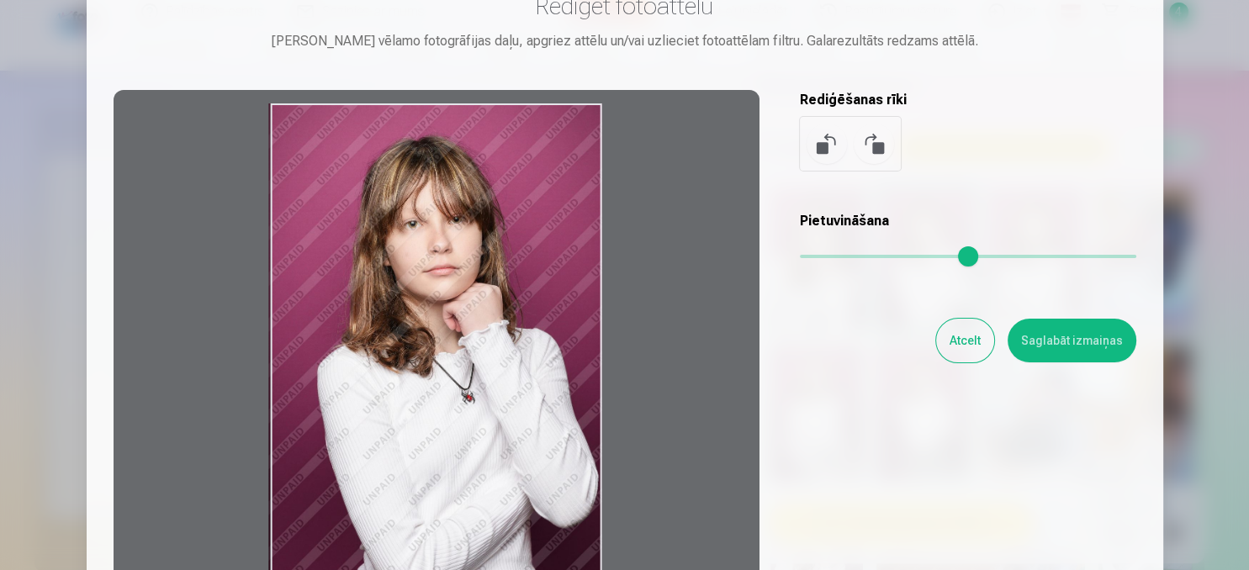
drag, startPoint x: 847, startPoint y: 249, endPoint x: 779, endPoint y: 248, distance: 68.1
type input "*"
click at [800, 255] on input "range" at bounding box center [968, 256] width 336 height 3
click at [977, 348] on button "Atcelt" at bounding box center [965, 341] width 58 height 44
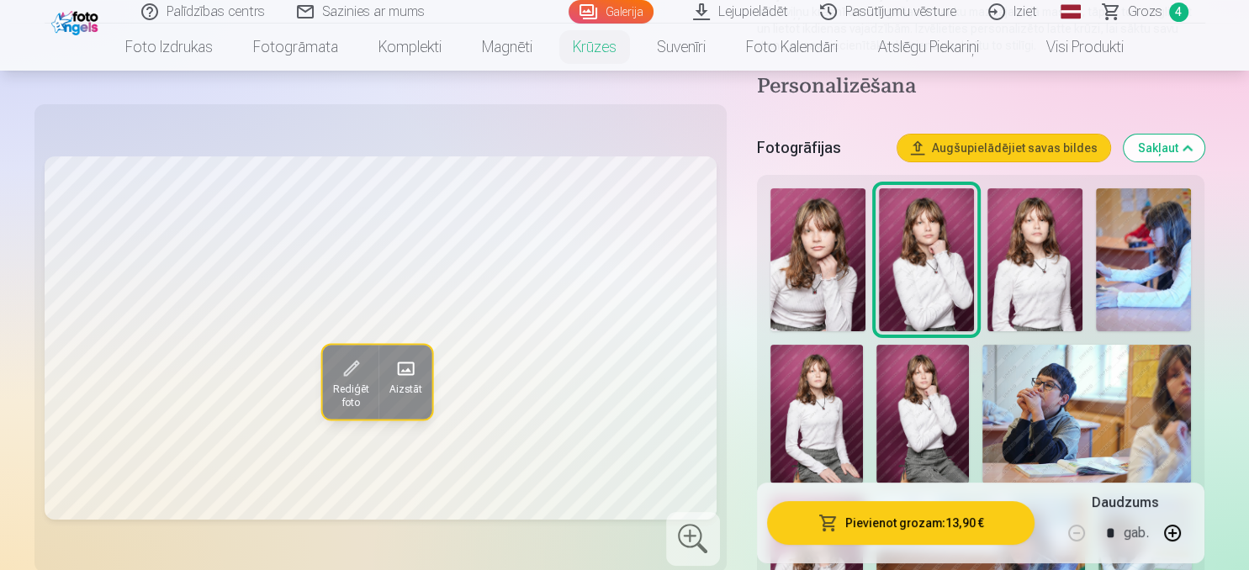
click at [853, 227] on img at bounding box center [817, 259] width 95 height 143
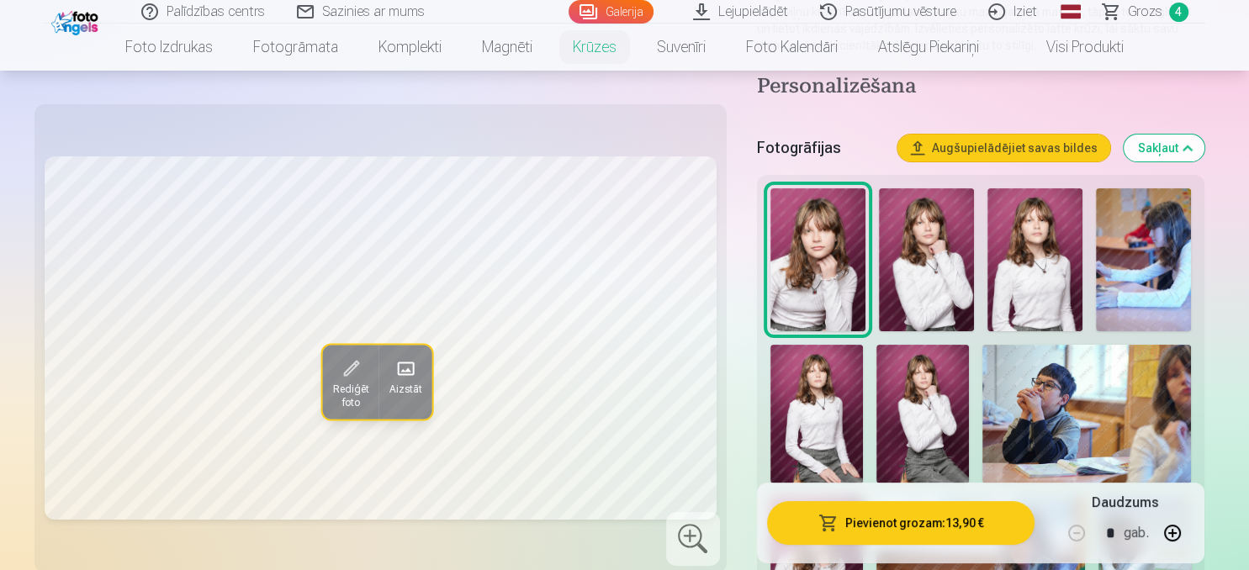
click at [937, 232] on img at bounding box center [926, 259] width 95 height 143
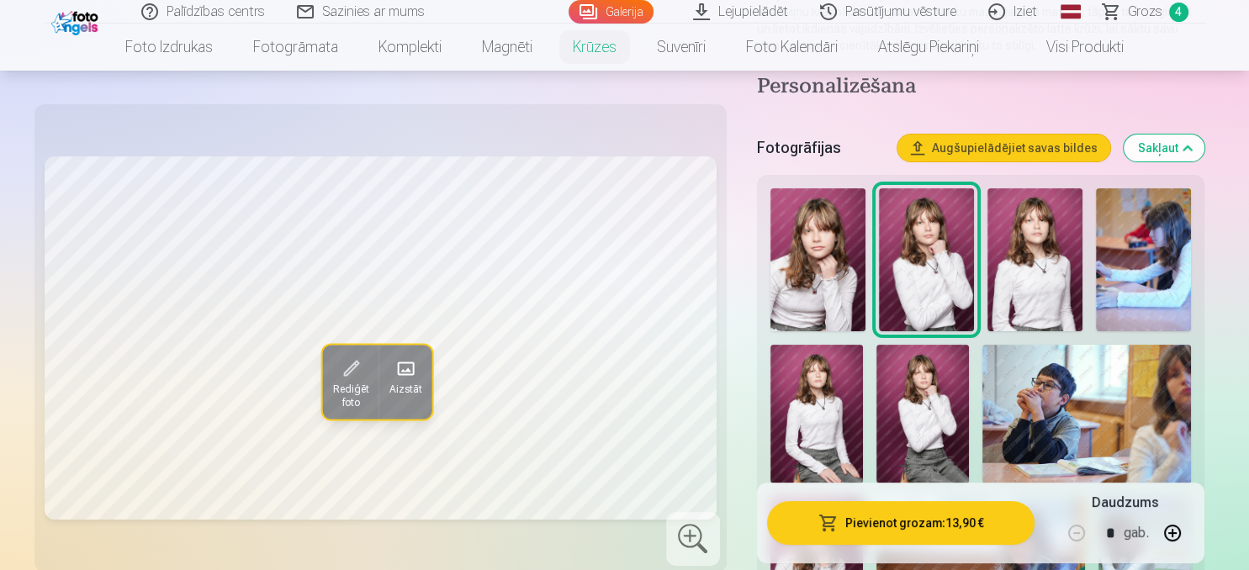
drag, startPoint x: 1032, startPoint y: 240, endPoint x: 1049, endPoint y: 240, distance: 17.7
click at [1033, 240] on img at bounding box center [1034, 259] width 95 height 143
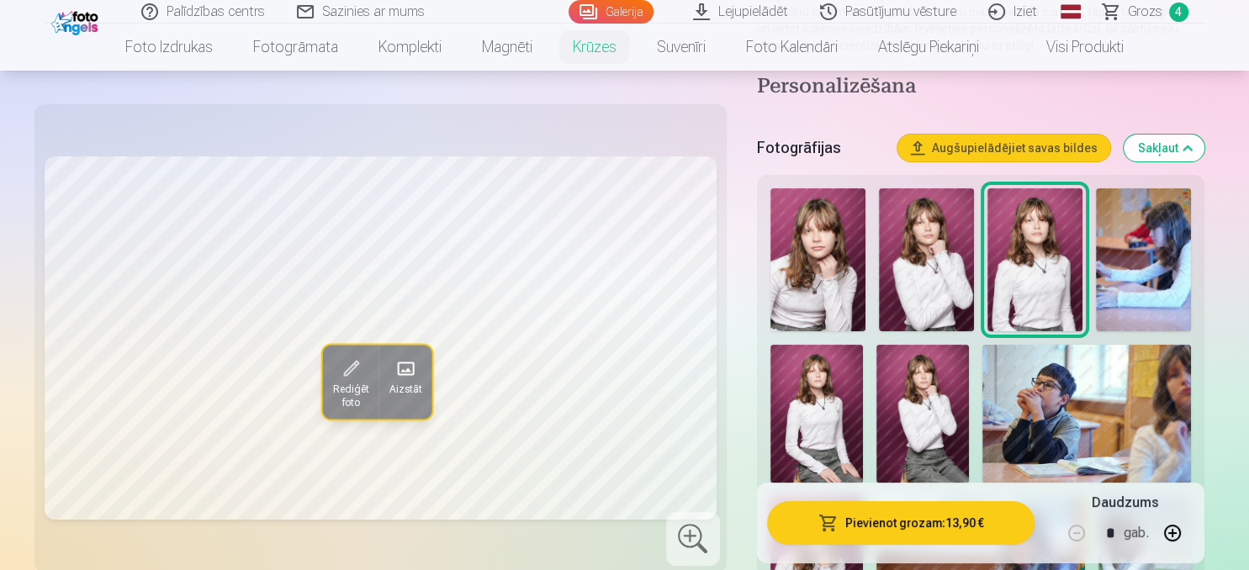
click at [1171, 247] on img at bounding box center [1143, 259] width 95 height 143
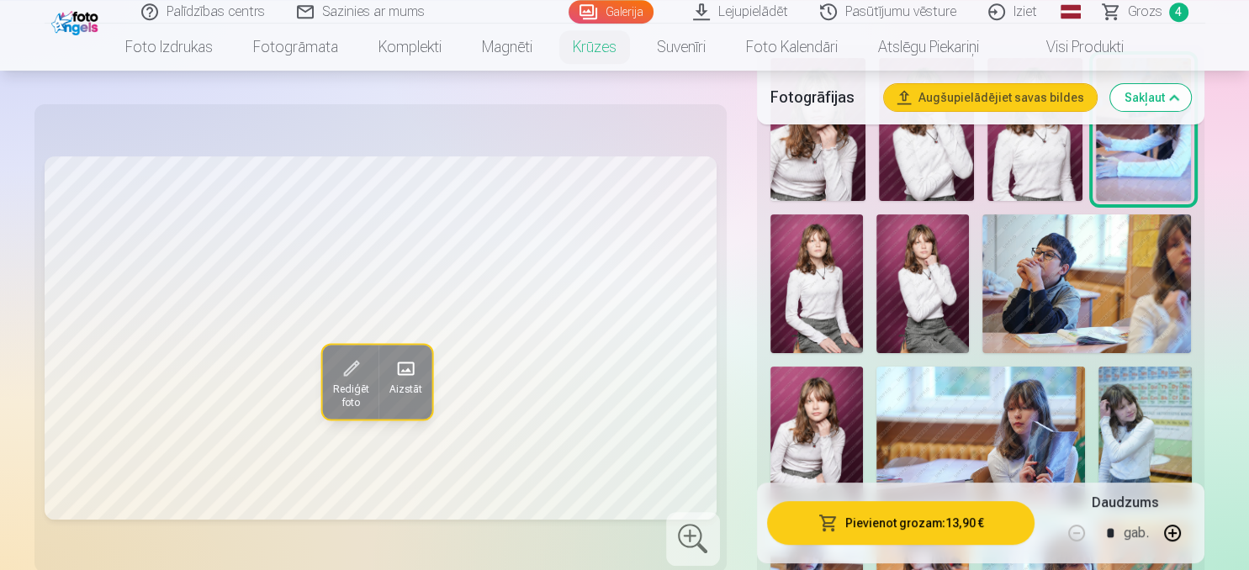
scroll to position [444, 0]
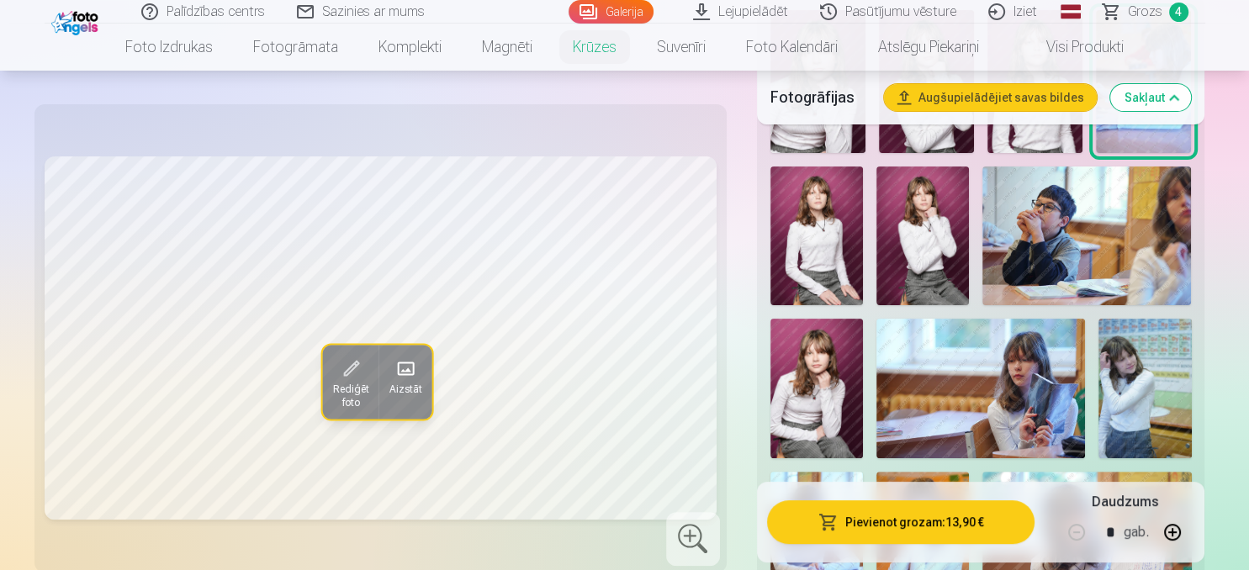
click at [849, 256] on img at bounding box center [816, 235] width 92 height 139
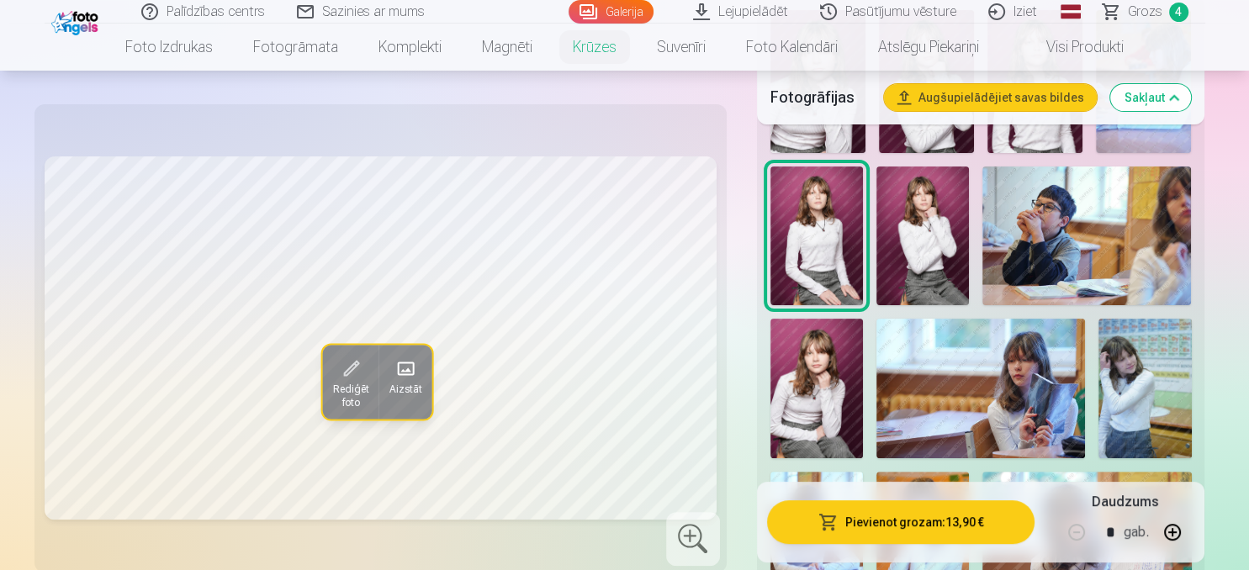
click at [950, 246] on img at bounding box center [922, 236] width 92 height 140
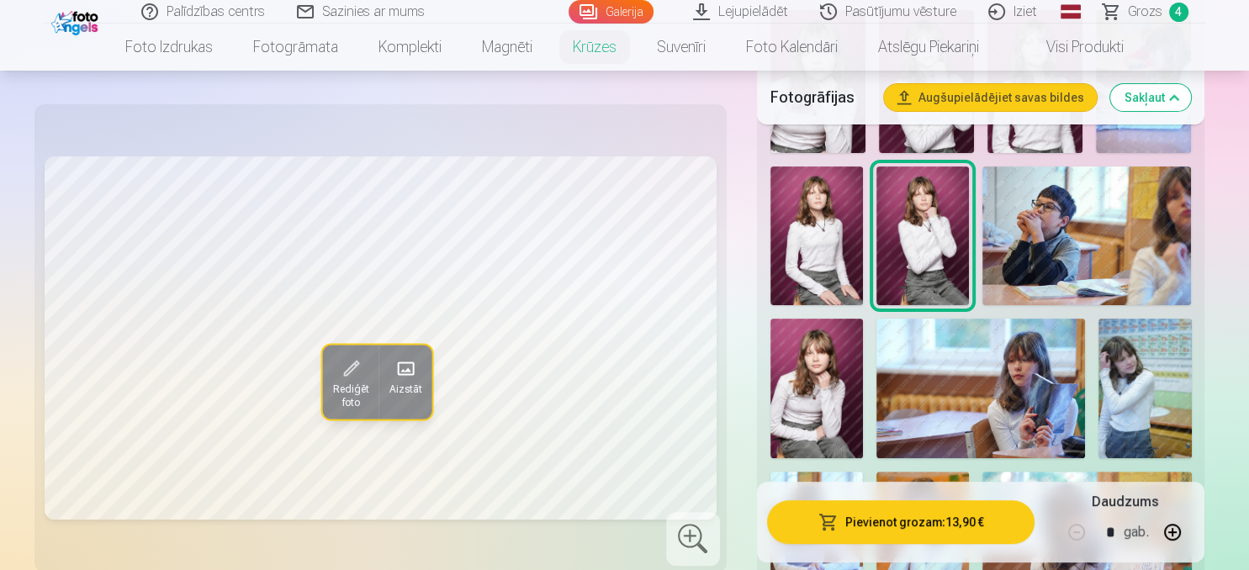
click at [1088, 261] on img at bounding box center [1086, 235] width 209 height 139
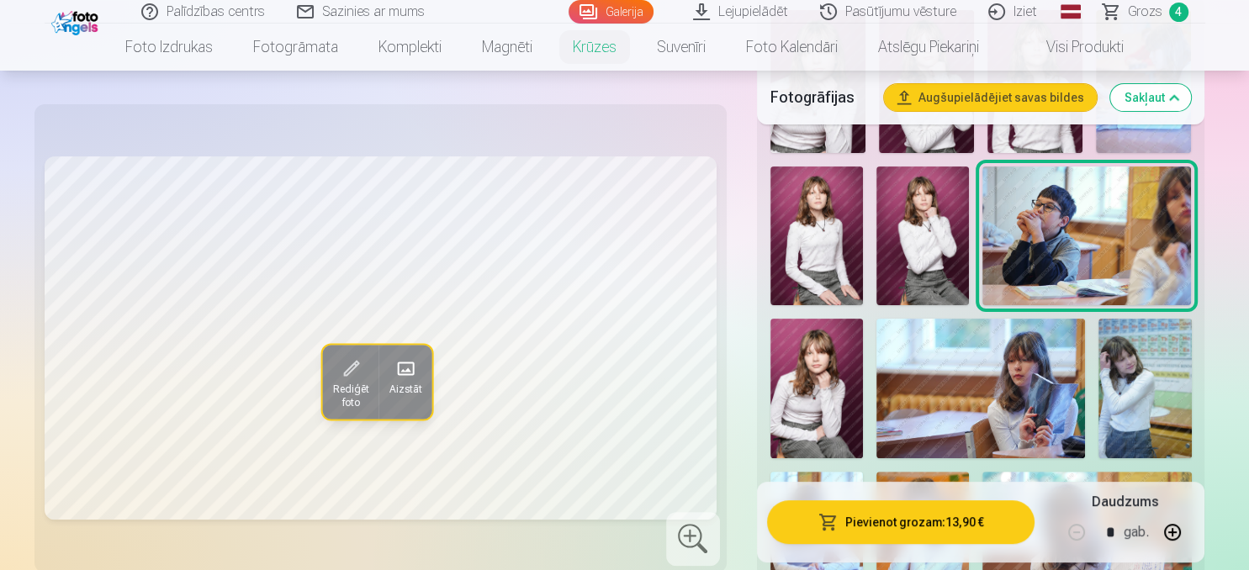
click at [791, 394] on img at bounding box center [816, 389] width 92 height 140
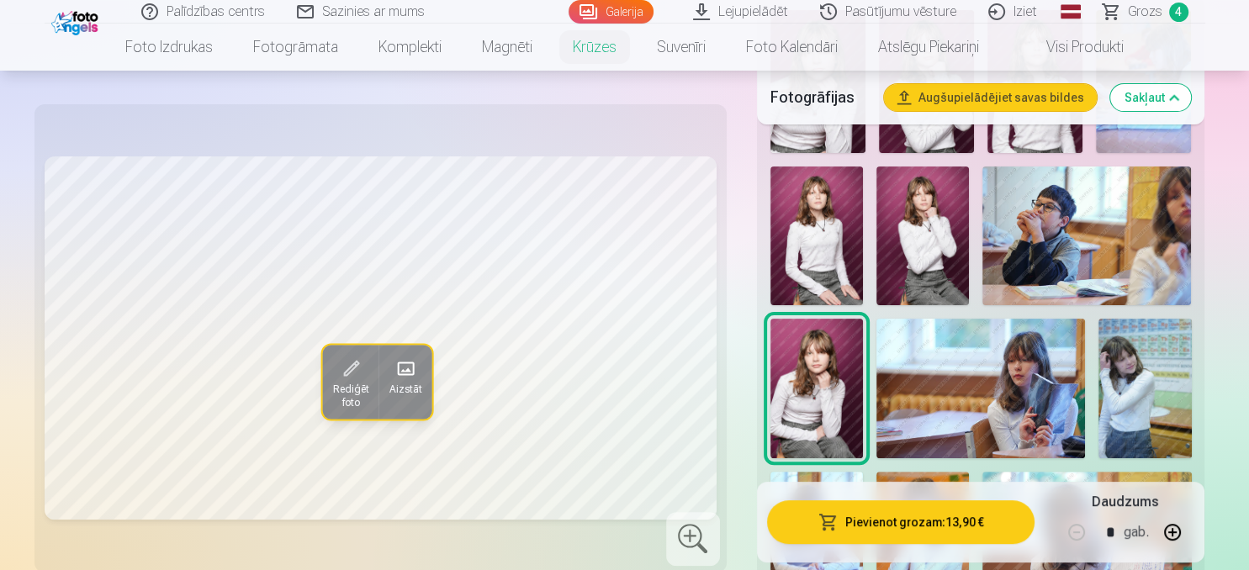
click at [913, 395] on img at bounding box center [980, 388] width 209 height 139
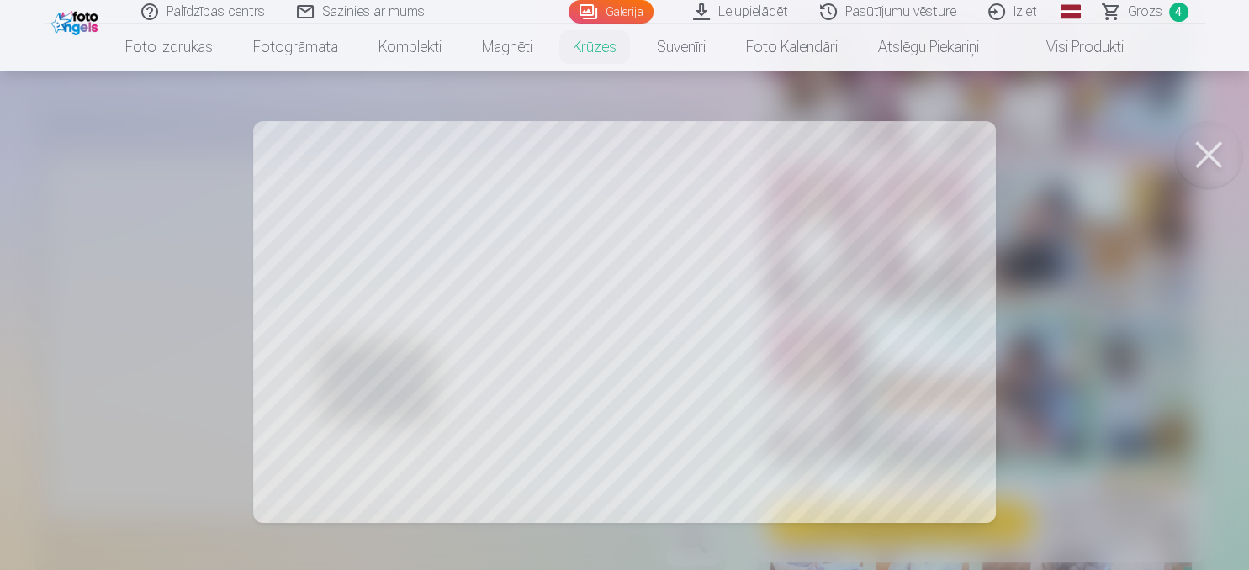
click at [1202, 158] on button at bounding box center [1208, 154] width 67 height 67
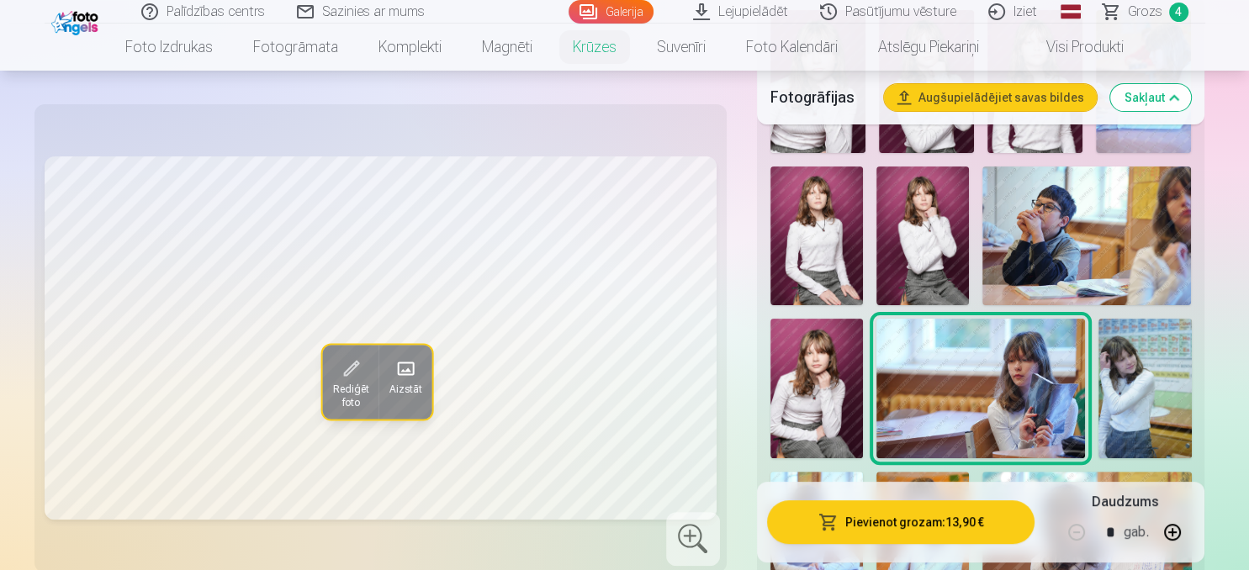
click at [1131, 388] on img at bounding box center [1144, 389] width 92 height 140
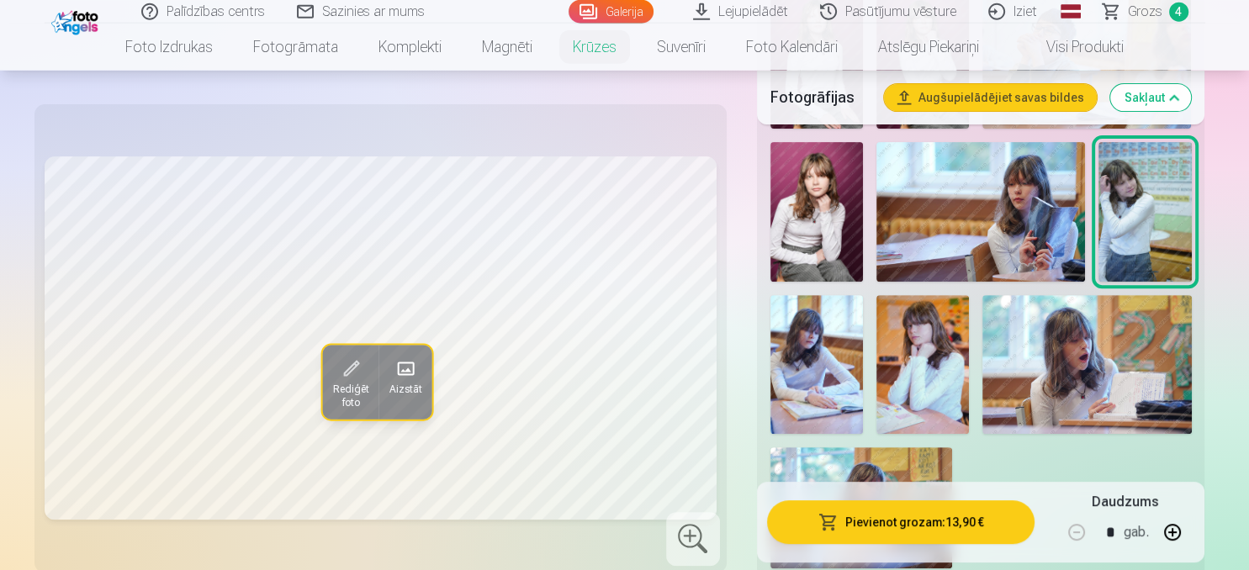
scroll to position [621, 0]
click at [832, 357] on img at bounding box center [816, 364] width 92 height 140
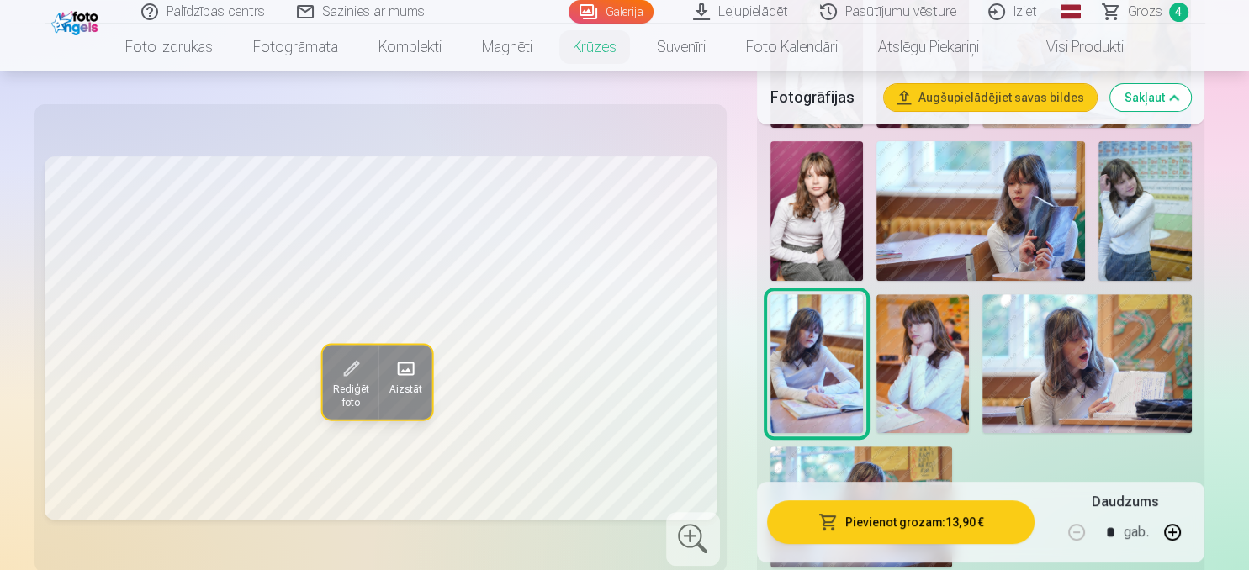
click at [954, 368] on img at bounding box center [922, 364] width 92 height 140
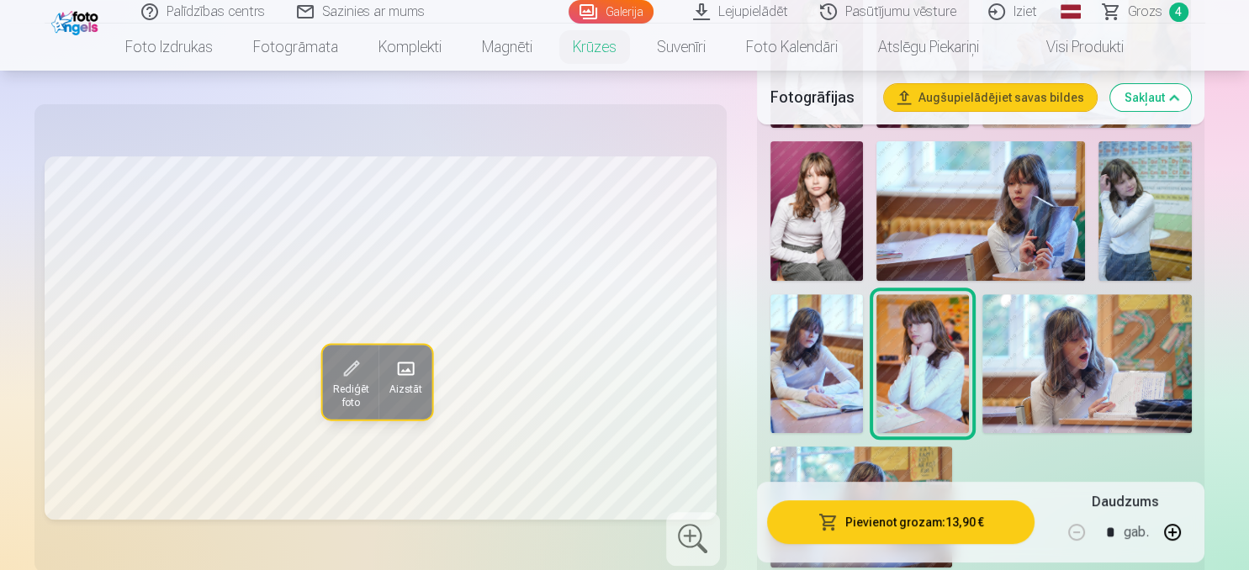
click at [1099, 378] on img at bounding box center [1086, 363] width 209 height 139
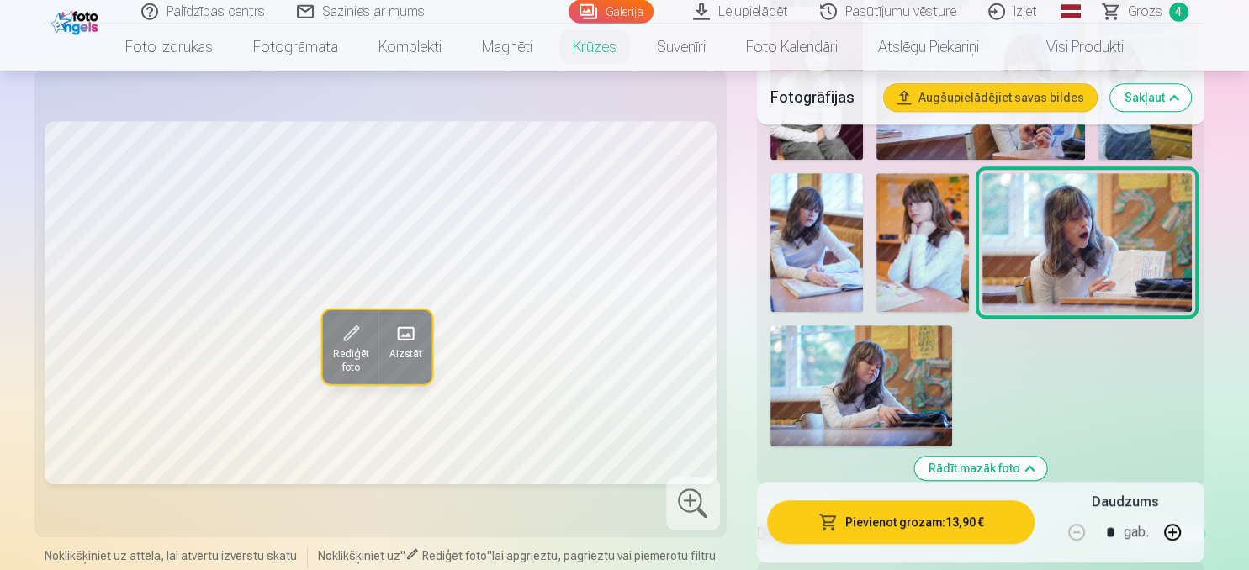
scroll to position [888, 0]
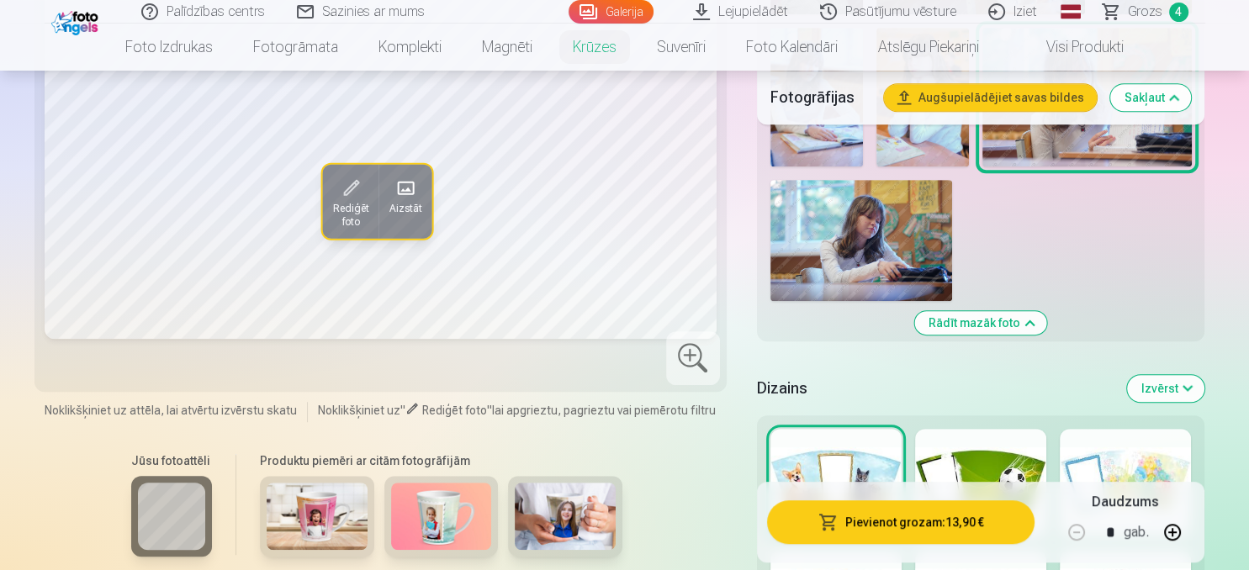
click at [886, 251] on img at bounding box center [861, 240] width 182 height 121
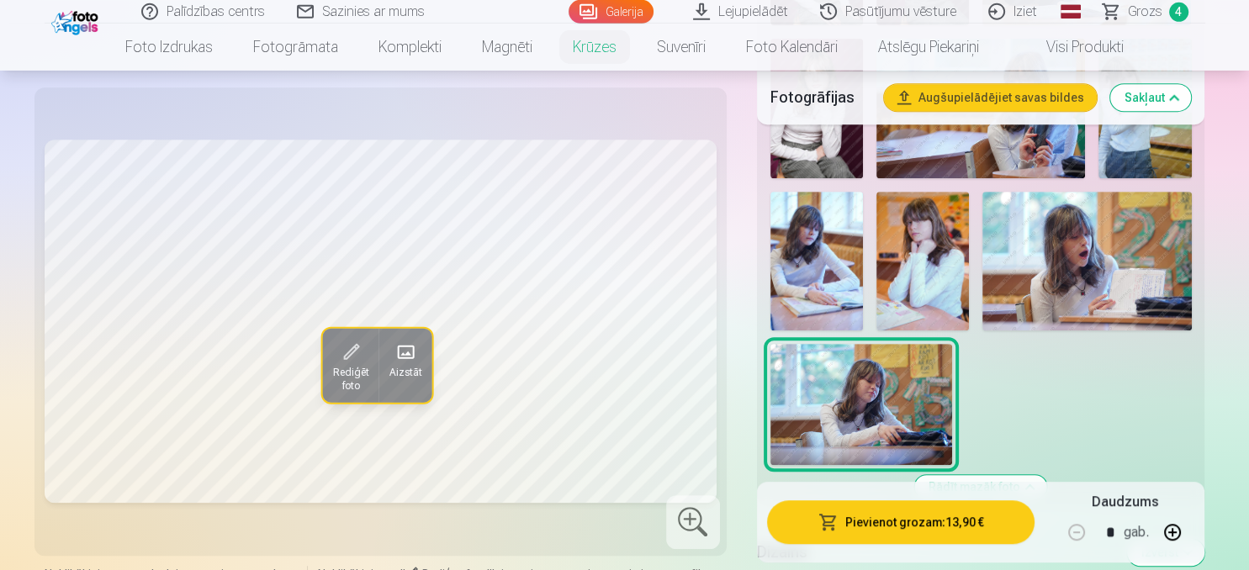
scroll to position [710, 0]
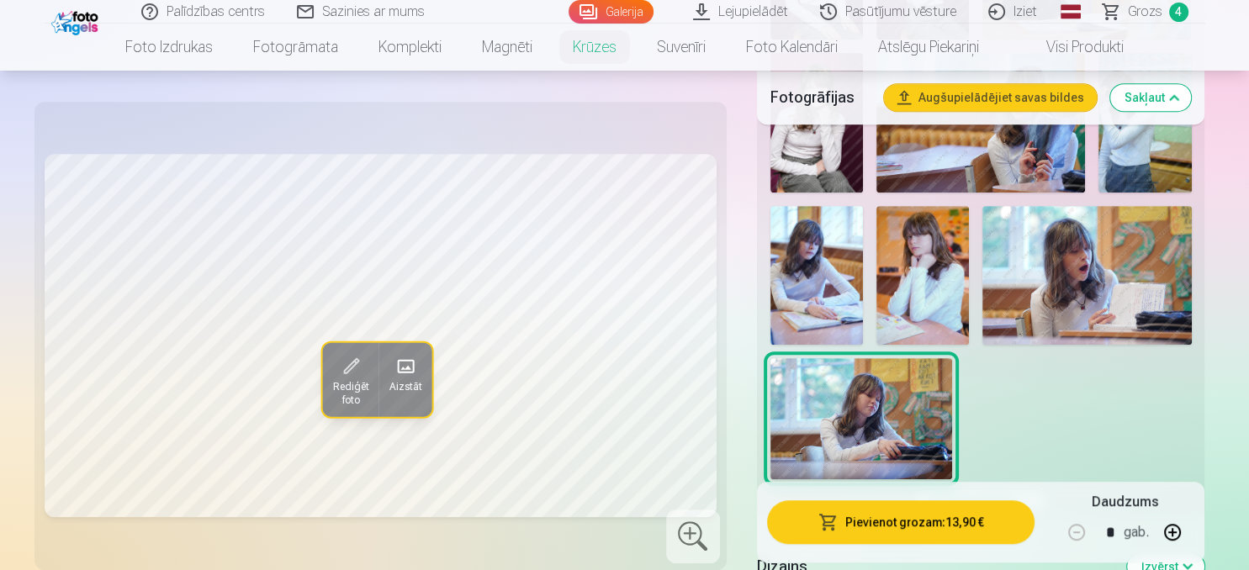
click at [842, 271] on img at bounding box center [816, 276] width 92 height 140
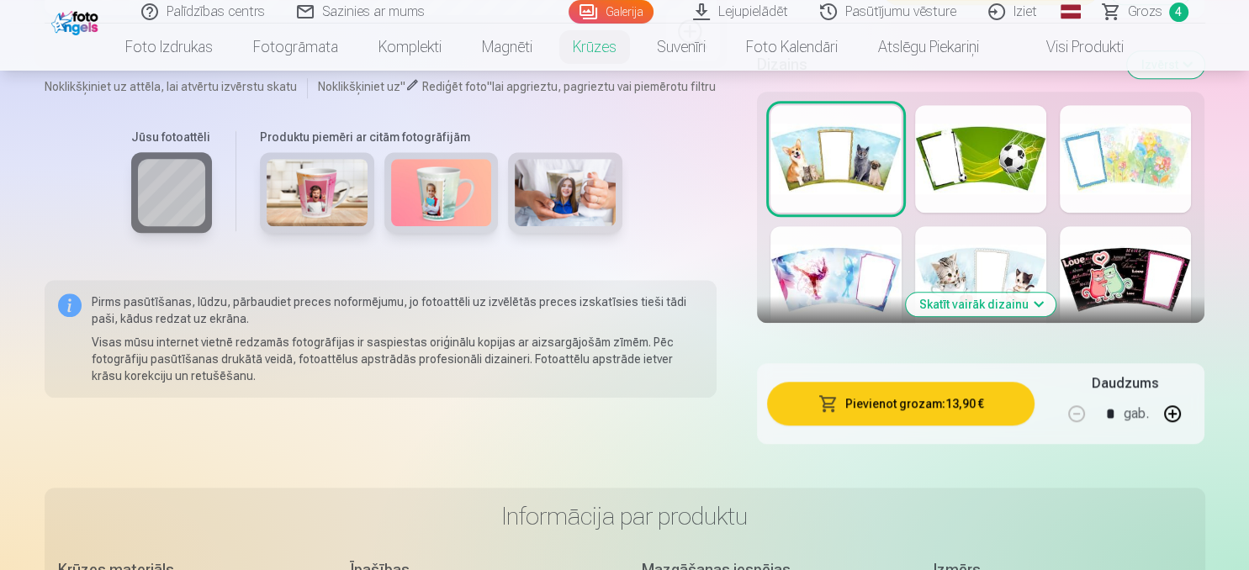
scroll to position [1243, 0]
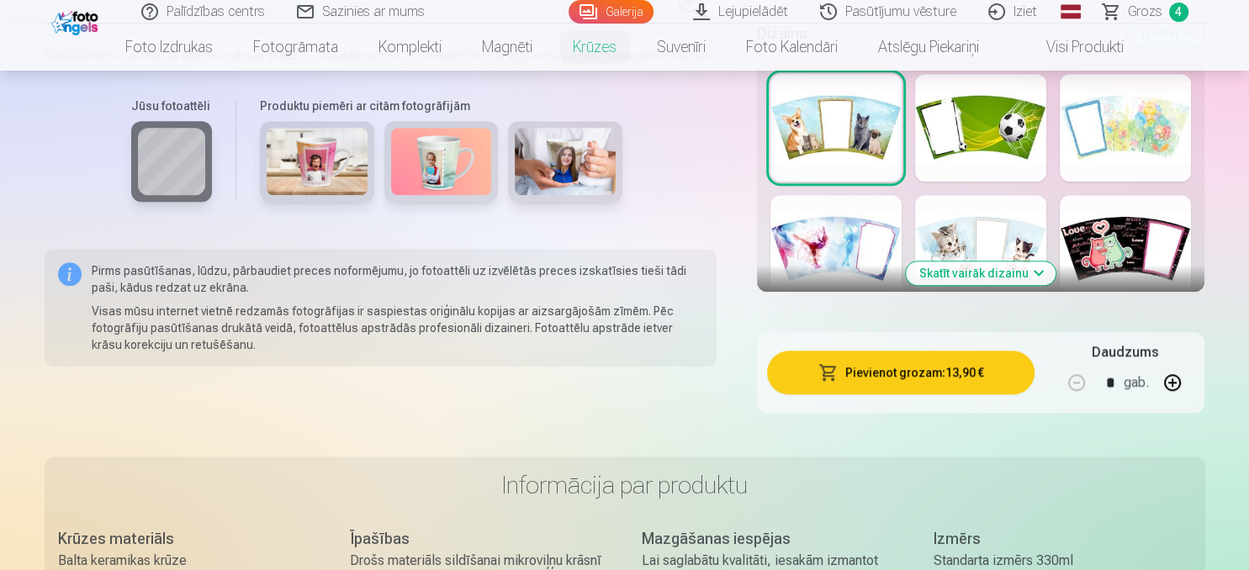
click at [968, 271] on button "Skatīt vairāk dizainu" at bounding box center [981, 274] width 150 height 24
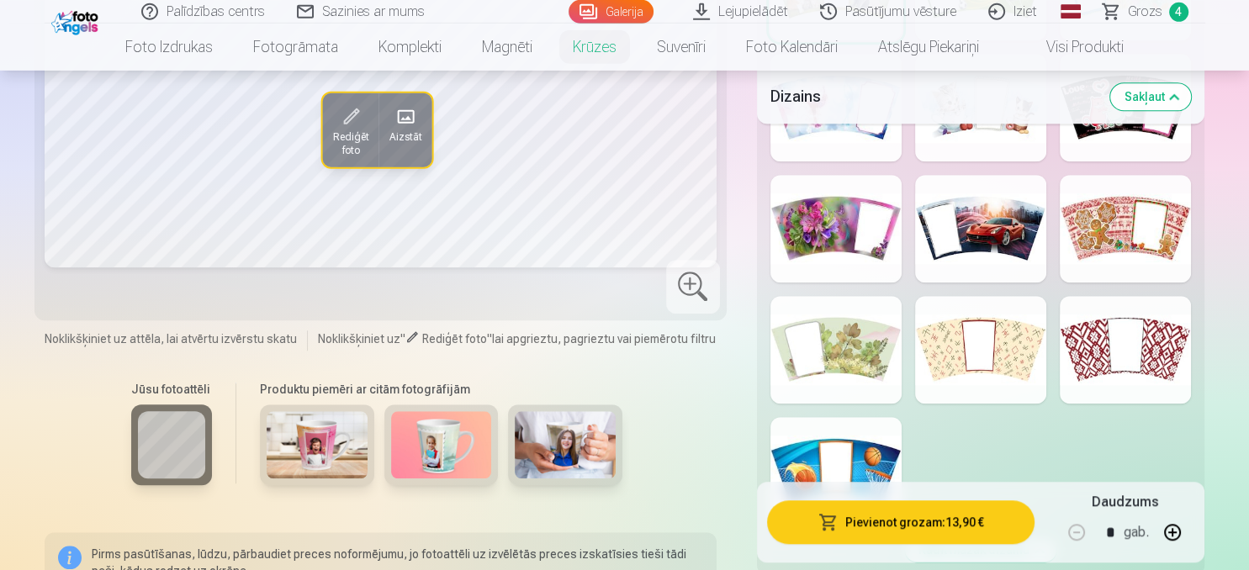
scroll to position [1420, 0]
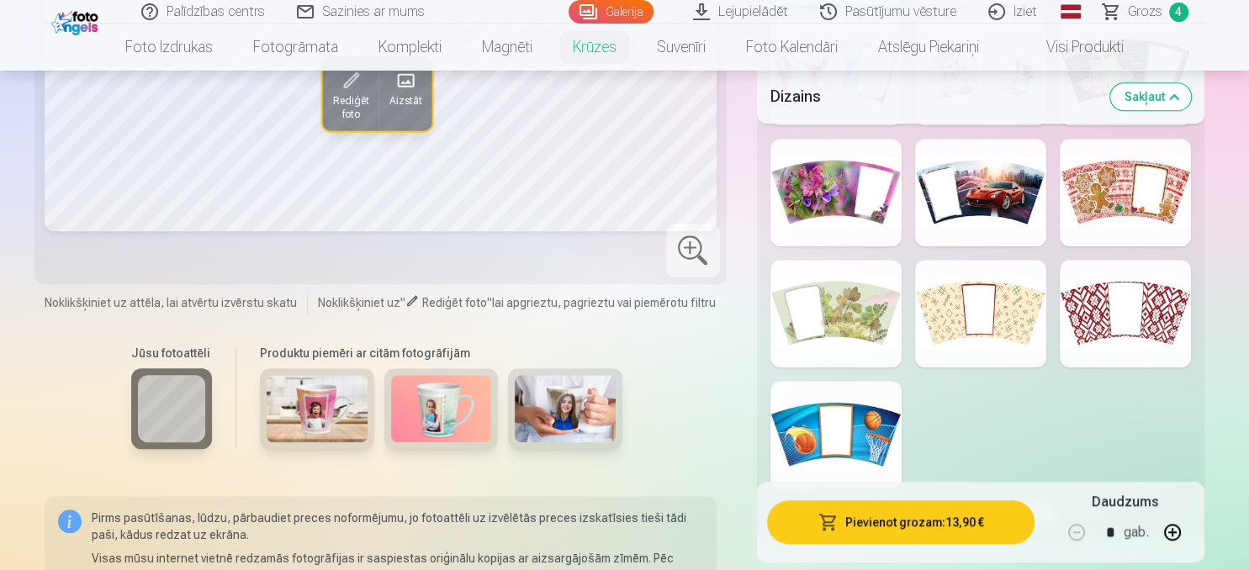
click at [848, 325] on div at bounding box center [835, 314] width 131 height 108
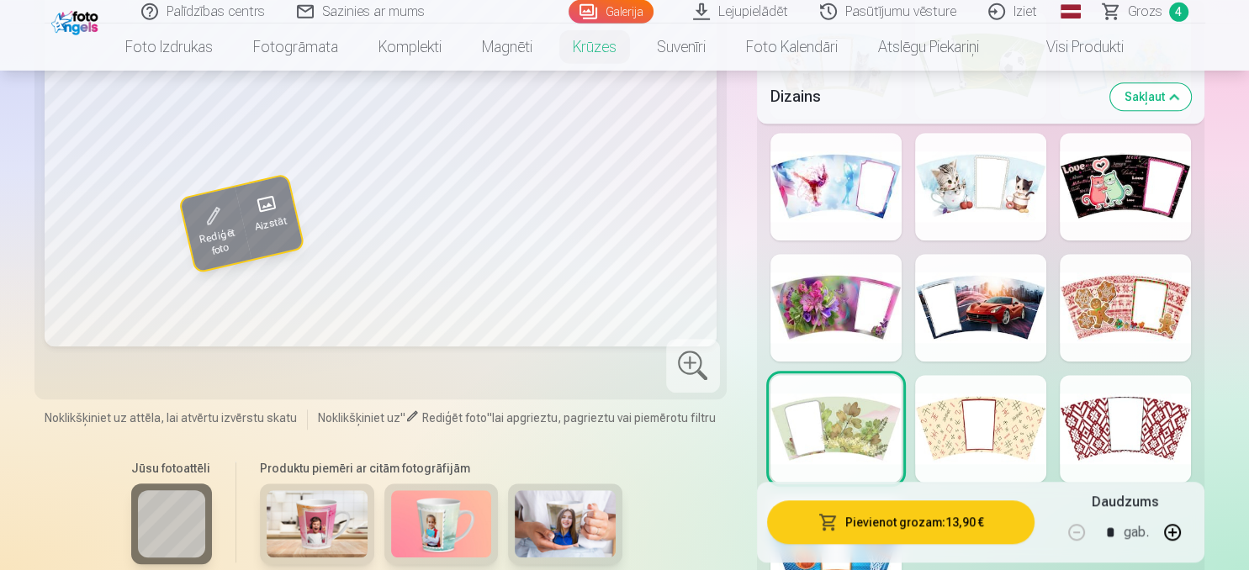
scroll to position [1332, 0]
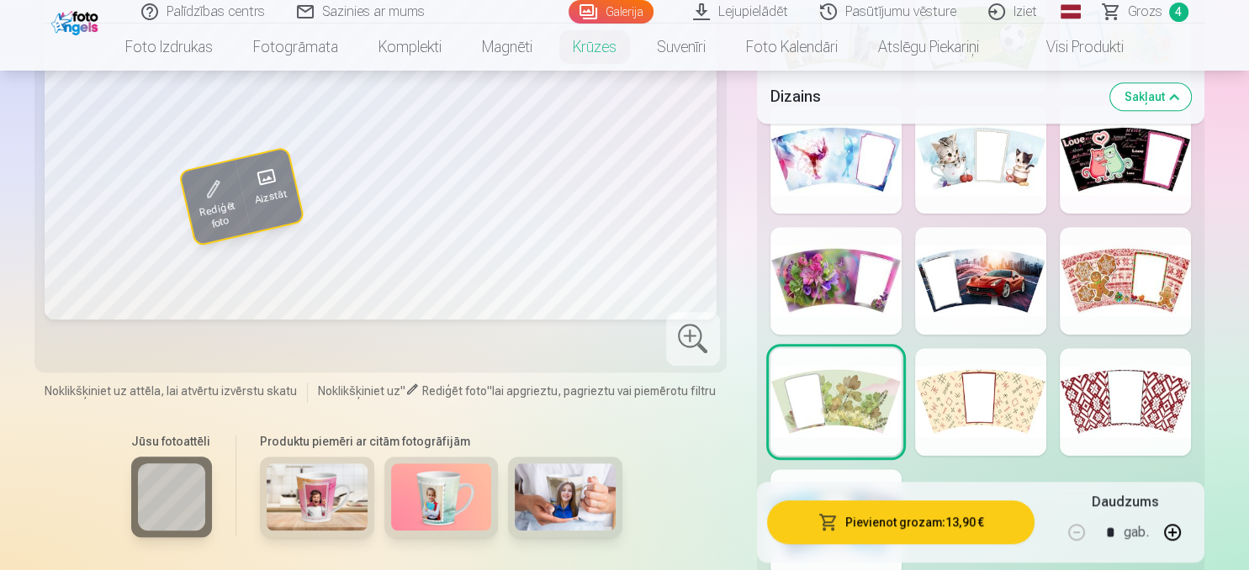
click at [1032, 409] on div at bounding box center [980, 402] width 131 height 108
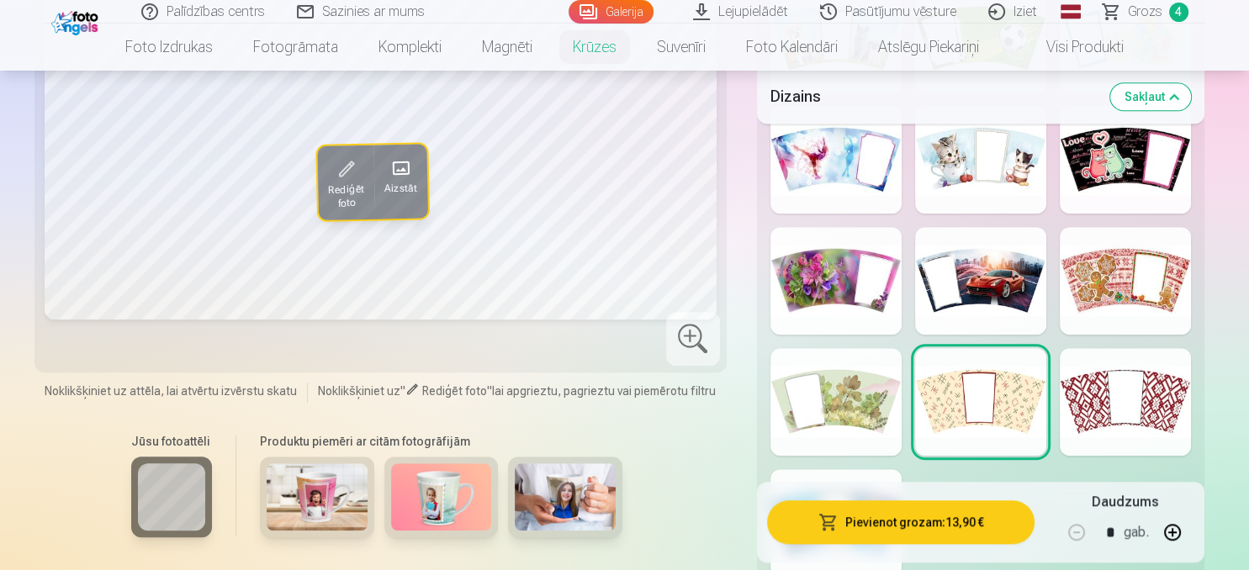
scroll to position [1154, 0]
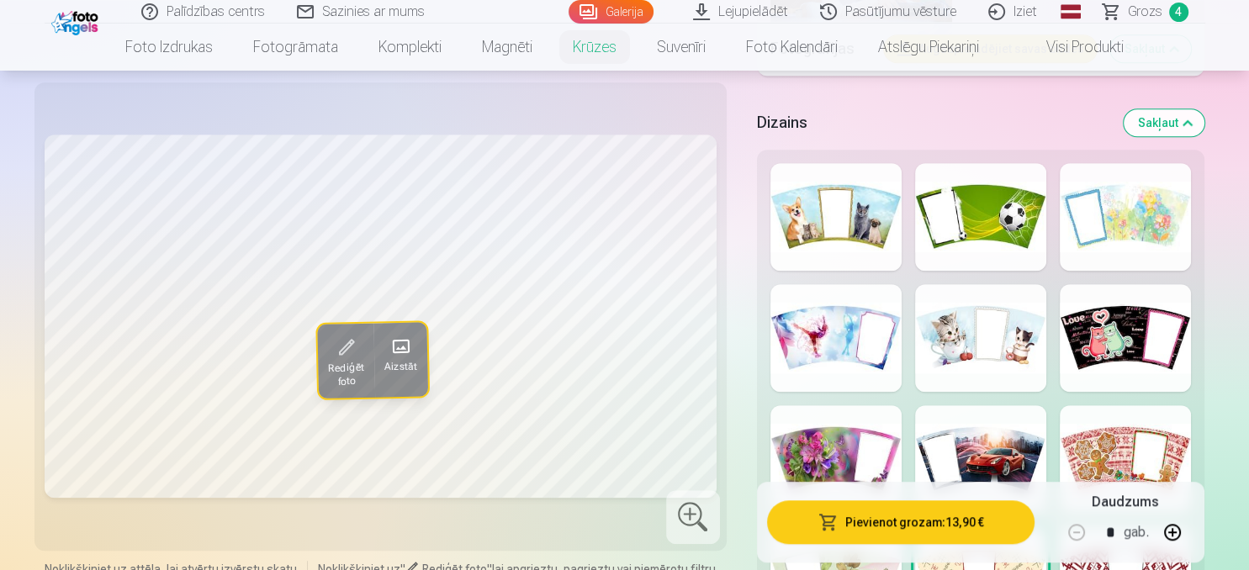
click at [985, 365] on div at bounding box center [980, 338] width 131 height 108
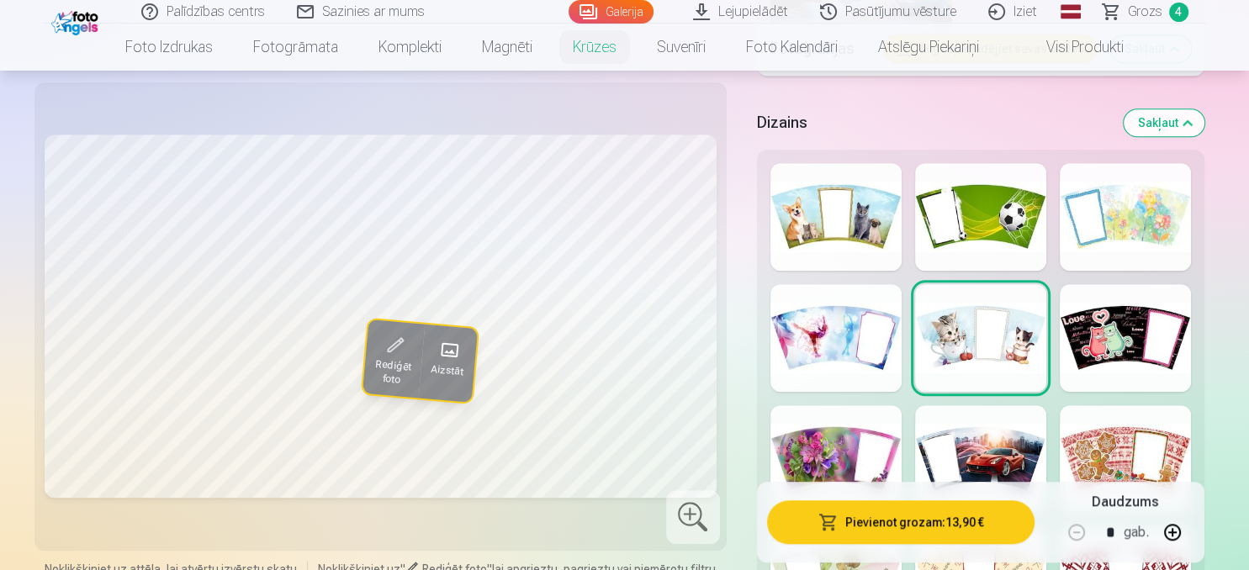
click at [1116, 348] on div at bounding box center [1124, 338] width 131 height 108
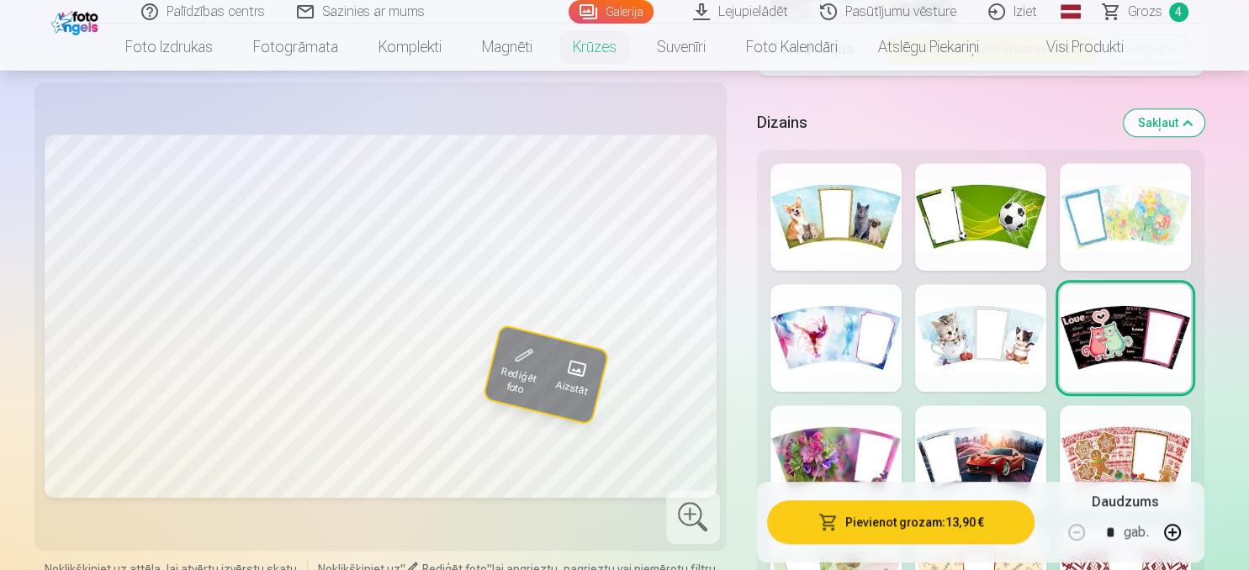
click at [991, 355] on div at bounding box center [980, 338] width 131 height 108
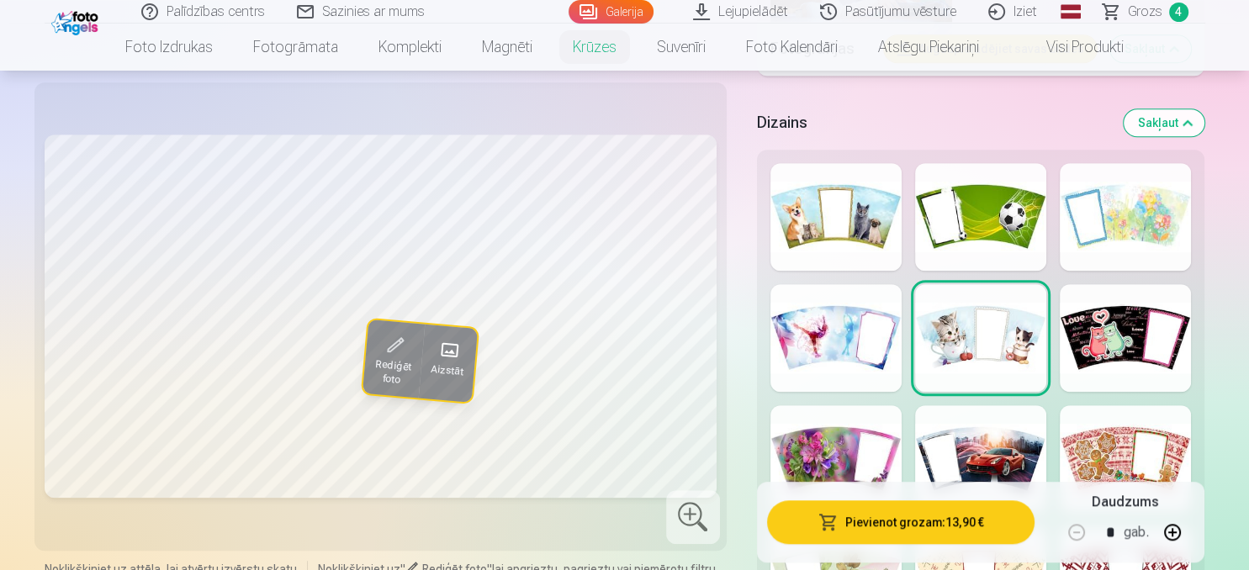
click at [806, 352] on div at bounding box center [835, 338] width 131 height 108
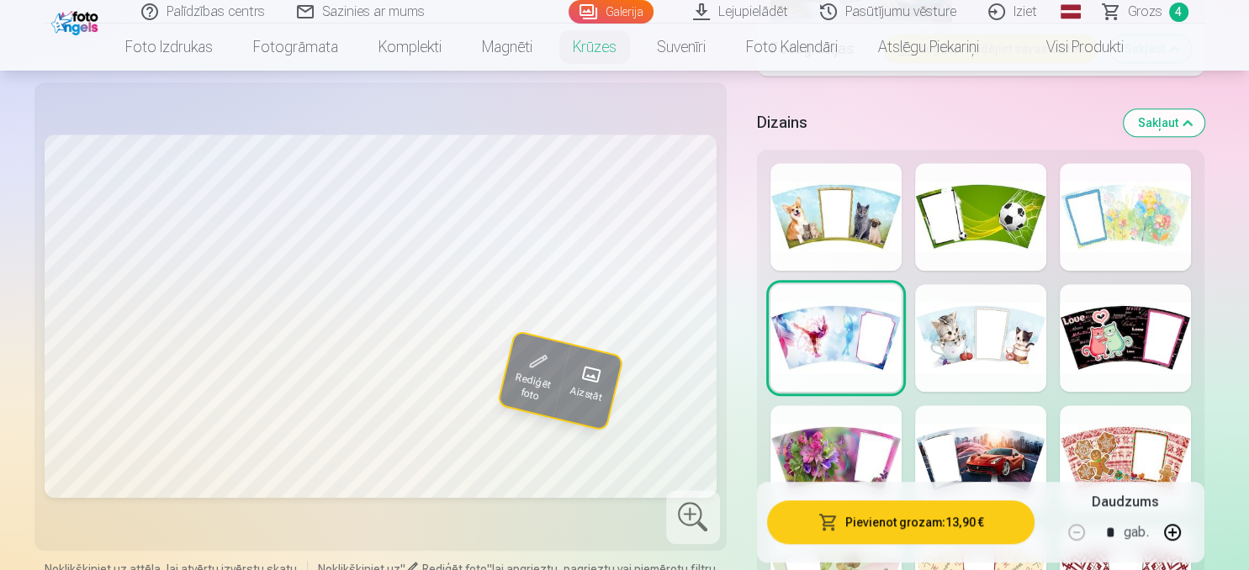
click at [845, 241] on div at bounding box center [835, 217] width 131 height 108
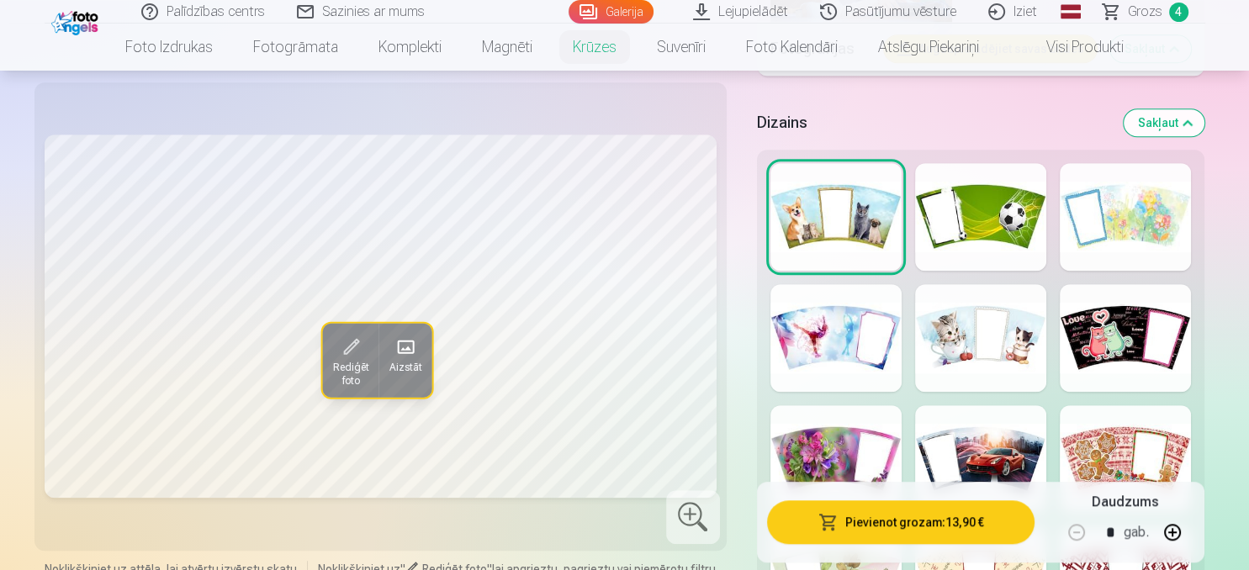
click at [987, 226] on div at bounding box center [980, 217] width 131 height 108
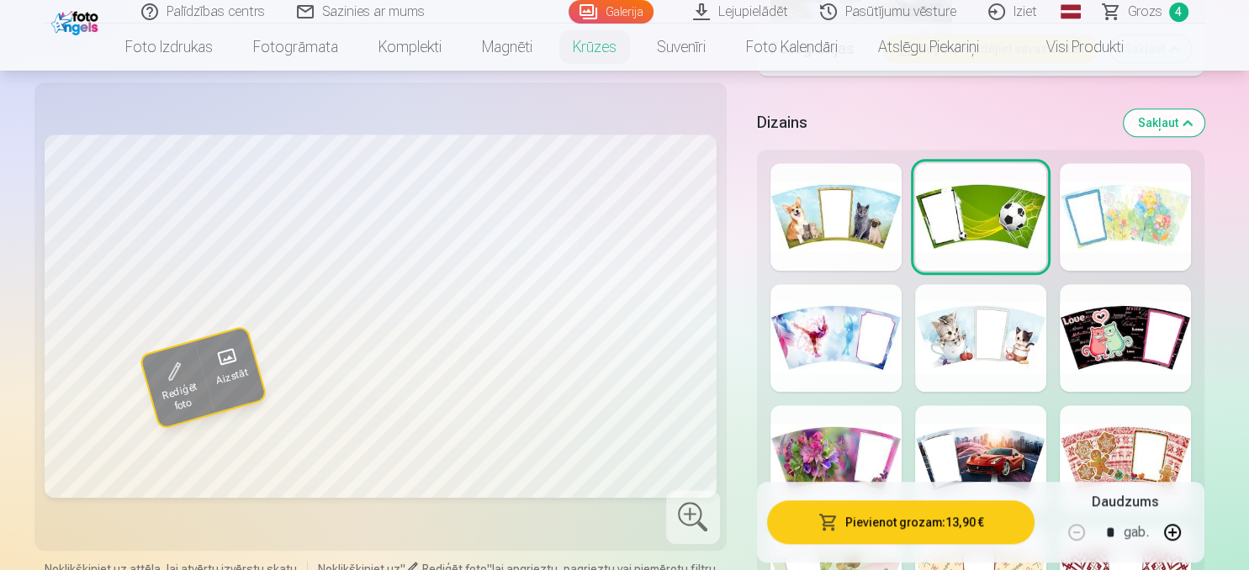
click at [1128, 240] on div at bounding box center [1124, 217] width 131 height 108
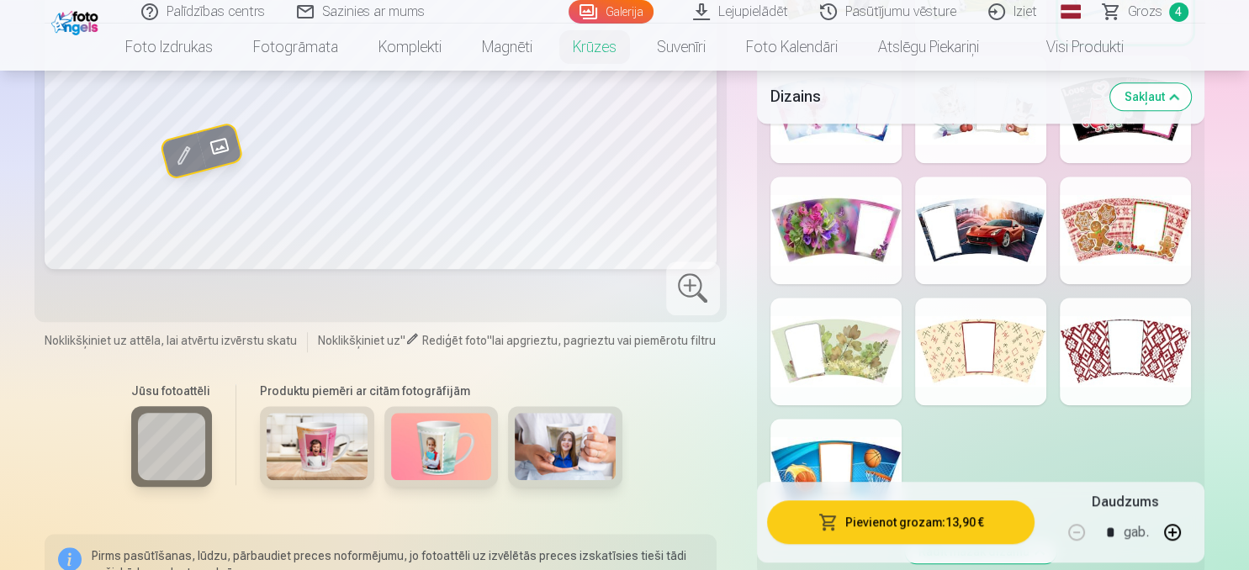
scroll to position [1420, 0]
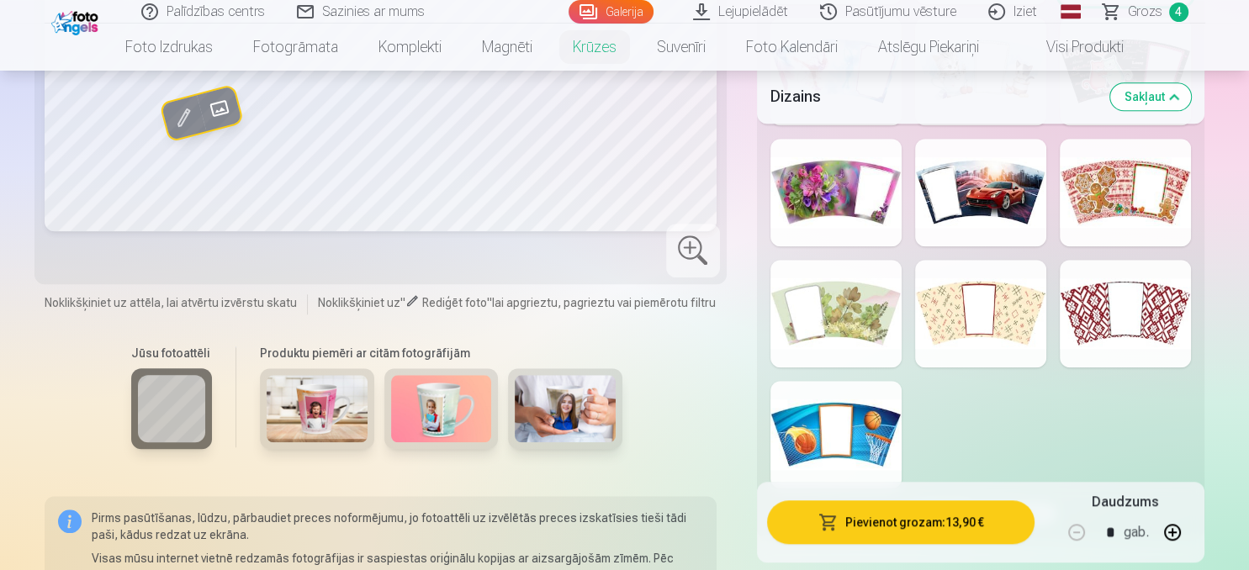
click at [813, 216] on div at bounding box center [835, 193] width 131 height 108
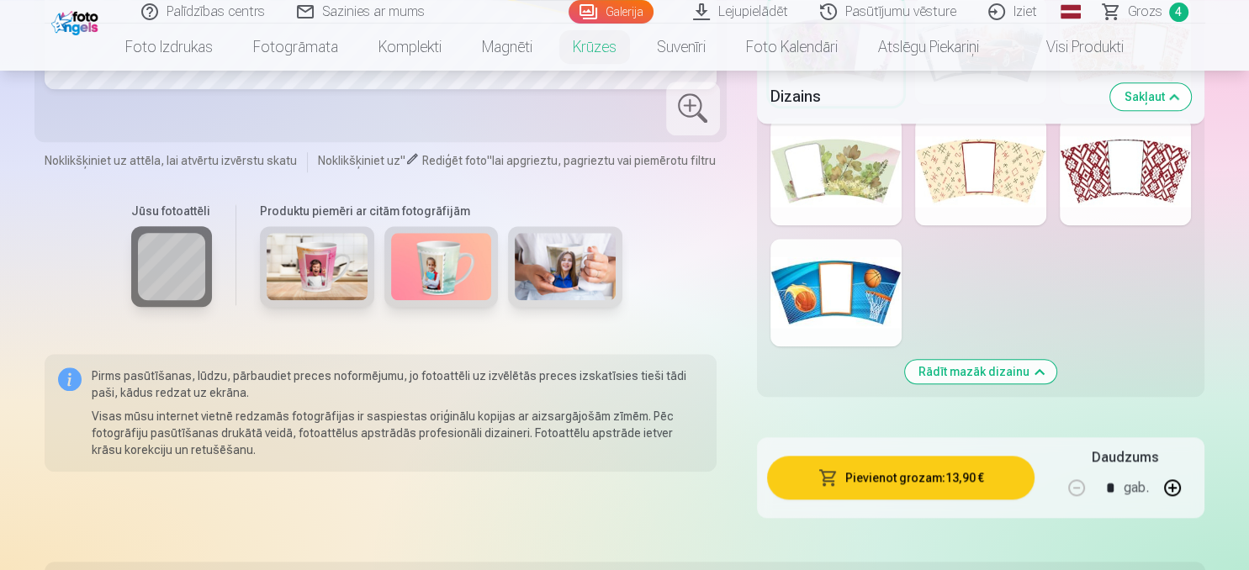
scroll to position [1687, 0]
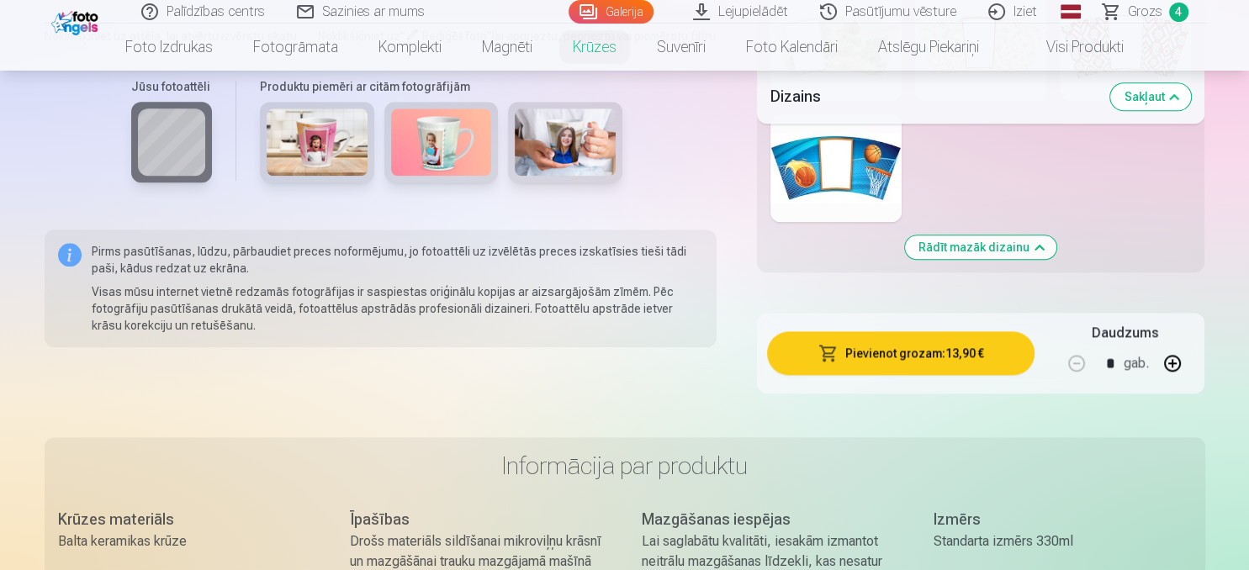
click at [888, 354] on button "Pievienot grozam : 13,90 €" at bounding box center [901, 353] width 268 height 44
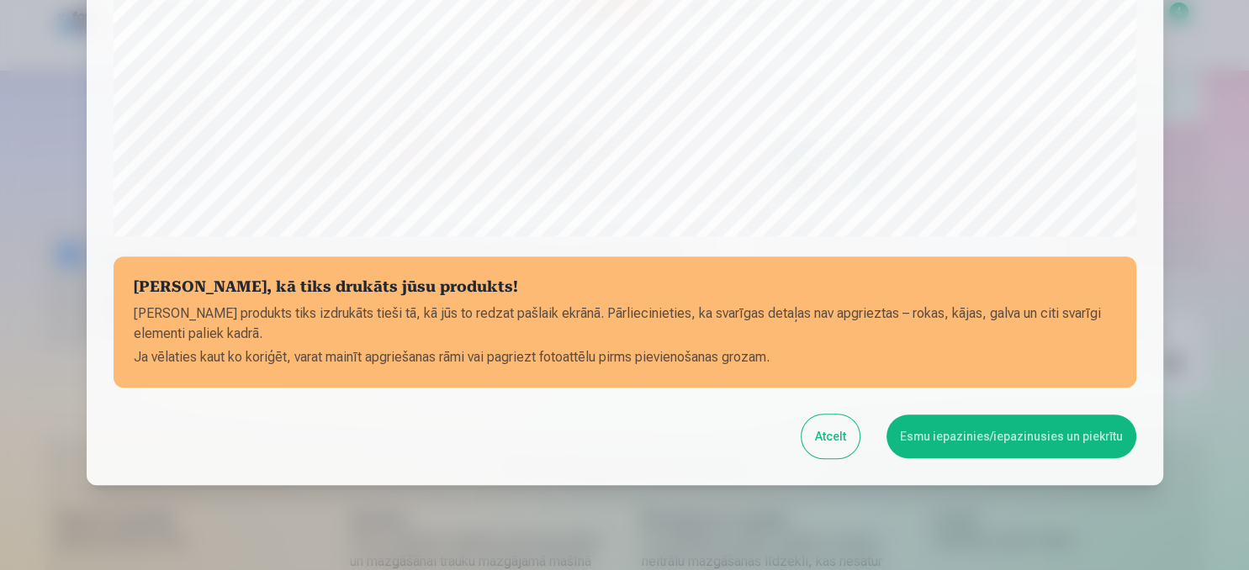
scroll to position [641, 0]
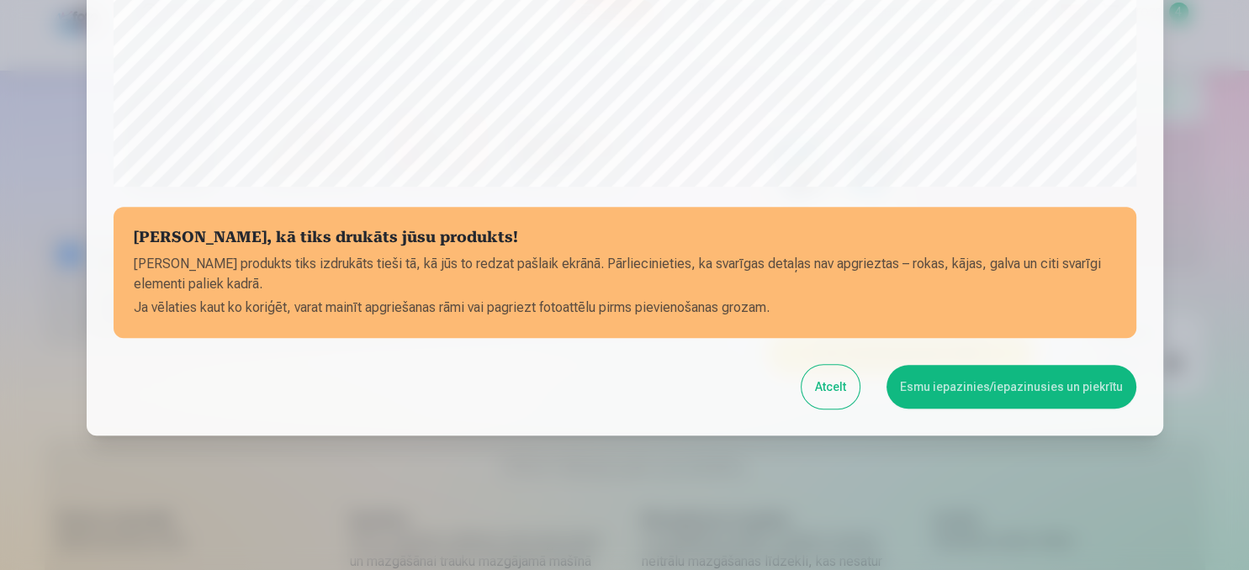
click at [1049, 380] on button "Esmu iepazinies/iepazinusies un piekrītu" at bounding box center [1011, 387] width 250 height 44
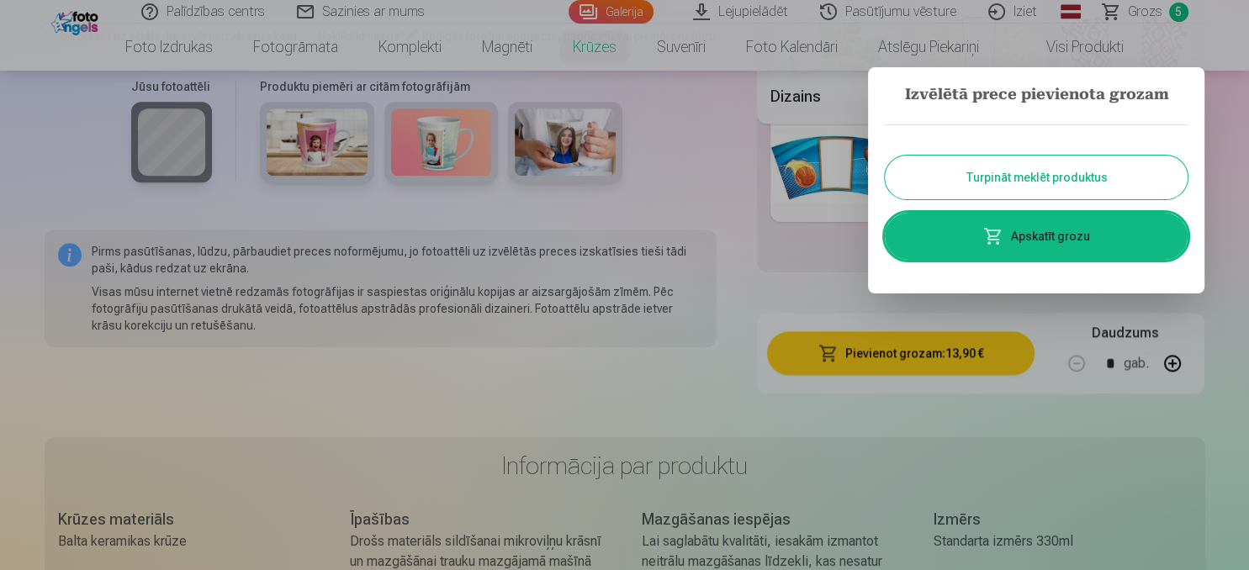
click at [1065, 243] on link "Apskatīt grozu" at bounding box center [1036, 236] width 303 height 47
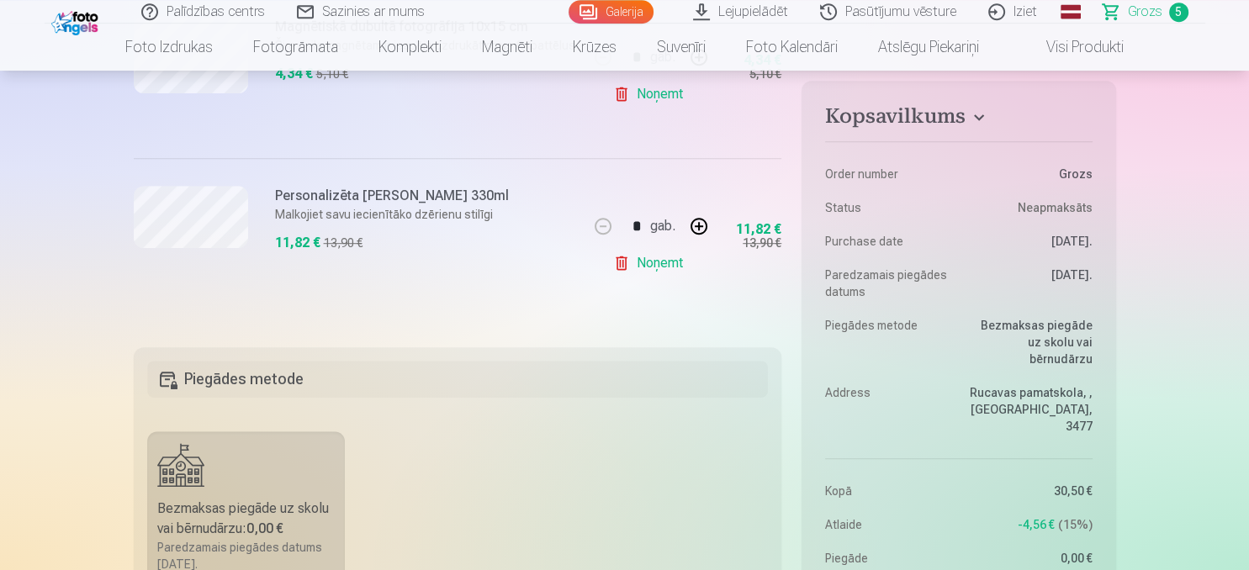
scroll to position [976, 0]
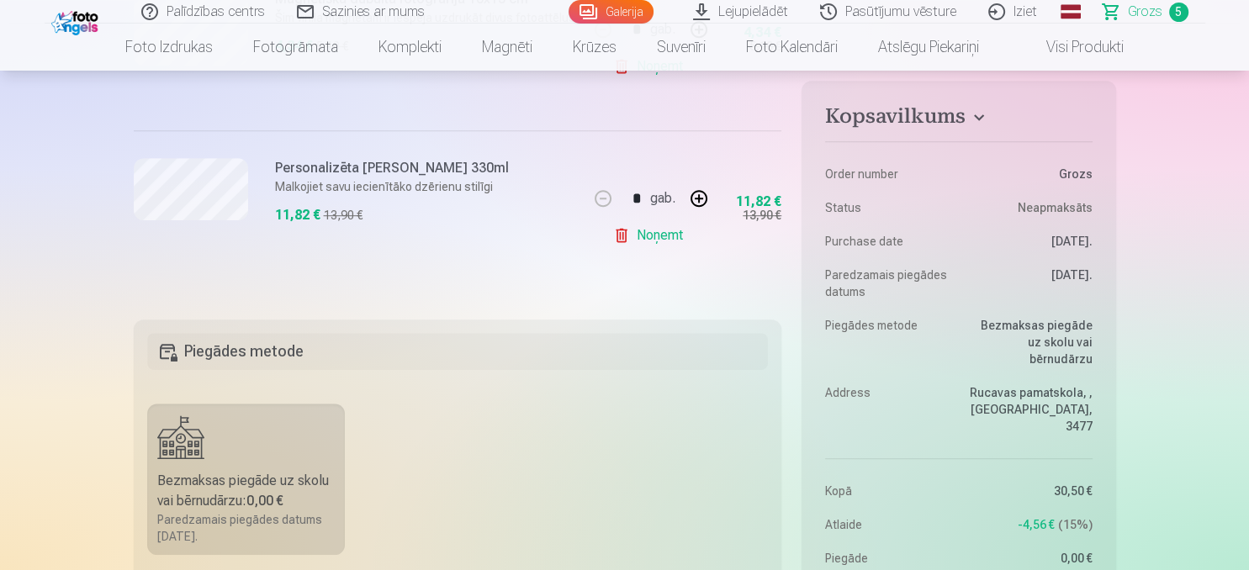
click at [1003, 516] on dd "-4,56 € 15 %" at bounding box center [1029, 524] width 125 height 17
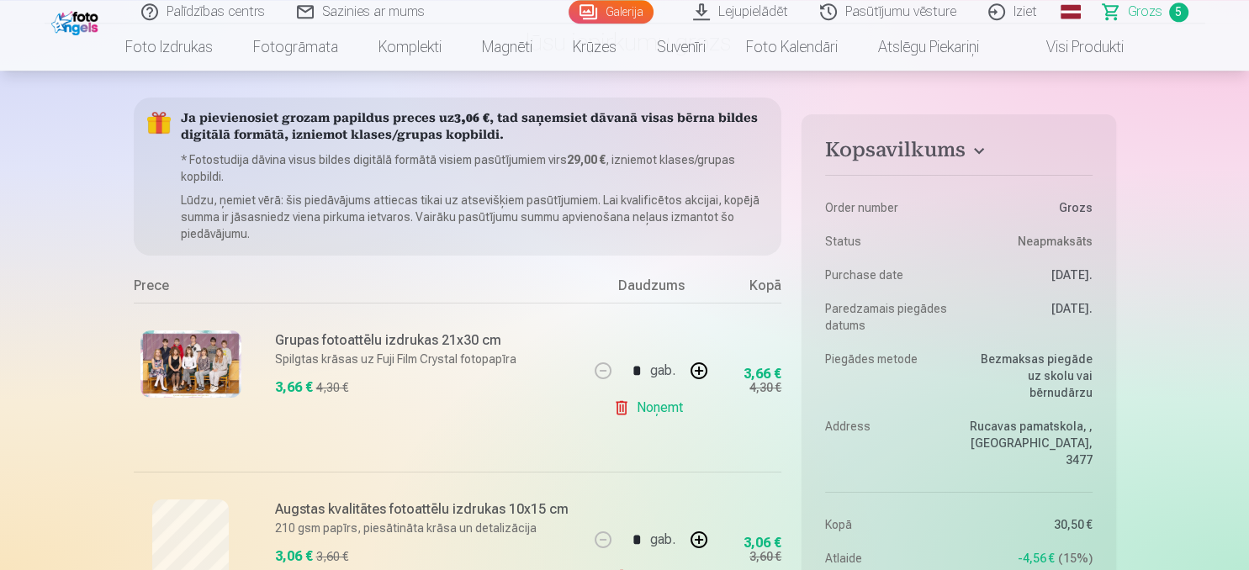
scroll to position [88, 0]
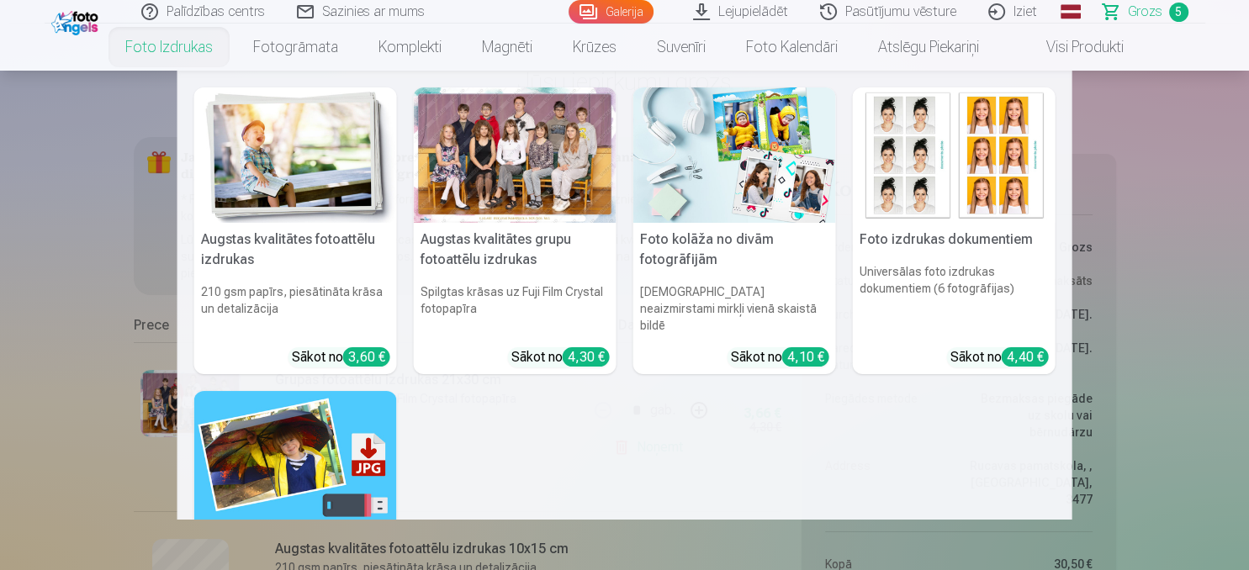
click at [271, 177] on img at bounding box center [295, 154] width 203 height 135
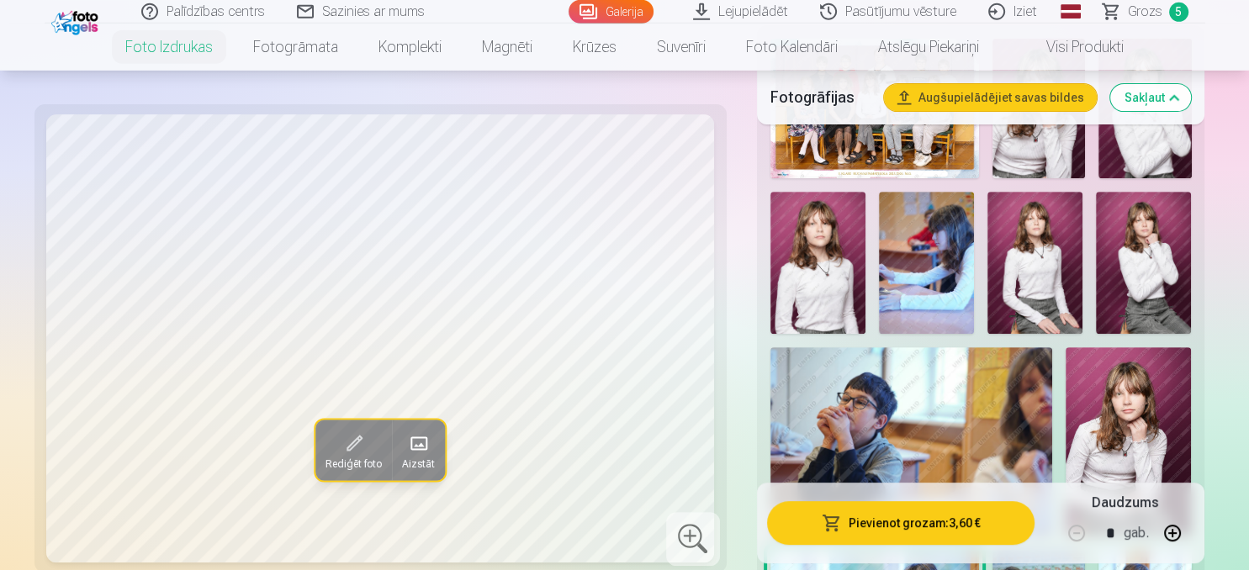
scroll to position [621, 0]
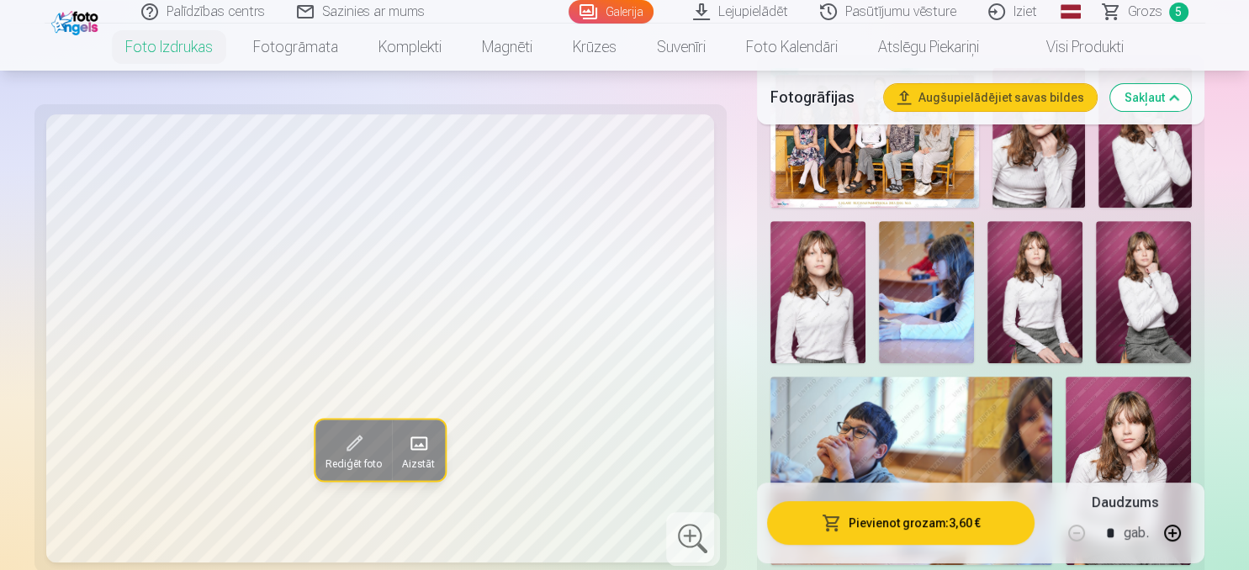
click at [912, 281] on img at bounding box center [926, 292] width 95 height 143
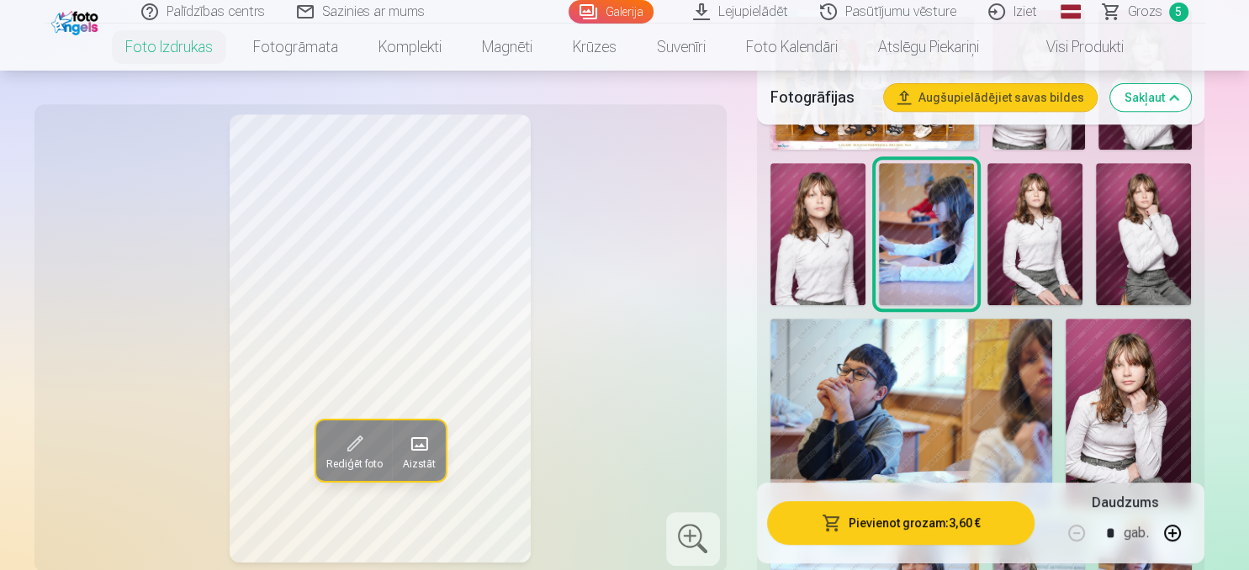
scroll to position [710, 0]
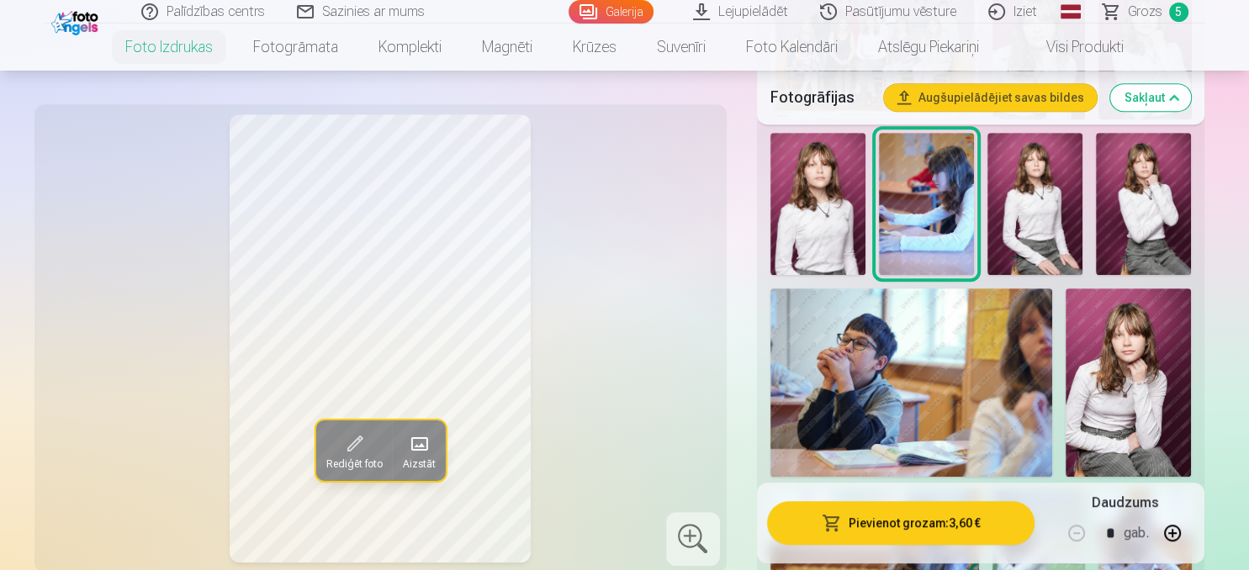
click at [810, 225] on img at bounding box center [817, 204] width 95 height 143
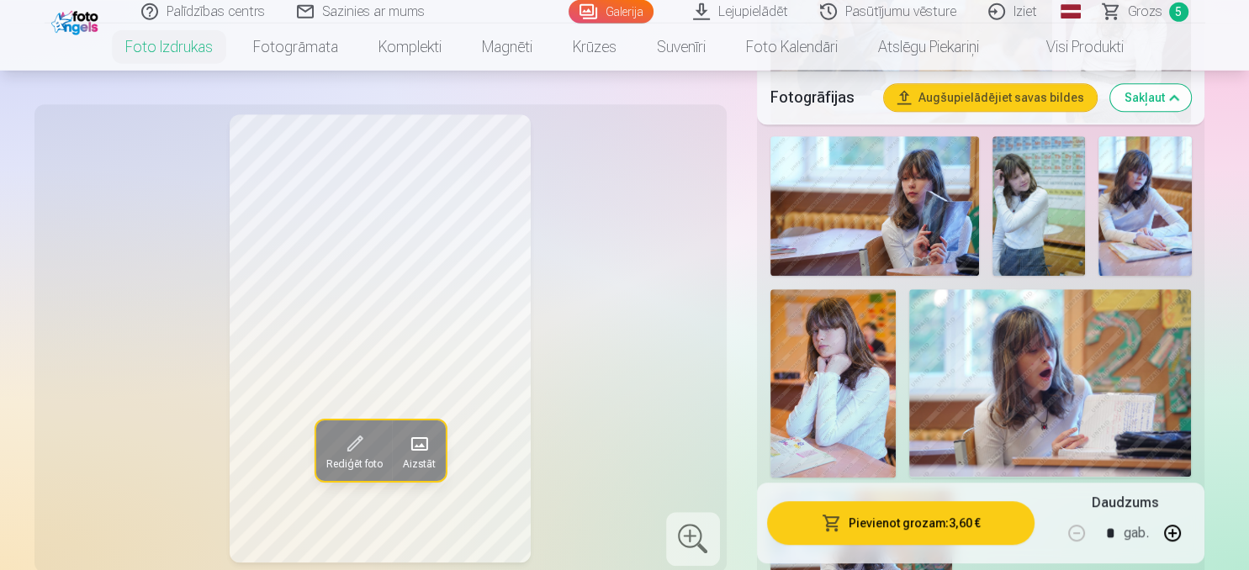
scroll to position [799, 0]
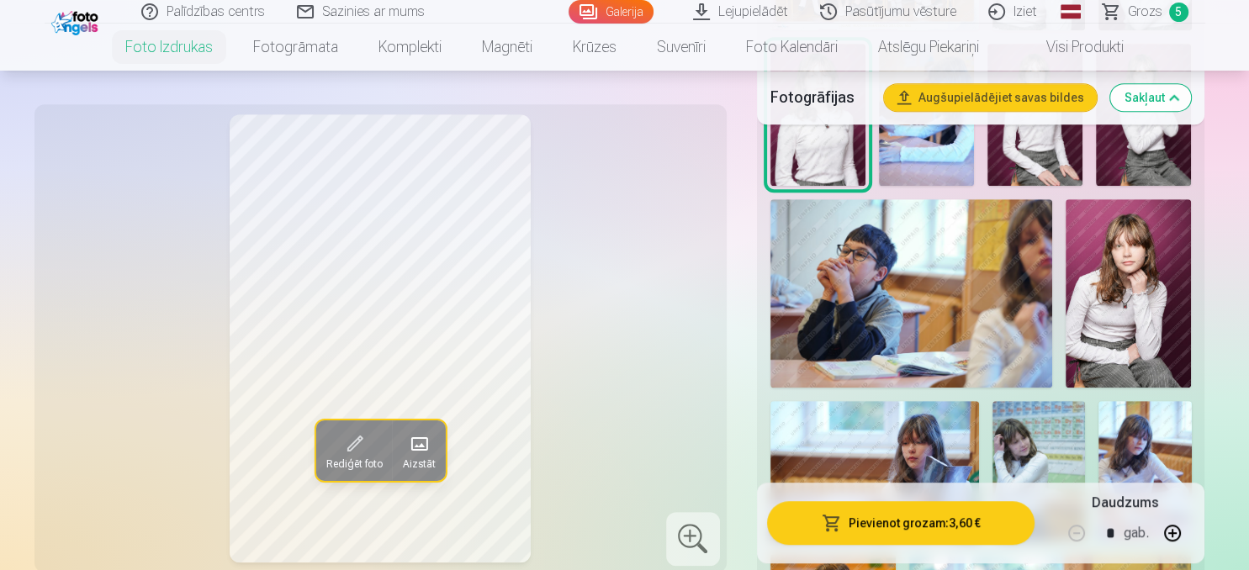
click at [1114, 325] on img at bounding box center [1127, 293] width 125 height 188
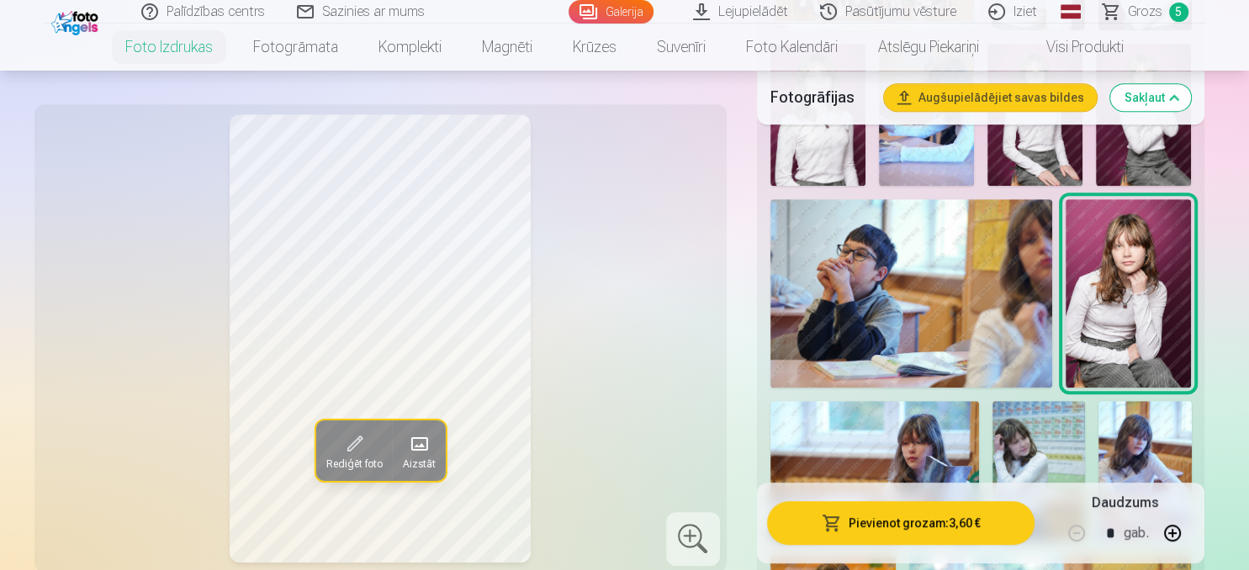
click at [859, 526] on button "Pievienot grozam : 3,60 €" at bounding box center [901, 523] width 268 height 44
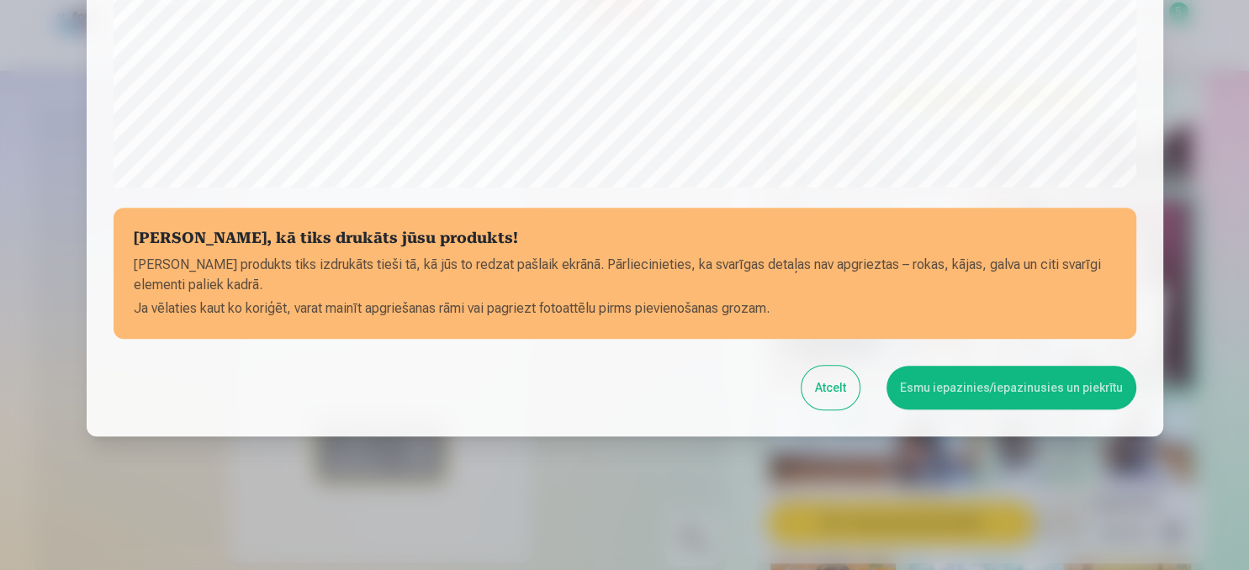
scroll to position [641, 0]
click at [1054, 387] on button "Esmu iepazinies/iepazinusies un piekrītu" at bounding box center [1011, 387] width 250 height 44
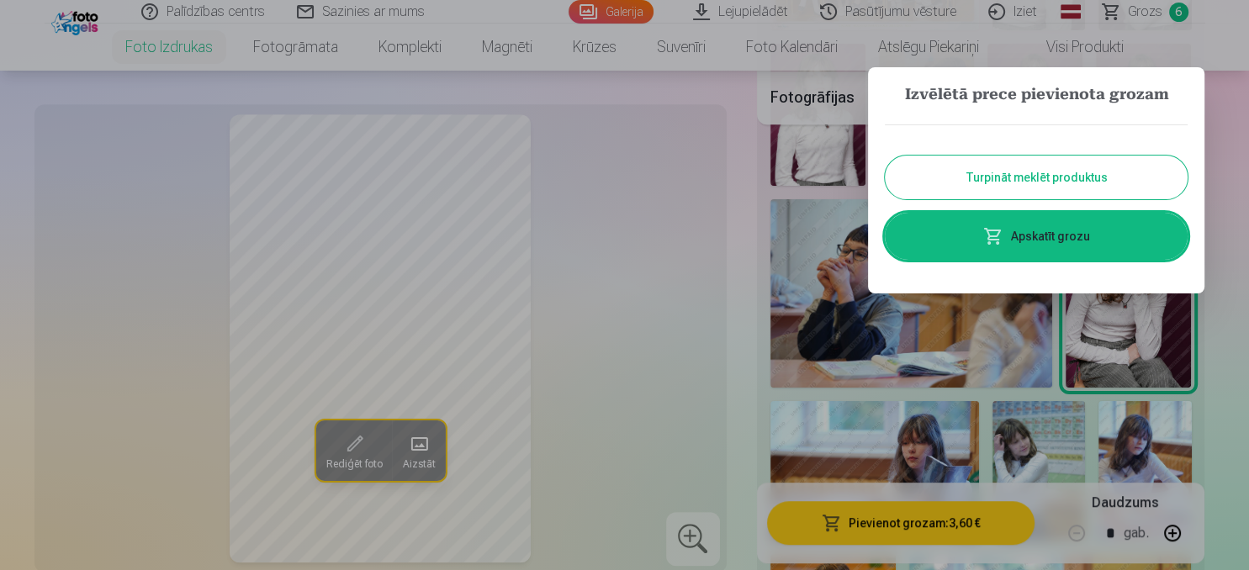
click at [1046, 247] on link "Apskatīt grozu" at bounding box center [1036, 236] width 303 height 47
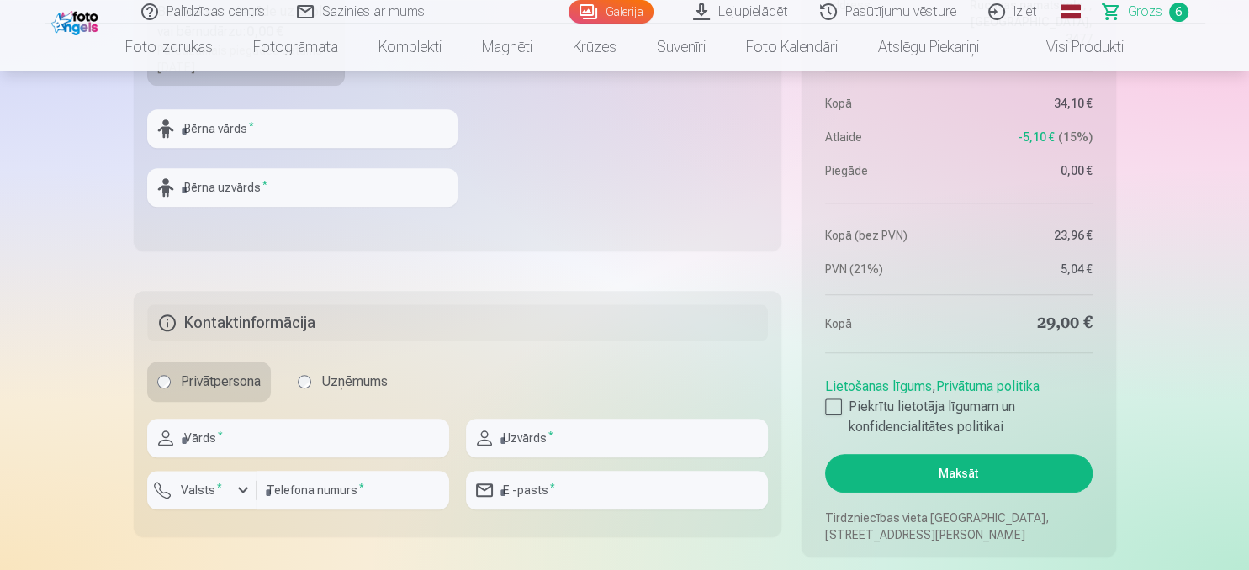
scroll to position [1509, 0]
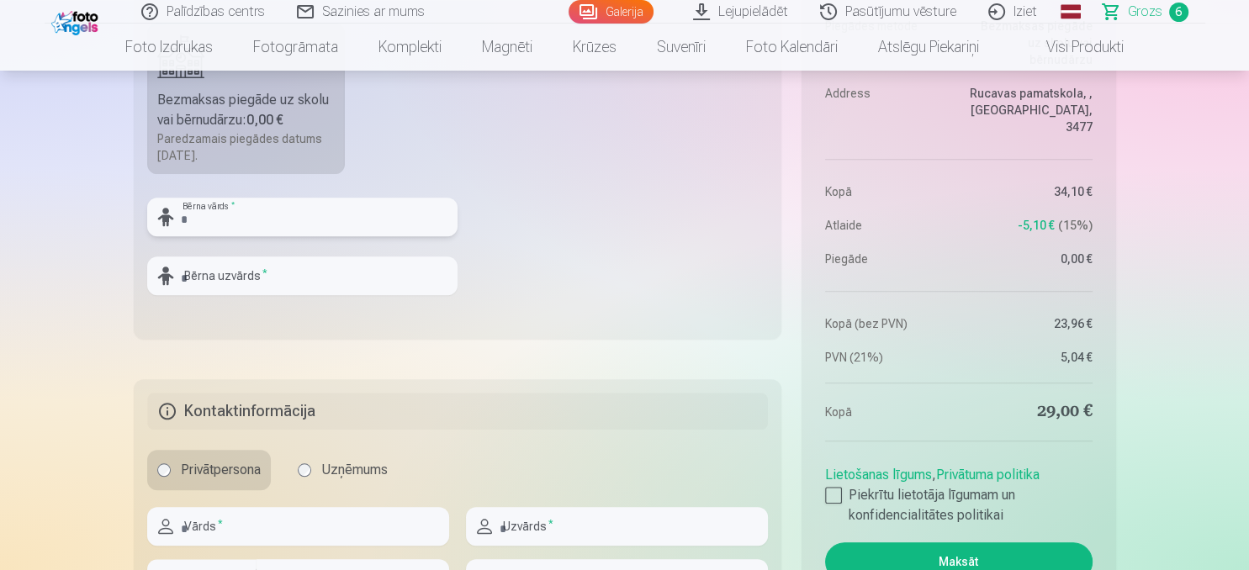
click at [230, 224] on input "text" at bounding box center [302, 217] width 310 height 39
click at [233, 220] on input "text" at bounding box center [302, 217] width 310 height 39
click at [217, 209] on input "text" at bounding box center [302, 217] width 310 height 39
type input "*"
type input "*****"
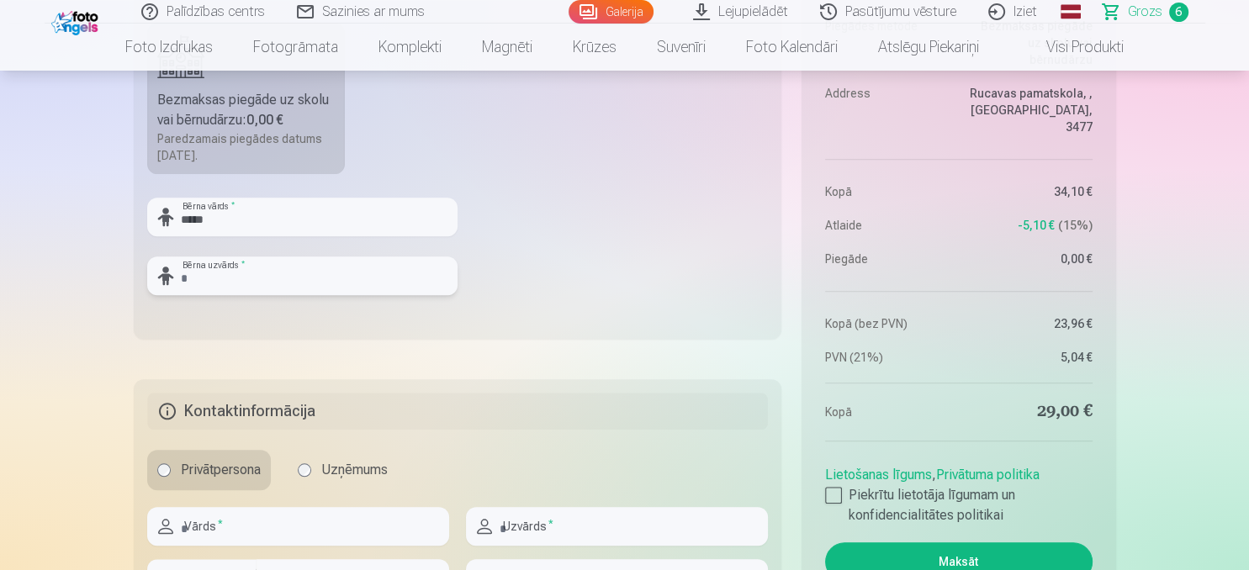
click at [344, 280] on input "text" at bounding box center [302, 275] width 310 height 39
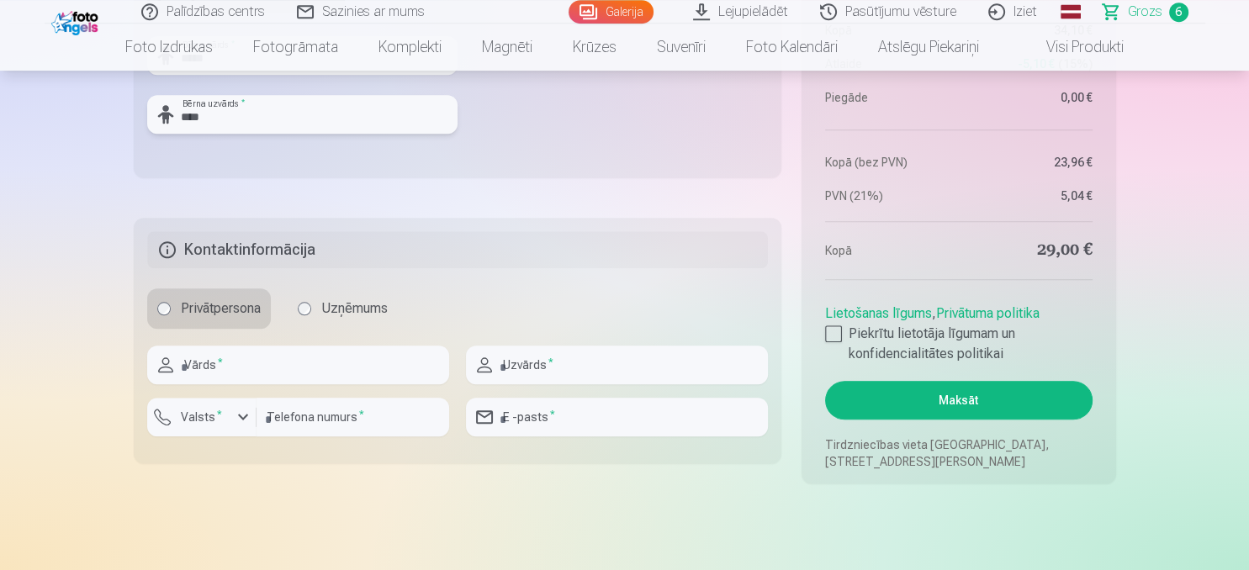
scroll to position [1687, 0]
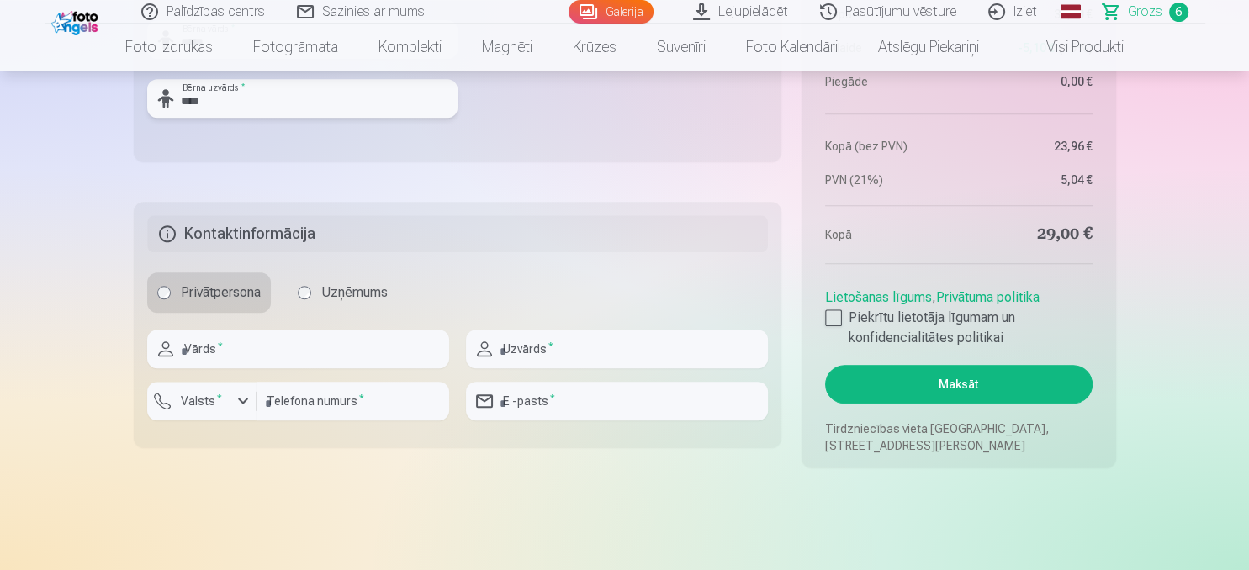
type input "****"
click at [246, 344] on input "text" at bounding box center [298, 349] width 302 height 39
type input "*****"
click at [557, 362] on input "text" at bounding box center [617, 349] width 302 height 39
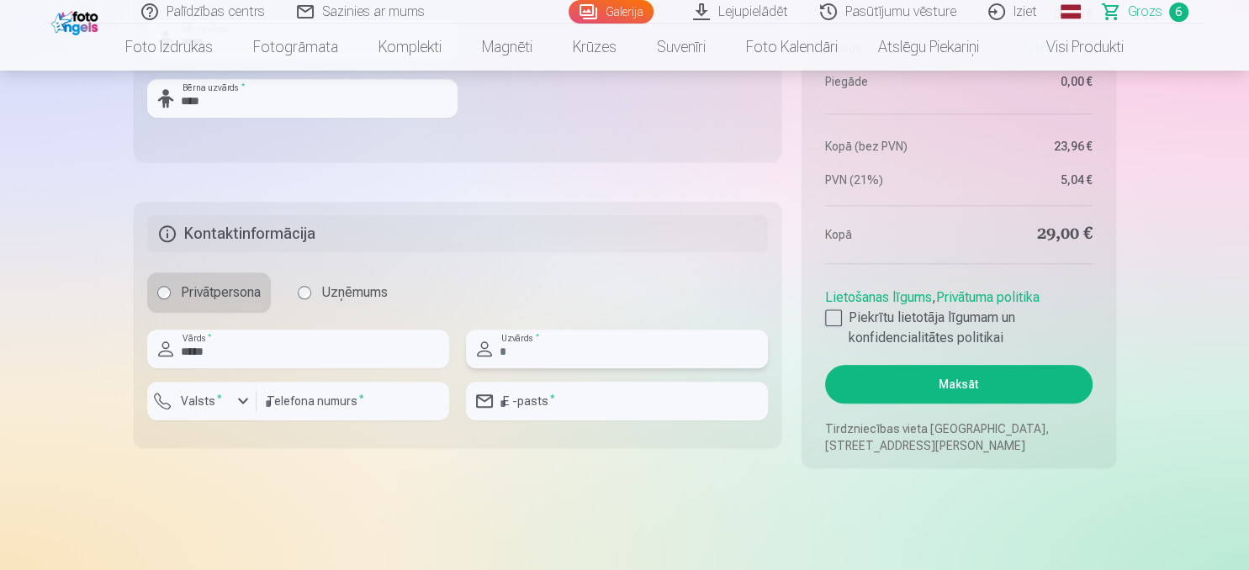
click at [557, 358] on input "text" at bounding box center [617, 349] width 302 height 39
type input "****"
click at [325, 405] on input "number" at bounding box center [352, 401] width 193 height 39
click at [225, 401] on button "Valsts *" at bounding box center [201, 401] width 109 height 39
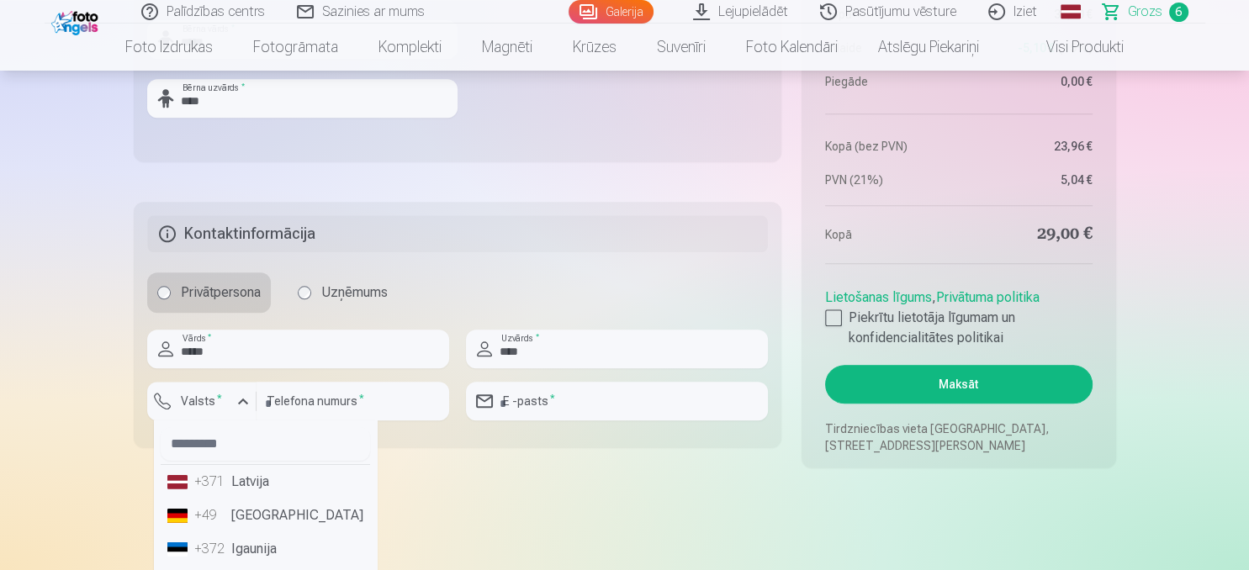
drag, startPoint x: 222, startPoint y: 479, endPoint x: 286, endPoint y: 439, distance: 75.6
click at [225, 478] on div "+371" at bounding box center [211, 482] width 34 height 20
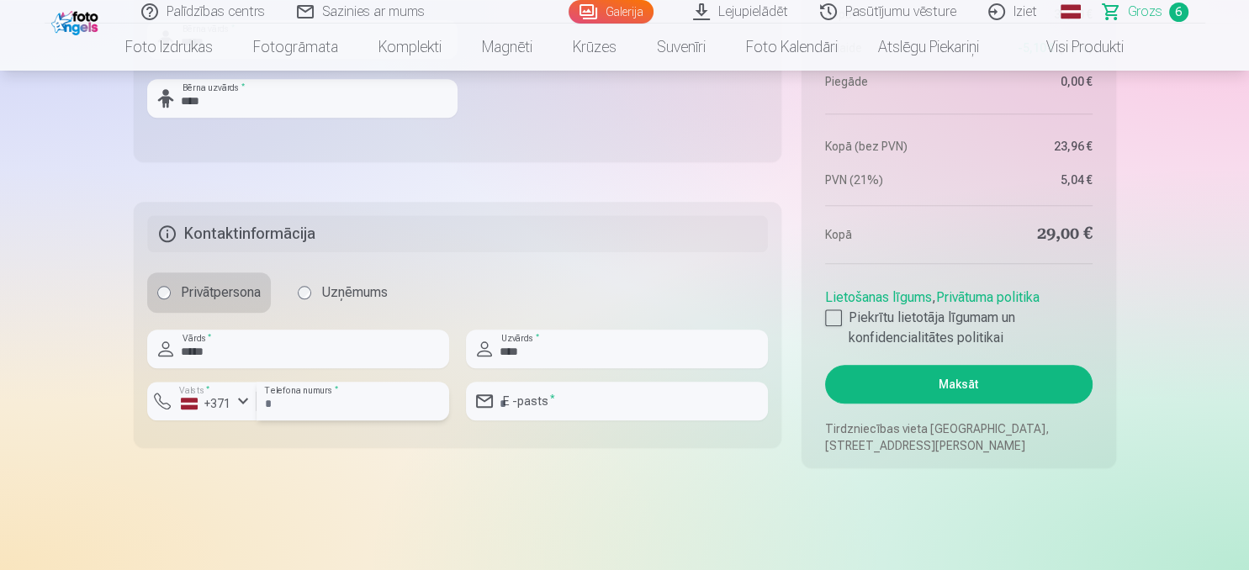
click at [329, 405] on input "number" at bounding box center [352, 401] width 193 height 39
type input "********"
drag, startPoint x: 379, startPoint y: 440, endPoint x: 523, endPoint y: 421, distance: 145.0
click at [385, 438] on fieldset "Kontaktinformācija Privātpersona Uzņēmums ***** Vārds * **** Uzvārds * Valsts *…" at bounding box center [458, 325] width 648 height 246
click at [557, 402] on input "email" at bounding box center [617, 401] width 302 height 39
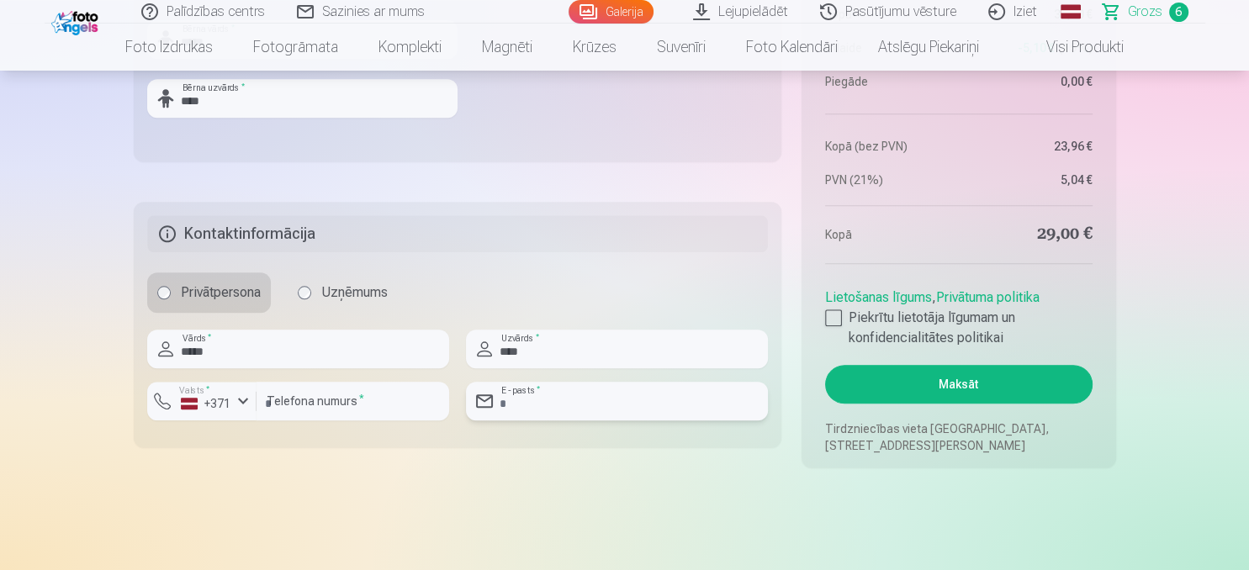
click at [556, 402] on input "email" at bounding box center [617, 401] width 302 height 39
type input "**********"
drag, startPoint x: 616, startPoint y: 498, endPoint x: 890, endPoint y: 512, distance: 274.5
click at [836, 322] on div at bounding box center [833, 317] width 17 height 17
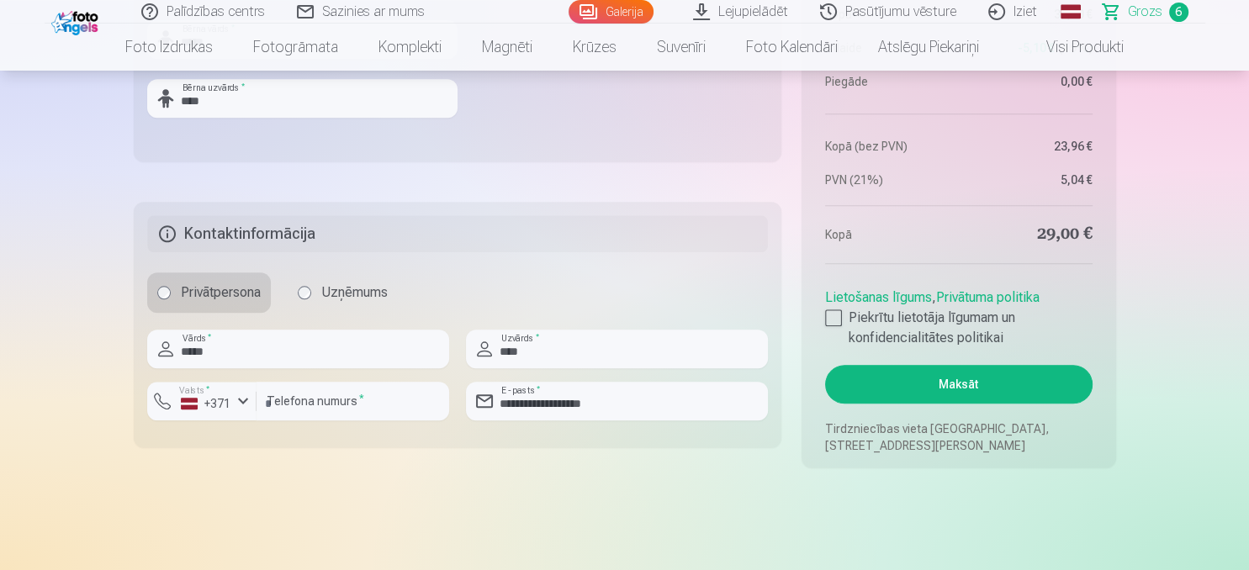
click at [1006, 399] on button "Maksāt" at bounding box center [958, 384] width 267 height 39
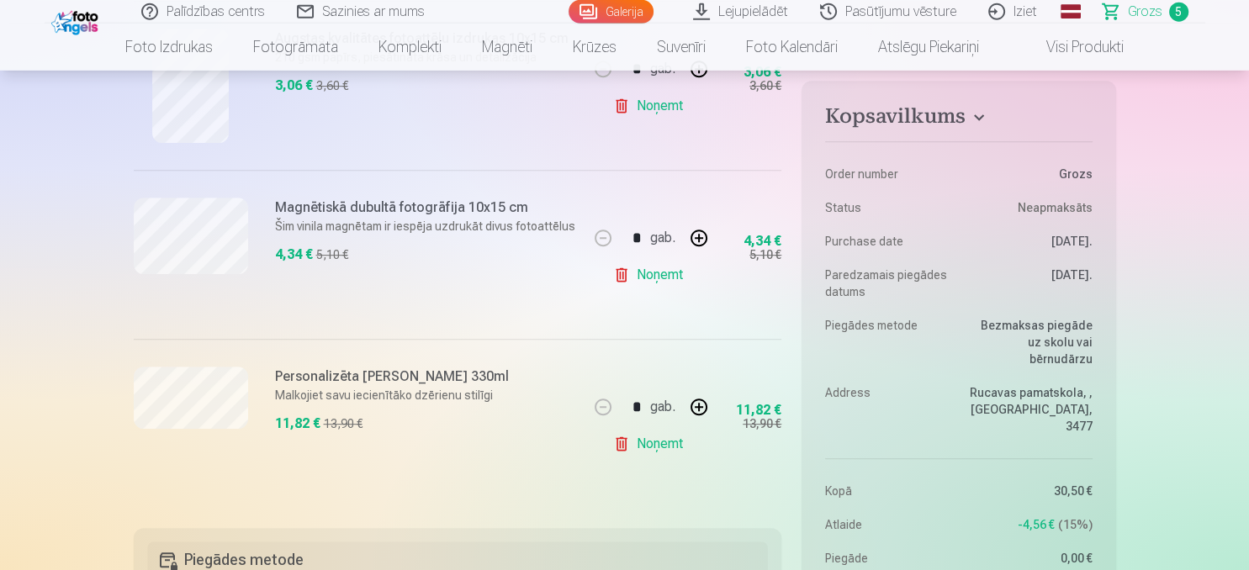
scroll to position [799, 0]
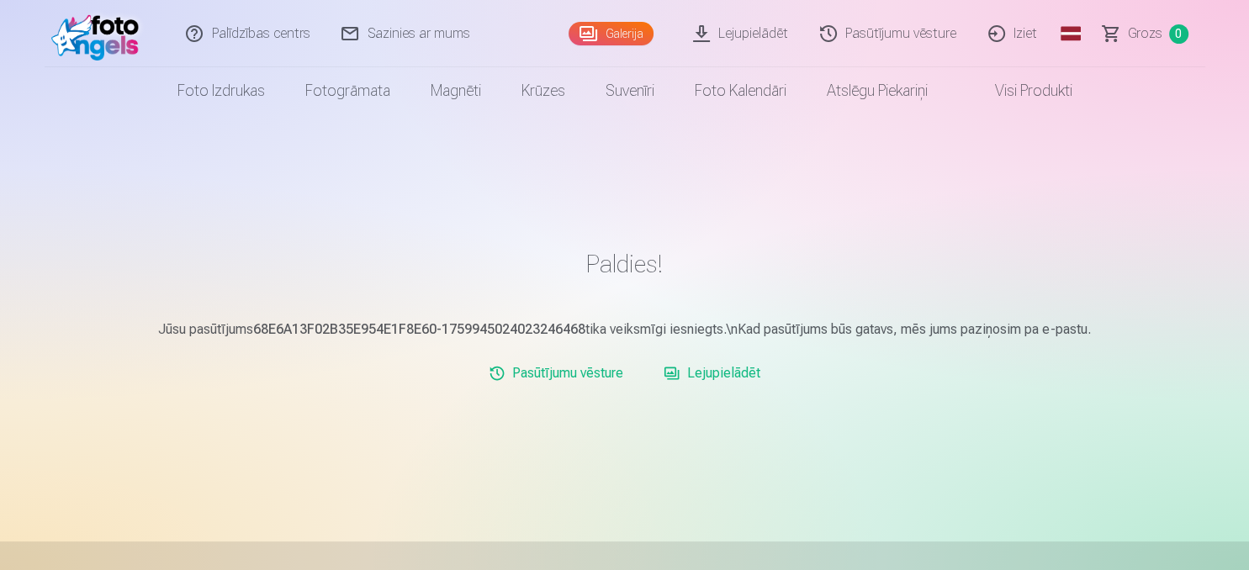
click at [742, 385] on link "Lejupielādēt" at bounding box center [712, 374] width 110 height 34
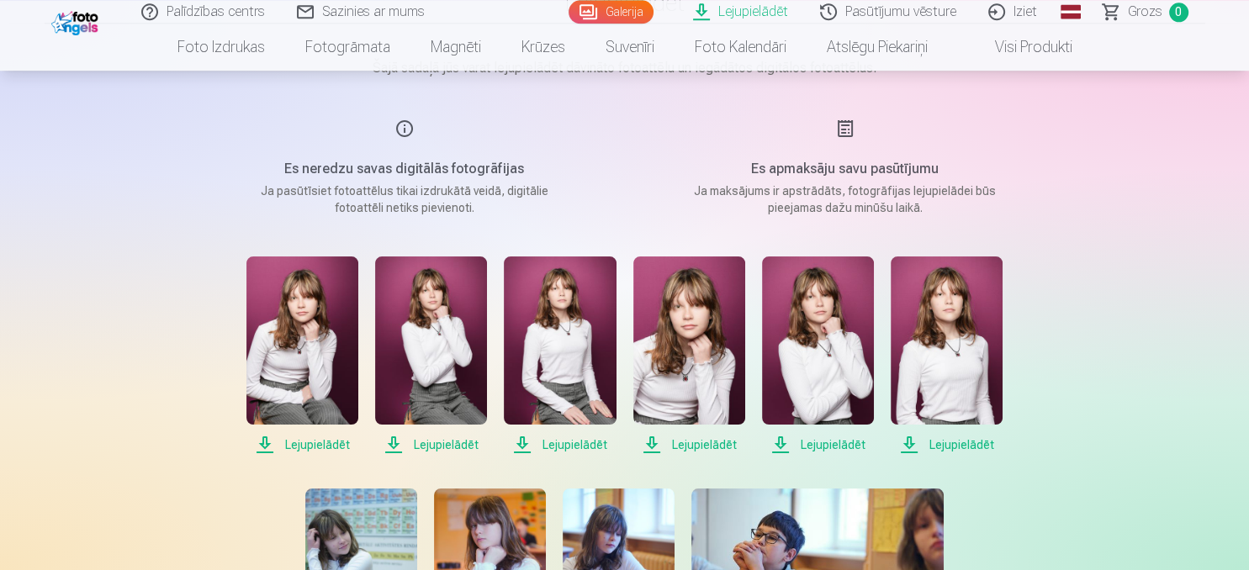
scroll to position [177, 0]
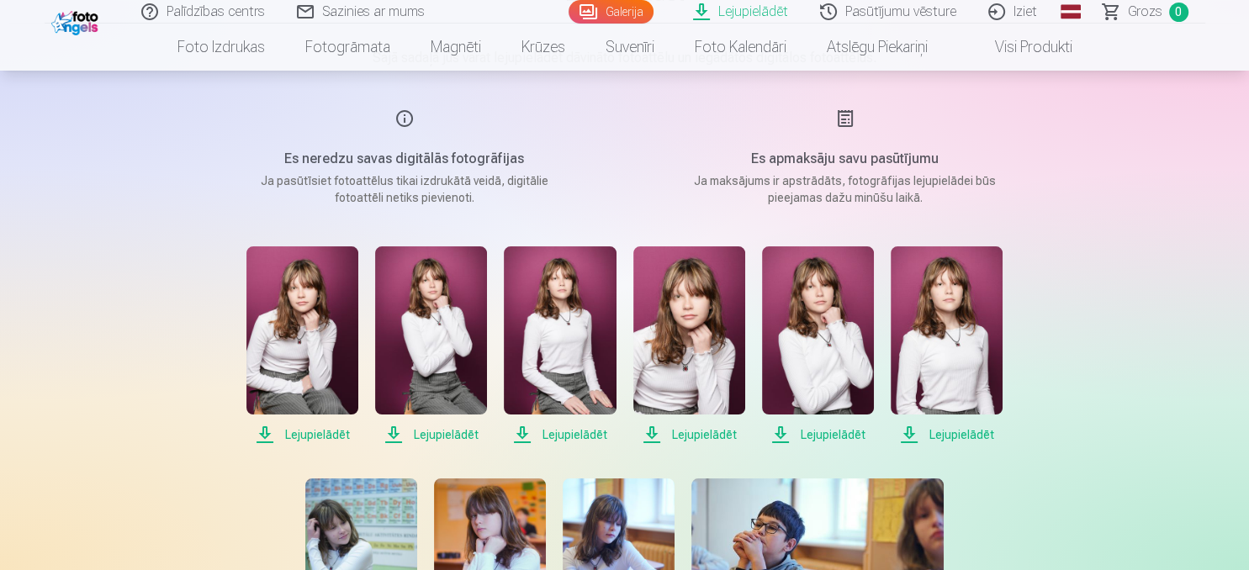
drag, startPoint x: 294, startPoint y: 433, endPoint x: 315, endPoint y: 436, distance: 21.2
click at [296, 433] on span "Lejupielādēt" at bounding box center [302, 435] width 112 height 20
click at [466, 434] on span "Lejupielādēt" at bounding box center [431, 435] width 112 height 20
click at [568, 435] on span "Lejupielādēt" at bounding box center [560, 435] width 112 height 20
drag, startPoint x: 716, startPoint y: 433, endPoint x: 838, endPoint y: 445, distance: 123.3
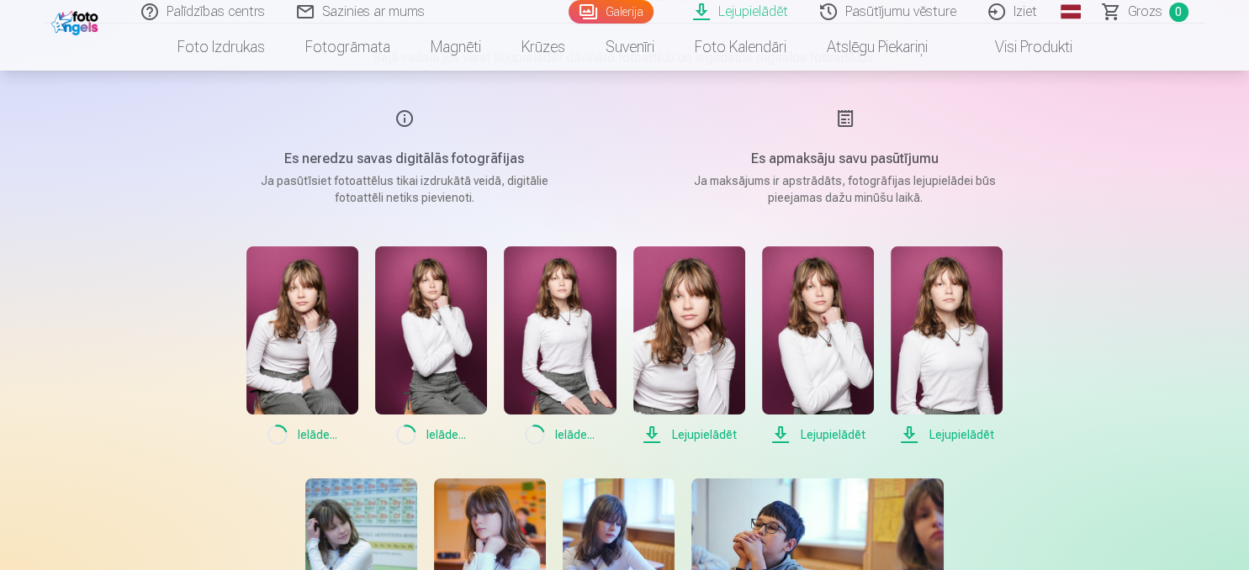
click at [721, 436] on span "Lejupielādēt" at bounding box center [689, 435] width 112 height 20
drag, startPoint x: 841, startPoint y: 439, endPoint x: 974, endPoint y: 454, distance: 133.7
click at [843, 439] on span "Lejupielādēt" at bounding box center [818, 435] width 112 height 20
click at [977, 437] on span "Lejupielādēt" at bounding box center [946, 435] width 112 height 20
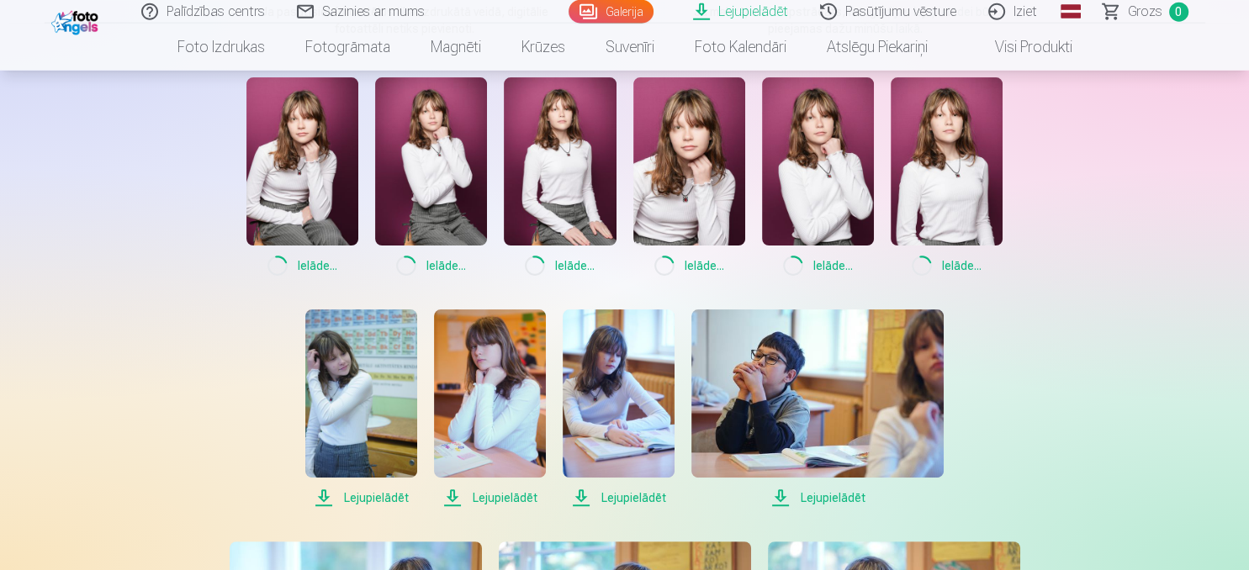
scroll to position [355, 0]
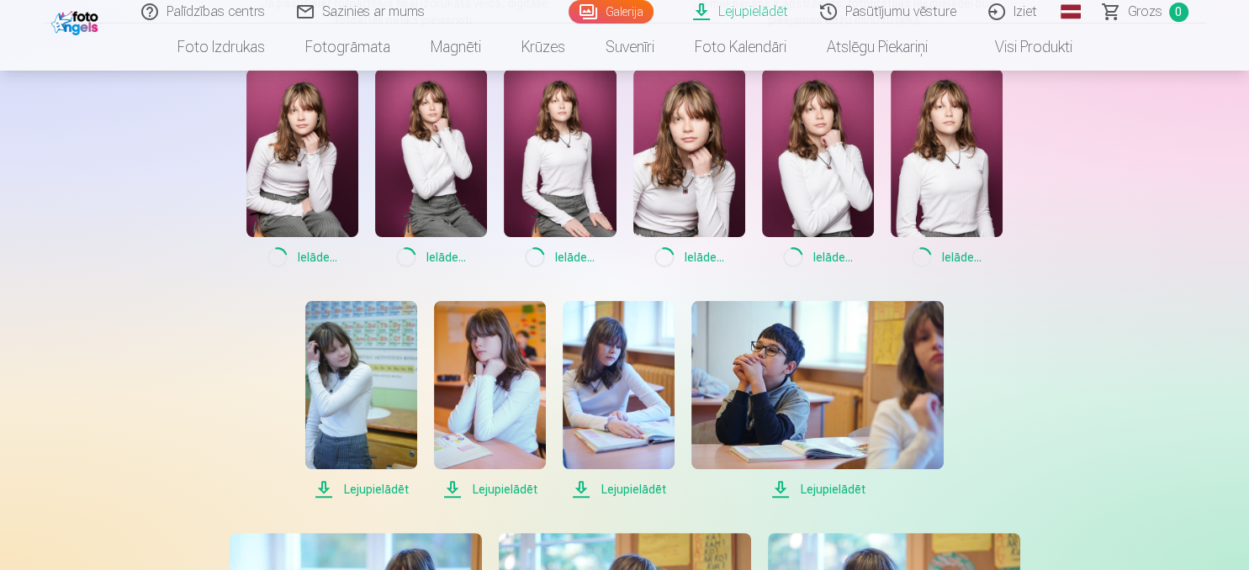
click at [380, 489] on span "Lejupielādēt" at bounding box center [361, 489] width 112 height 20
click at [494, 489] on span "Lejupielādēt" at bounding box center [490, 489] width 112 height 20
click at [639, 487] on span "Lejupielādēt" at bounding box center [619, 489] width 112 height 20
click at [828, 489] on span "Lejupielādēt" at bounding box center [817, 489] width 252 height 20
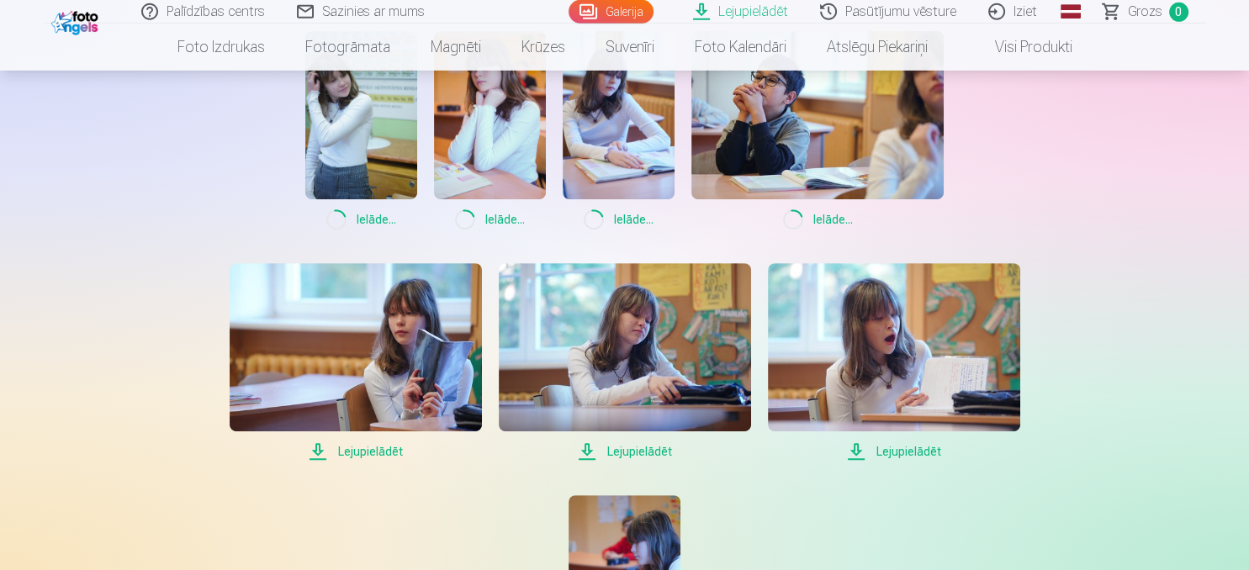
scroll to position [710, 0]
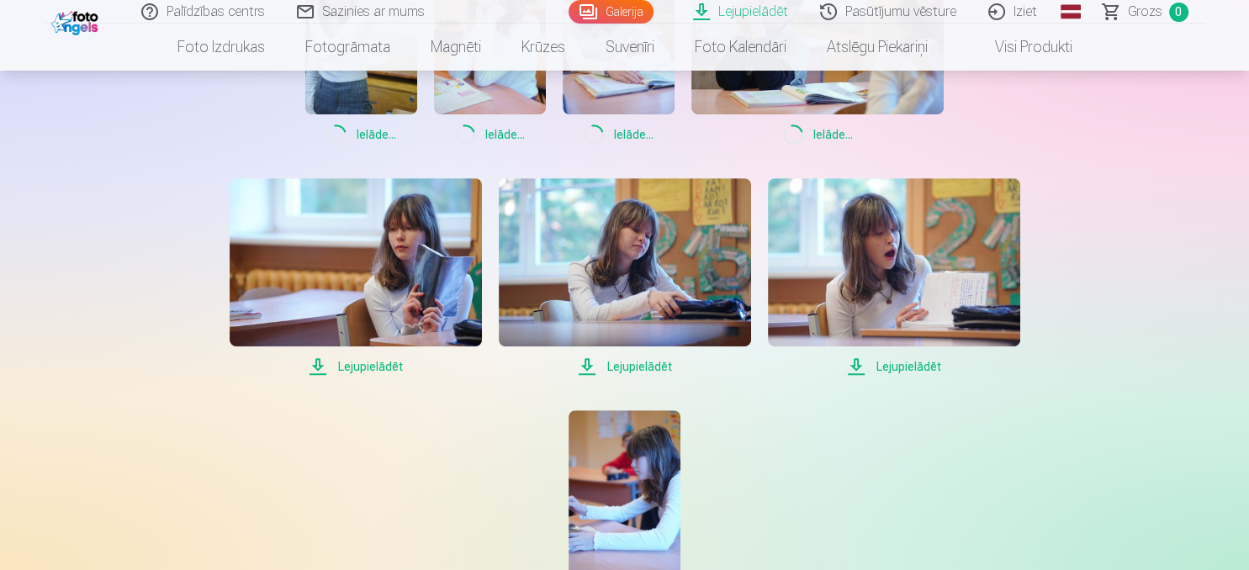
click at [394, 367] on span "Lejupielādēt" at bounding box center [356, 367] width 252 height 20
click at [630, 361] on span "Lejupielādēt" at bounding box center [625, 367] width 252 height 20
click at [913, 367] on span "Lejupielādēt" at bounding box center [894, 367] width 252 height 20
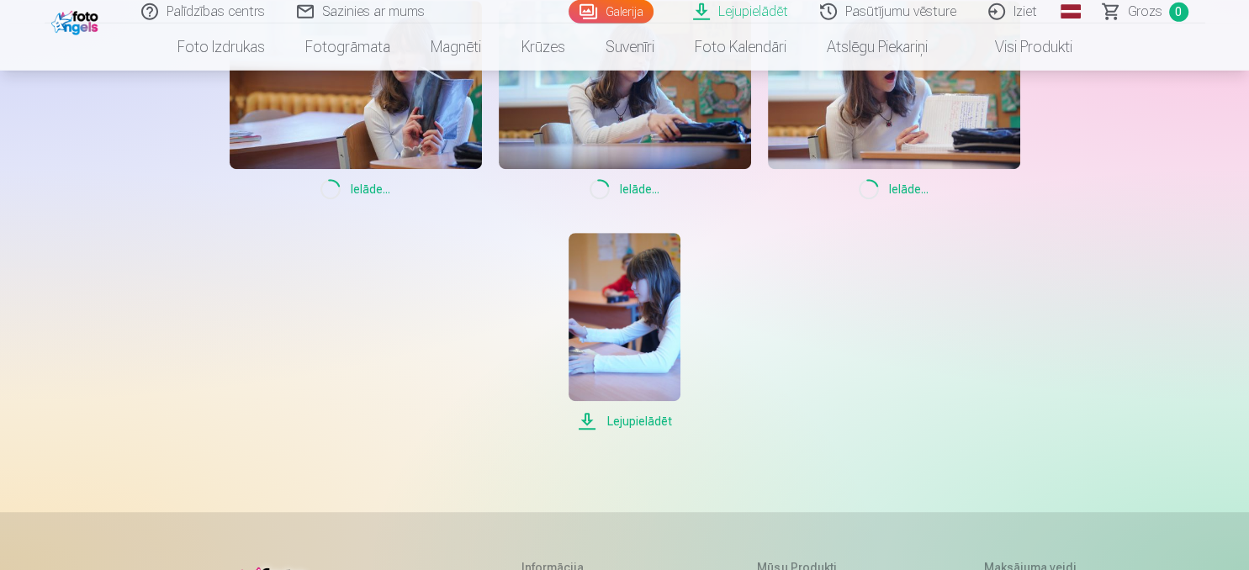
scroll to position [888, 0]
click at [627, 425] on span "Lejupielādēt" at bounding box center [624, 420] width 112 height 20
